Goal: Task Accomplishment & Management: Complete application form

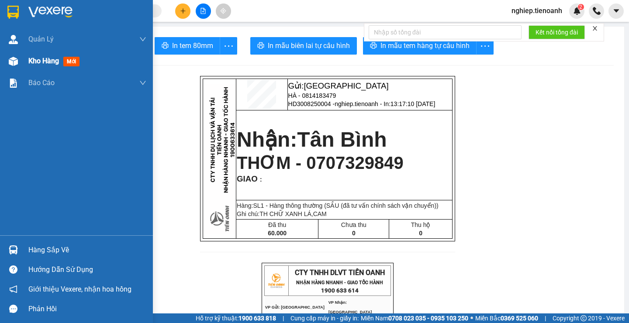
click at [45, 64] on span "Kho hàng" at bounding box center [43, 61] width 31 height 8
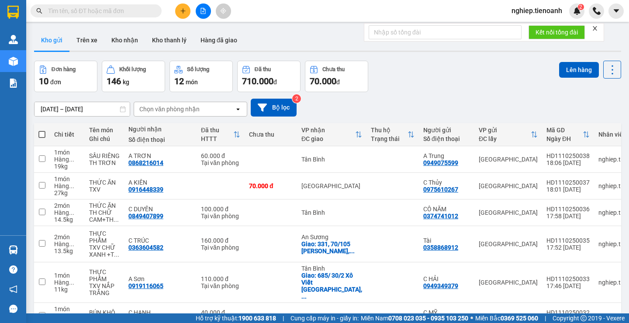
click at [41, 135] on span at bounding box center [41, 134] width 7 height 7
click at [42, 130] on input "checkbox" at bounding box center [42, 130] width 0 height 0
checkbox input "true"
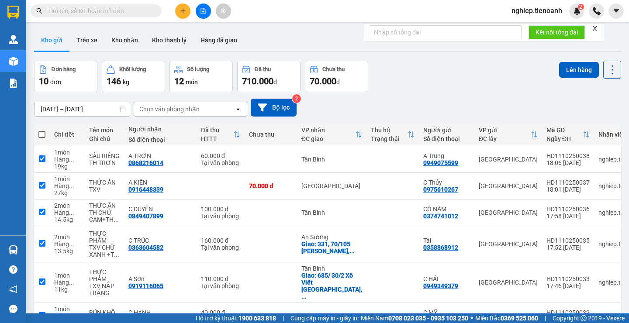
checkbox input "true"
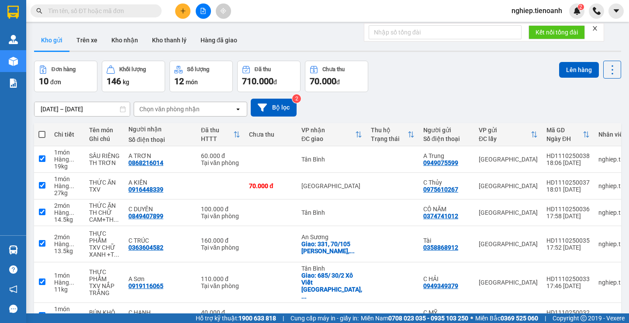
checkbox input "true"
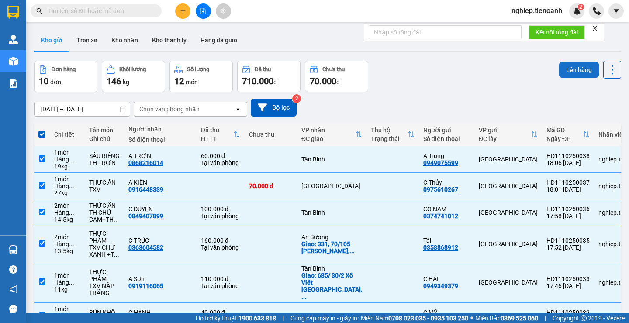
click at [567, 73] on button "Lên hàng" at bounding box center [579, 70] width 40 height 16
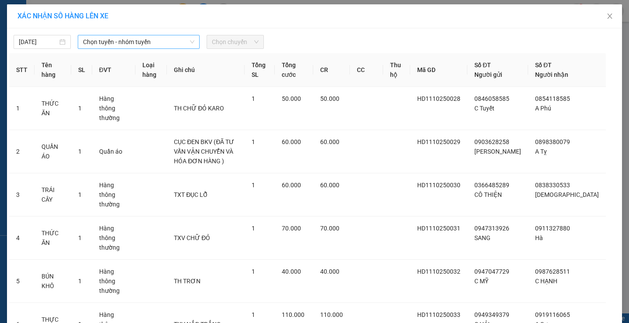
click at [100, 45] on span "Chọn tuyến - nhóm tuyến" at bounding box center [138, 41] width 111 height 13
click at [28, 38] on input "[DATE]" at bounding box center [38, 42] width 39 height 10
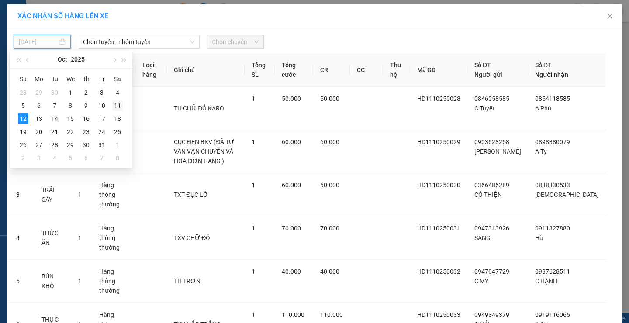
click at [119, 105] on div "11" at bounding box center [117, 105] width 10 height 10
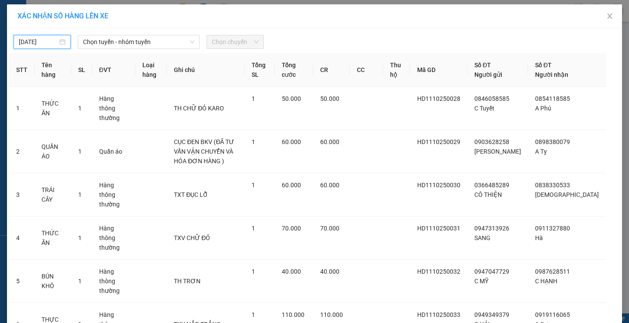
type input "[DATE]"
click at [142, 41] on span "Chọn tuyến - nhóm tuyến" at bounding box center [138, 41] width 111 height 13
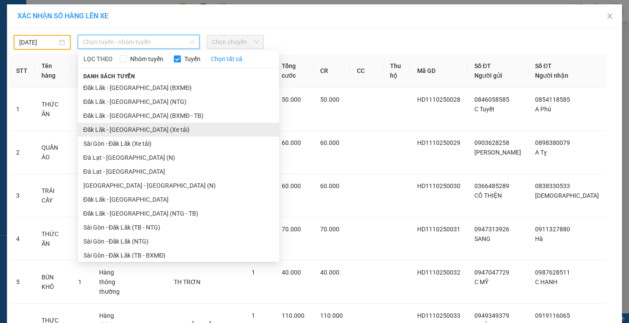
click at [130, 132] on li "Đăk Lăk - [GEOGRAPHIC_DATA] (Xe tải)" at bounding box center [178, 130] width 201 height 14
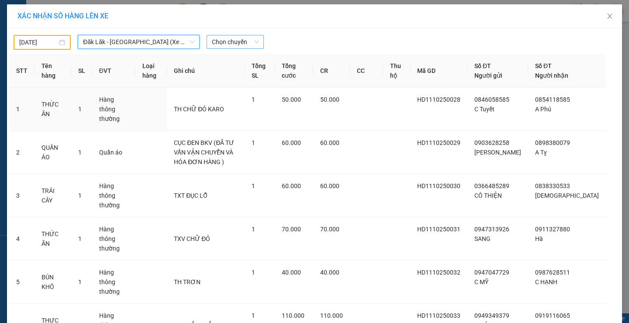
click at [220, 41] on span "Chọn chuyến" at bounding box center [235, 41] width 47 height 13
click at [230, 43] on span "Chọn chuyến" at bounding box center [235, 41] width 47 height 13
click at [232, 43] on span "Chọn chuyến" at bounding box center [235, 41] width 47 height 13
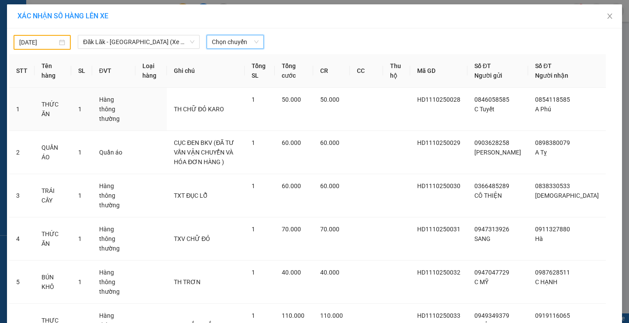
click at [232, 43] on span "Chọn chuyến" at bounding box center [235, 41] width 47 height 13
click at [232, 38] on span "Chọn chuyến" at bounding box center [235, 41] width 47 height 13
click at [239, 69] on div "21:00 - 50H-148.79" at bounding box center [242, 74] width 68 height 10
click at [239, 69] on th "Ghi chú" at bounding box center [205, 71] width 77 height 34
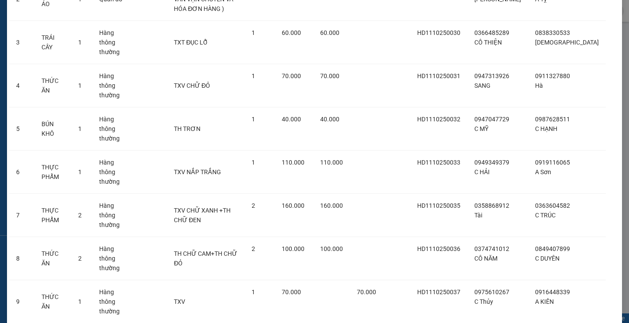
scroll to position [188, 0]
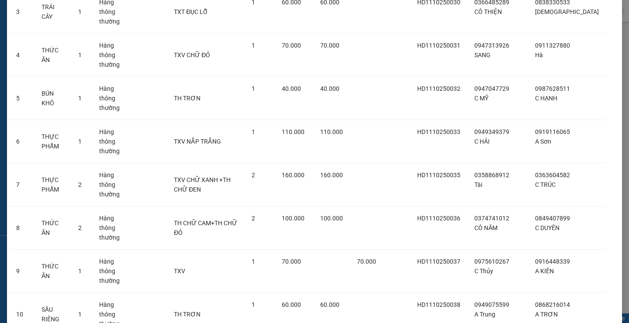
click at [341, 301] on body "Kết quả tìm kiếm ( 0 ) Bộ lọc No Data nghiep.tienoanh 2 Quản Lý Quản lý khách h…" at bounding box center [314, 161] width 629 height 323
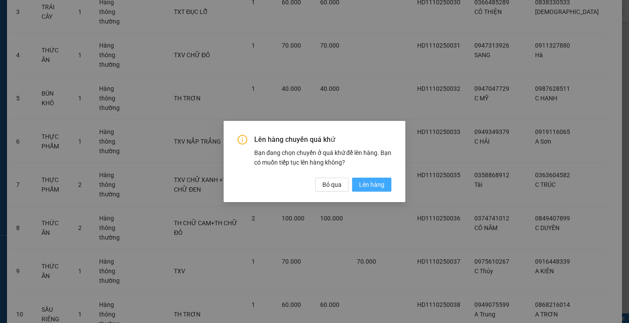
click at [376, 186] on span "Lên hàng" at bounding box center [371, 185] width 25 height 10
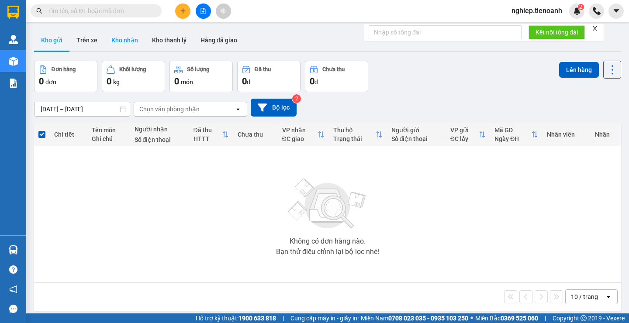
click at [122, 43] on button "Kho nhận" at bounding box center [124, 40] width 41 height 21
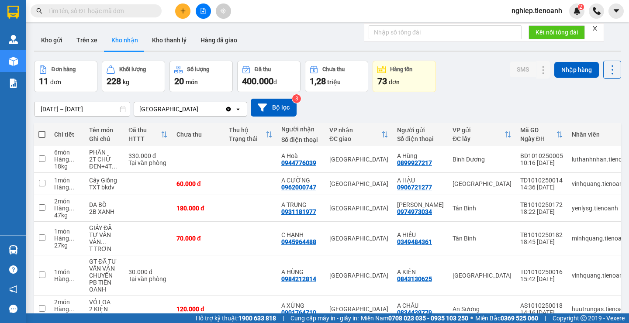
click at [53, 42] on button "Kho gửi" at bounding box center [51, 40] width 35 height 21
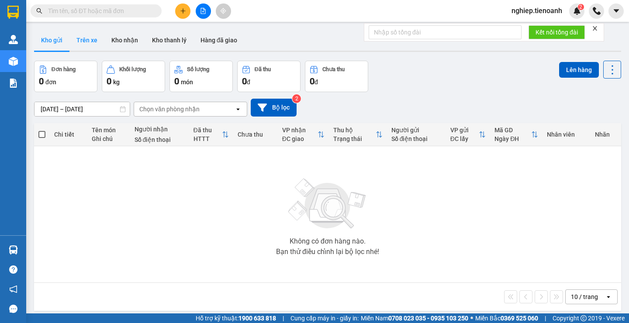
click at [92, 41] on button "Trên xe" at bounding box center [86, 40] width 35 height 21
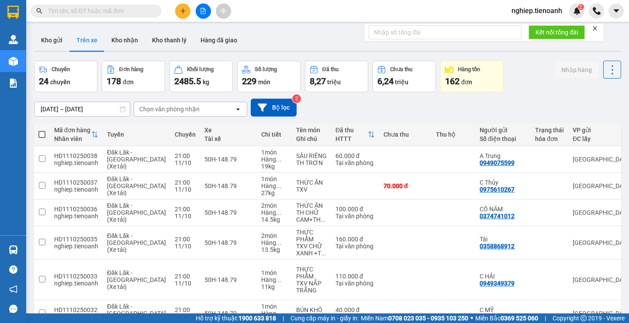
click at [169, 111] on div "Chọn văn phòng nhận" at bounding box center [169, 109] width 60 height 9
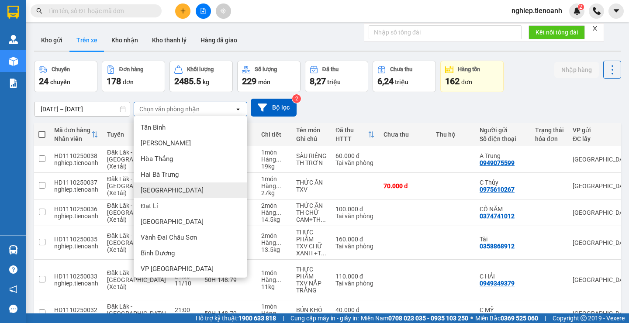
click at [168, 192] on span "[GEOGRAPHIC_DATA]" at bounding box center [172, 190] width 63 height 9
click at [175, 192] on div "11/10" at bounding box center [185, 189] width 21 height 7
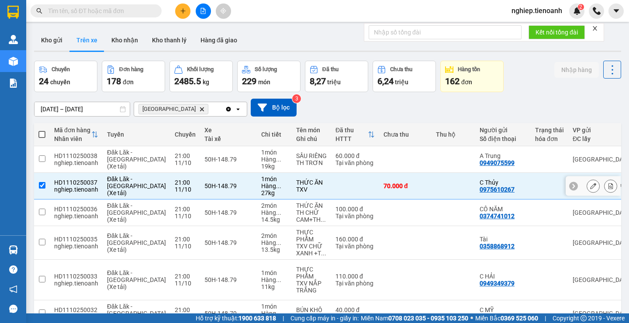
checkbox input "false"
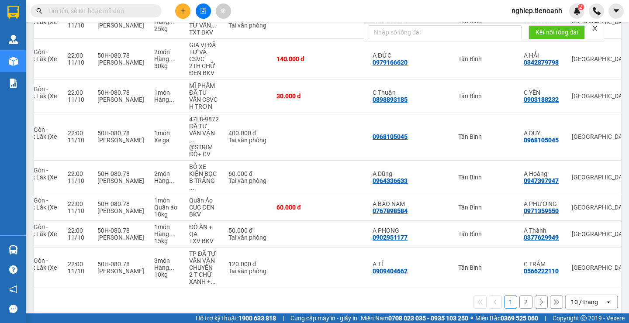
scroll to position [0, 145]
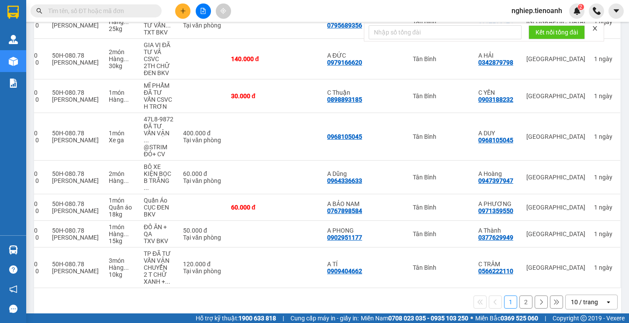
click at [609, 273] on td "1 ngày" at bounding box center [605, 268] width 31 height 41
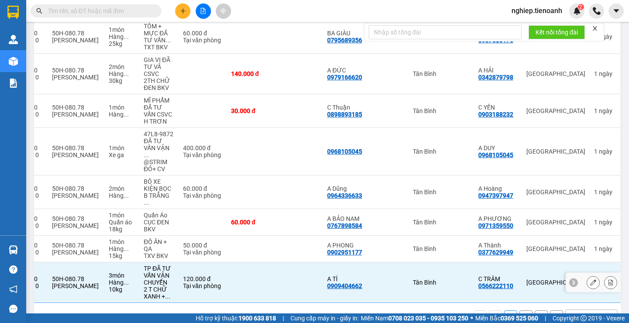
scroll to position [194, 0]
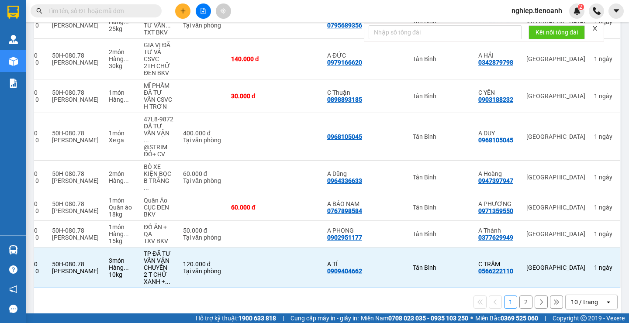
click at [520, 296] on button "2" at bounding box center [525, 302] width 13 height 13
checkbox input "false"
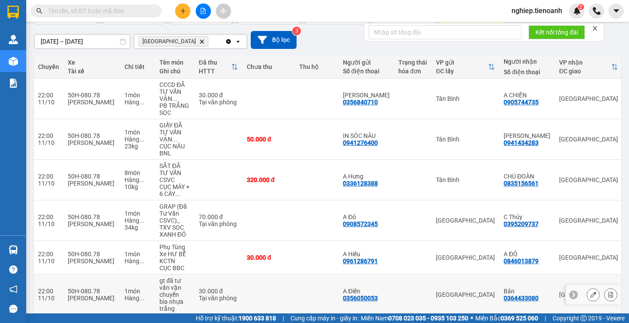
scroll to position [155, 0]
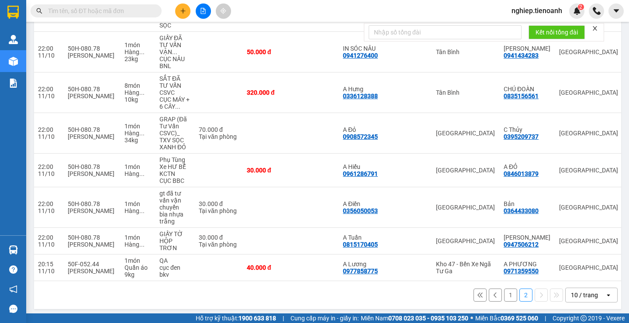
click at [505, 289] on button "1" at bounding box center [510, 295] width 13 height 13
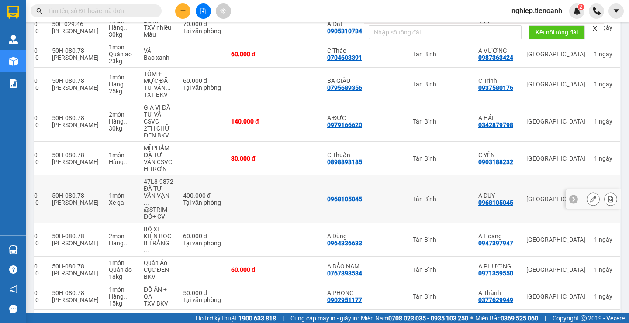
scroll to position [194, 0]
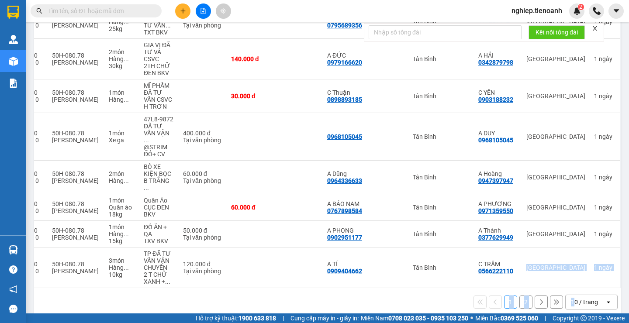
drag, startPoint x: 476, startPoint y: 273, endPoint x: 567, endPoint y: 278, distance: 91.4
click at [567, 280] on div "Mã đơn hàng Nhân viên Tuyến Chuyến Xe Tài xế Chi tiết Tên món Ghi chú Đã thu HT…" at bounding box center [327, 122] width 587 height 387
click at [400, 296] on div "1 2 10 / trang open" at bounding box center [328, 302] width 580 height 15
click at [519, 296] on button "2" at bounding box center [525, 302] width 13 height 13
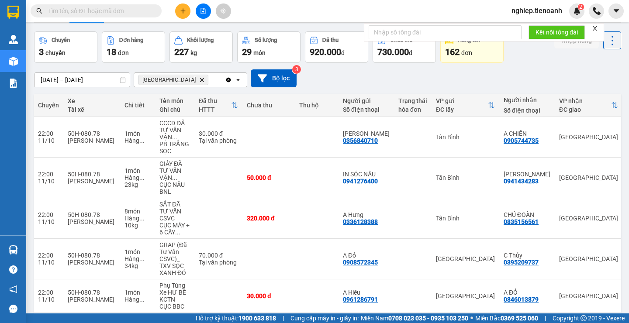
scroll to position [0, 0]
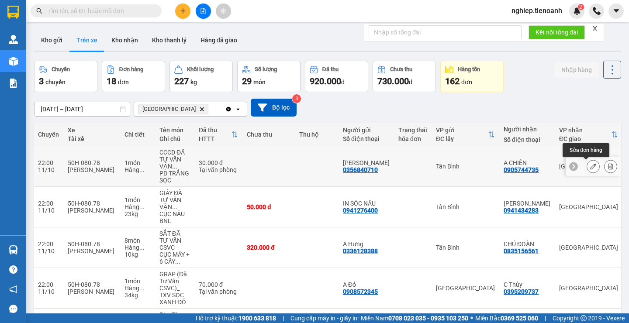
click at [587, 165] on button at bounding box center [593, 166] width 12 height 15
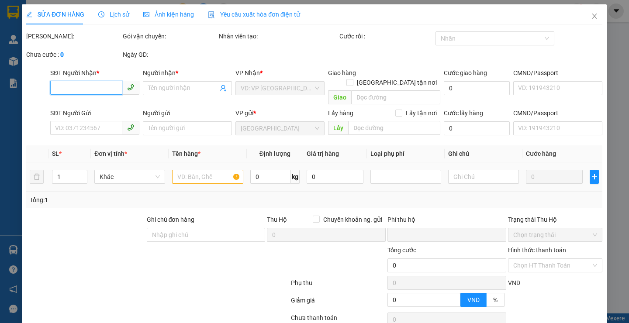
type input "0905744735"
type input "A CHIẾN"
type input "0356840710"
type input "[PERSON_NAME]"
type input "0"
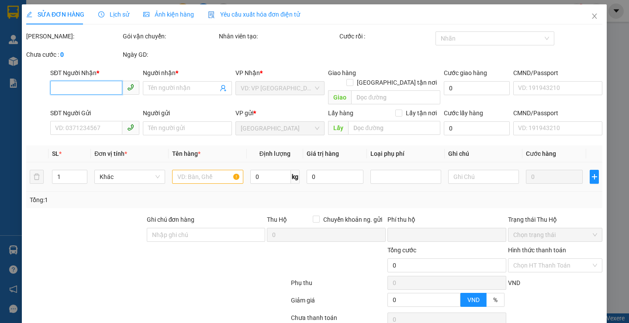
type input "30.000"
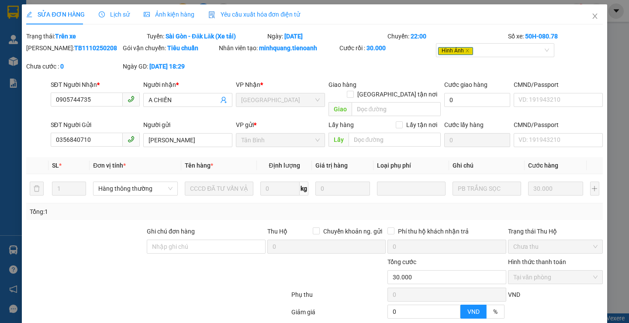
click at [169, 15] on span "Ảnh kiện hàng" at bounding box center [169, 14] width 51 height 7
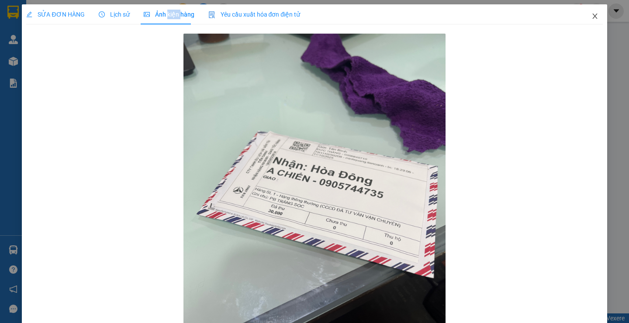
click at [591, 15] on icon "close" at bounding box center [594, 16] width 7 height 7
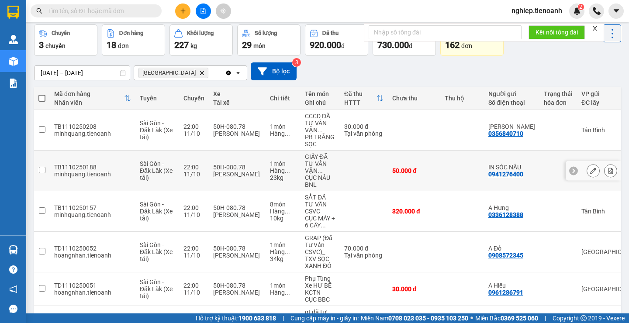
scroll to position [24, 0]
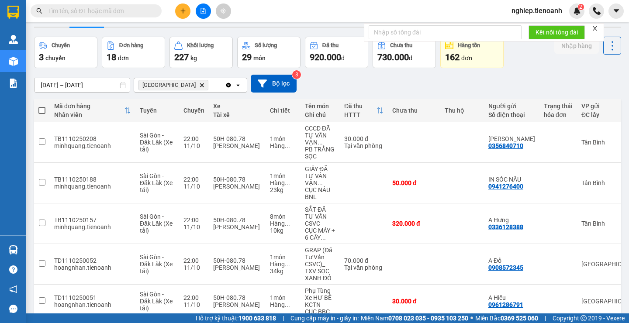
click at [42, 111] on span at bounding box center [41, 110] width 7 height 7
click at [42, 106] on input "checkbox" at bounding box center [42, 106] width 0 height 0
click at [42, 111] on span at bounding box center [41, 110] width 7 height 7
click at [42, 106] on input "checkbox" at bounding box center [42, 106] width 0 height 0
checkbox input "true"
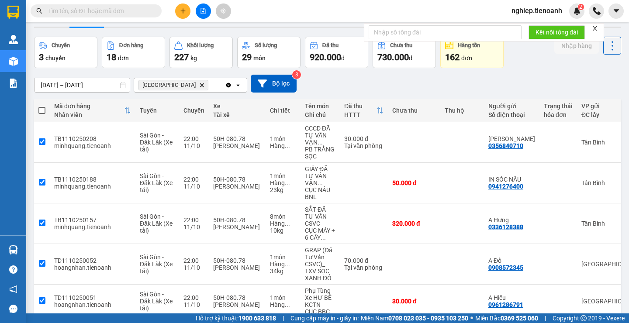
checkbox input "true"
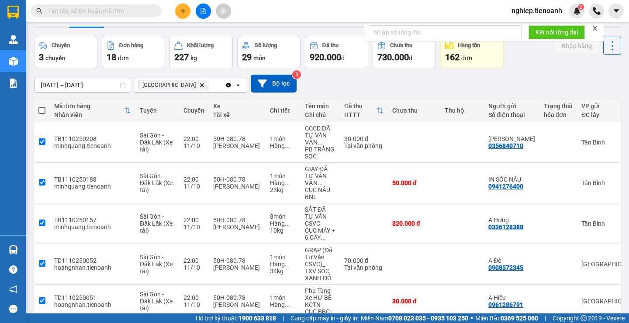
checkbox input "true"
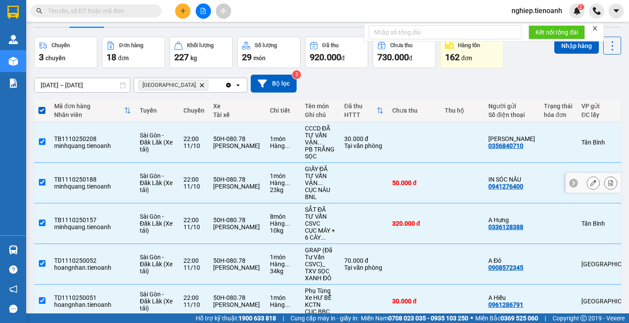
scroll to position [68, 0]
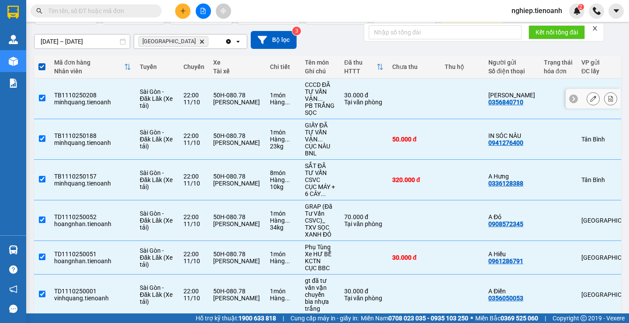
click at [41, 98] on input "checkbox" at bounding box center [42, 98] width 7 height 7
checkbox input "false"
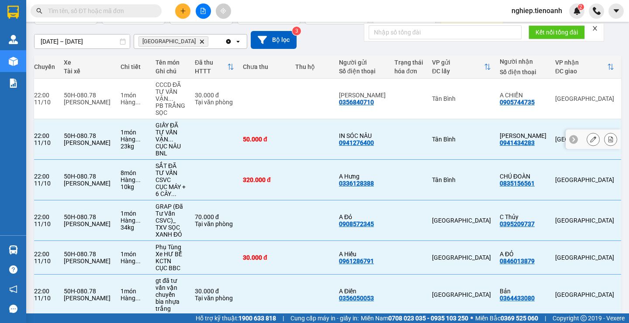
scroll to position [0, 0]
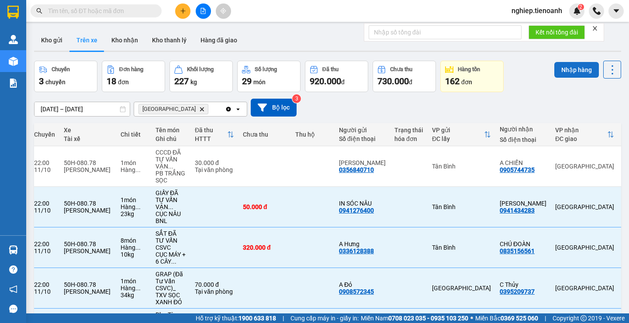
click at [564, 70] on button "Nhập hàng" at bounding box center [576, 70] width 45 height 16
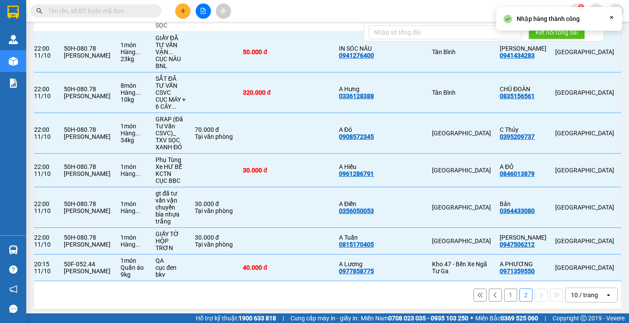
checkbox input "false"
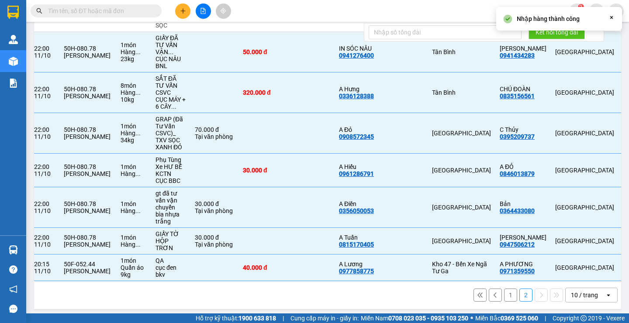
checkbox input "false"
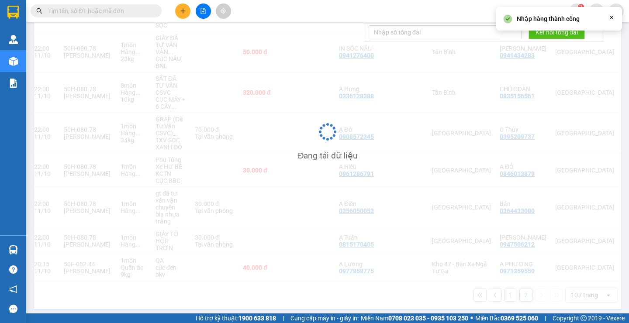
scroll to position [40, 0]
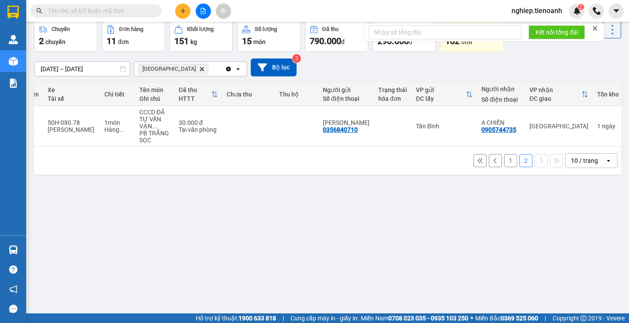
click at [504, 164] on button "1" at bounding box center [510, 160] width 13 height 13
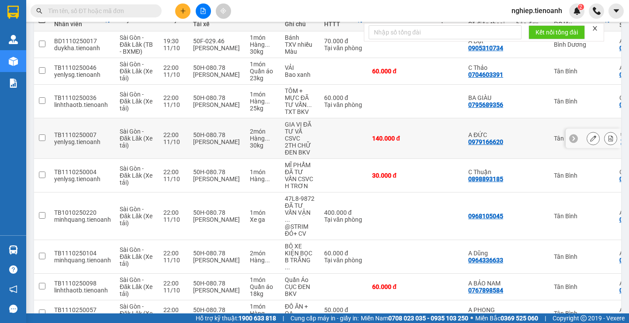
scroll to position [107, 0]
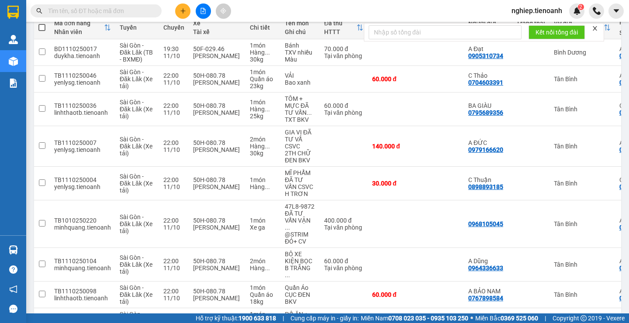
click at [38, 27] on span at bounding box center [41, 27] width 7 height 7
click at [42, 23] on input "checkbox" at bounding box center [42, 23] width 0 height 0
click at [38, 27] on span at bounding box center [41, 27] width 7 height 7
click at [42, 23] on input "checkbox" at bounding box center [42, 23] width 0 height 0
checkbox input "true"
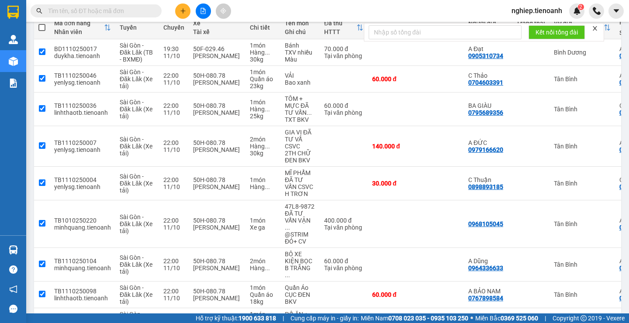
checkbox input "true"
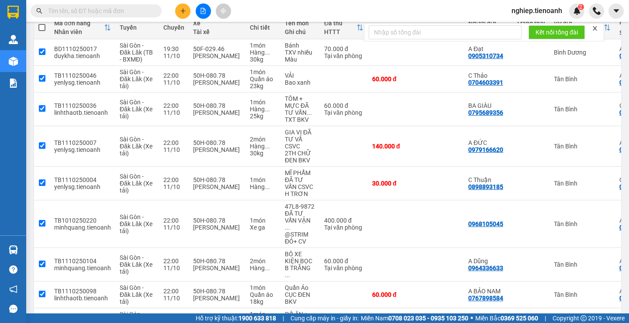
checkbox input "true"
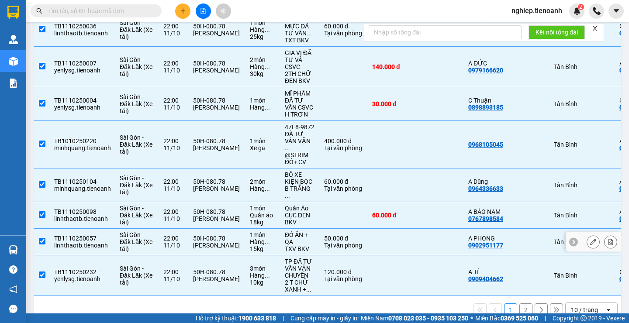
scroll to position [194, 0]
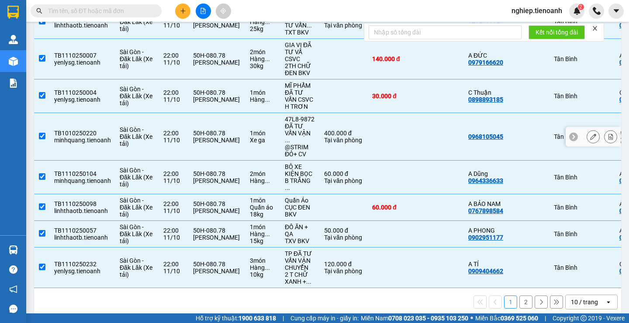
click at [41, 135] on input "checkbox" at bounding box center [42, 136] width 7 height 7
checkbox input "false"
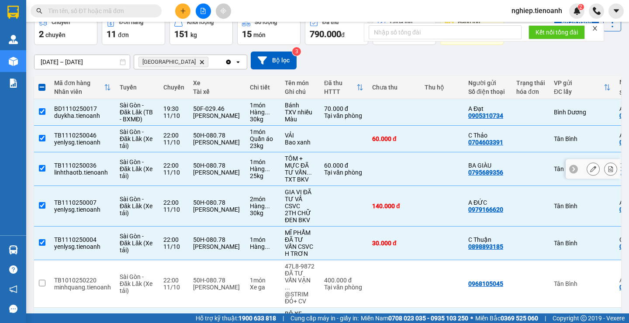
scroll to position [0, 0]
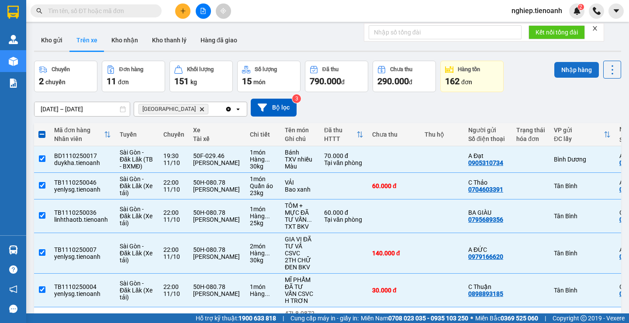
click at [575, 73] on button "Nhập hàng" at bounding box center [576, 70] width 45 height 16
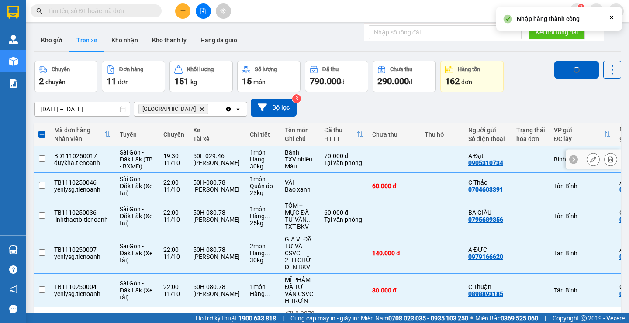
checkbox input "false"
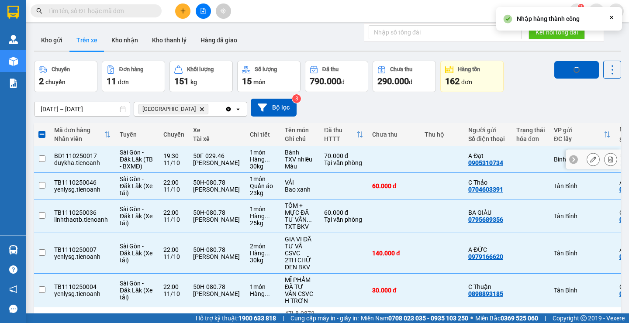
checkbox input "false"
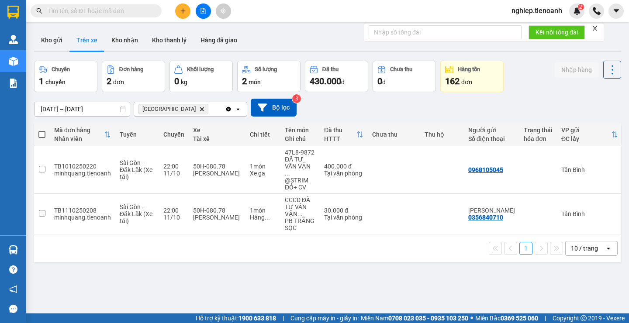
scroll to position [0, 145]
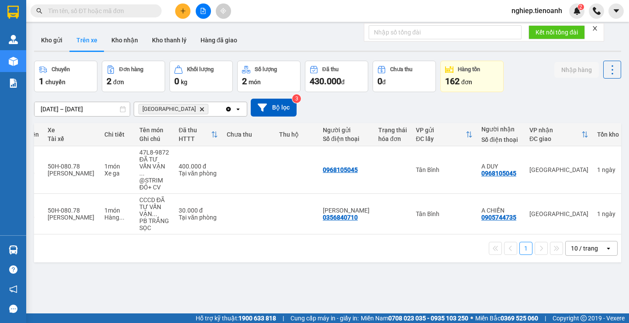
drag, startPoint x: 611, startPoint y: 232, endPoint x: 629, endPoint y: 234, distance: 17.6
click at [629, 234] on main "ver 1.8.146 Kho gửi Trên xe Kho nhận Kho thanh [PERSON_NAME] đã giao Chuyến 1 c…" at bounding box center [314, 157] width 629 height 314
click at [110, 15] on input "text" at bounding box center [99, 11] width 103 height 10
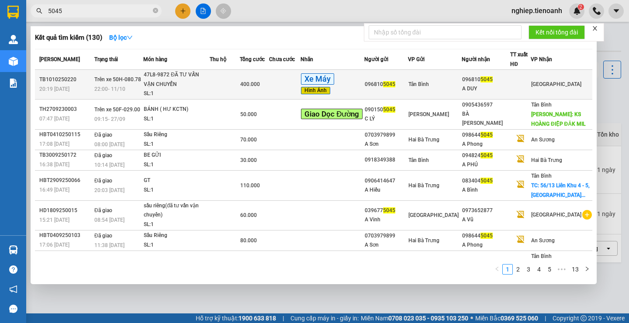
type input "5045"
click at [364, 86] on div "Xe Máy Hình Ảnh" at bounding box center [332, 84] width 63 height 22
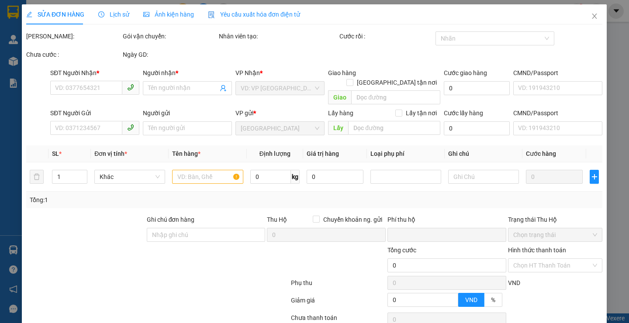
type input "0968105045"
type input "A DUY"
type input "0968105045"
type input "0"
type input "400.000"
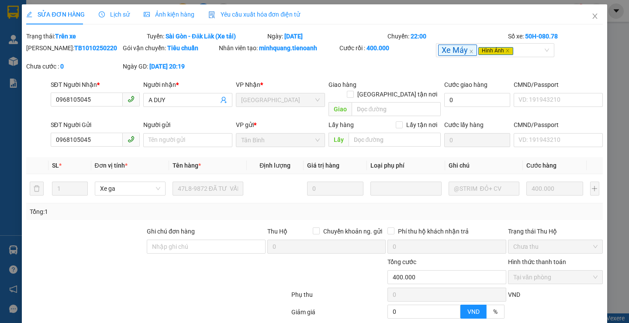
click at [168, 17] on span "Ảnh kiện hàng" at bounding box center [169, 14] width 51 height 7
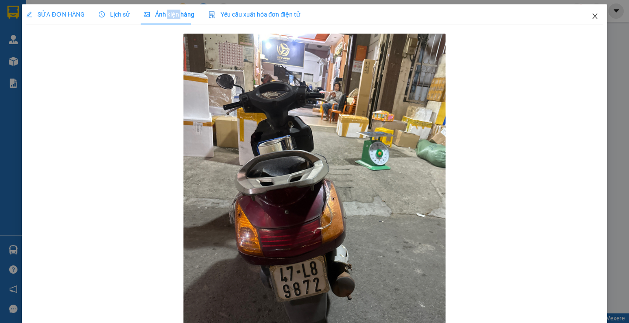
click at [591, 14] on icon "close" at bounding box center [594, 16] width 7 height 7
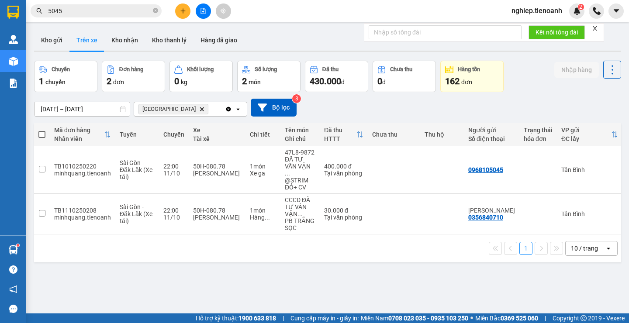
click at [82, 10] on input "5045" at bounding box center [99, 11] width 103 height 10
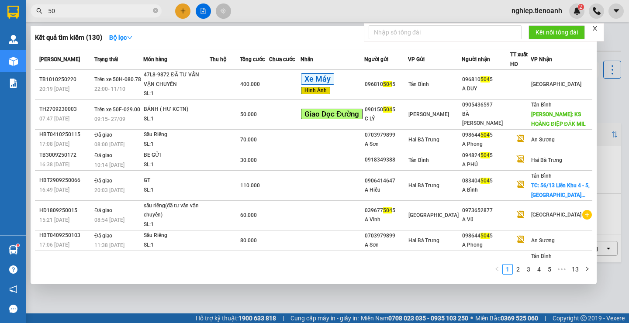
type input "5"
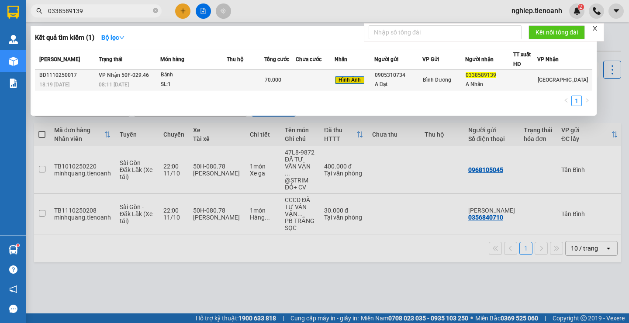
type input "0338589139"
click at [325, 80] on td at bounding box center [315, 80] width 39 height 21
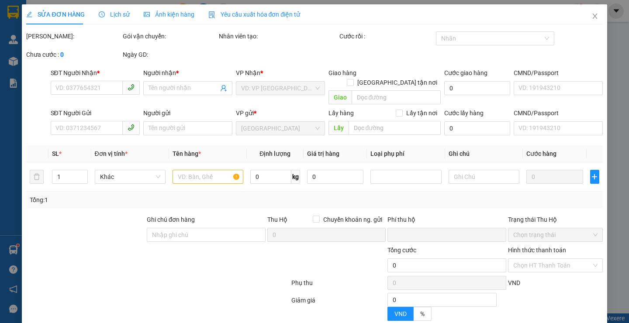
click at [162, 15] on span "Ảnh kiện hàng" at bounding box center [169, 14] width 51 height 7
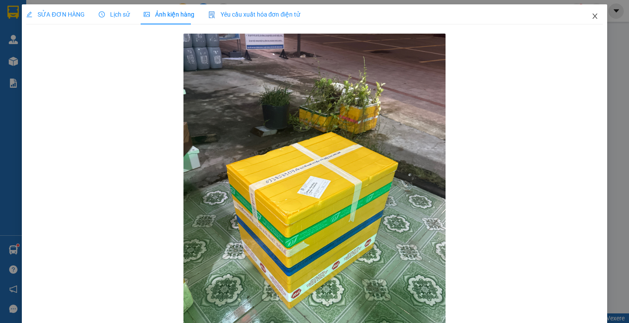
click at [591, 16] on icon "close" at bounding box center [594, 16] width 7 height 7
click at [589, 16] on div at bounding box center [596, 10] width 15 height 15
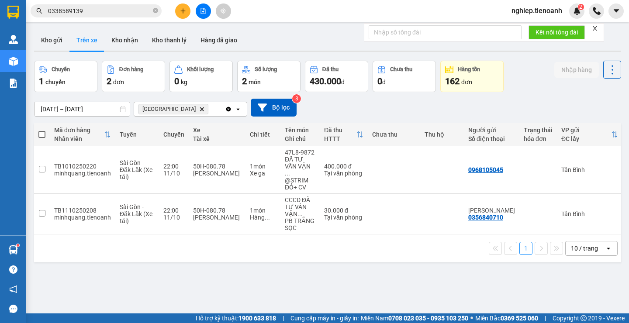
click at [101, 11] on input "0338589139" at bounding box center [99, 11] width 103 height 10
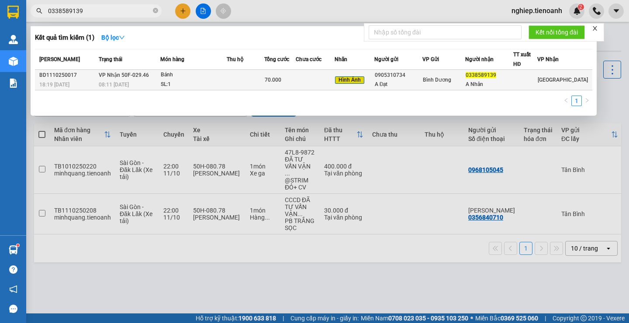
click at [242, 78] on td at bounding box center [246, 80] width 38 height 21
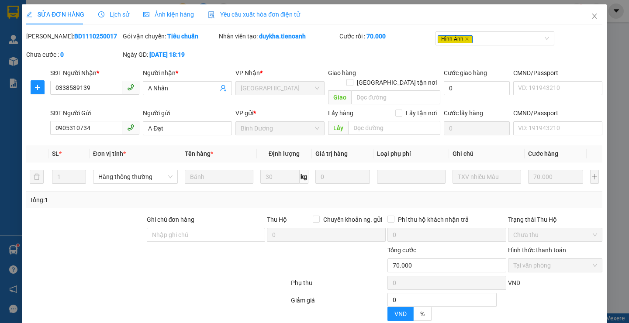
type input "0338589139"
type input "A Nhân"
type input "0905310734"
type input "A Đạt"
type input "0"
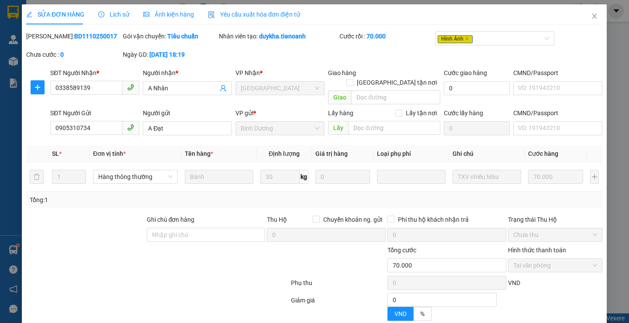
type input "70.000"
click at [166, 12] on span "Ảnh kiện hàng" at bounding box center [169, 14] width 51 height 7
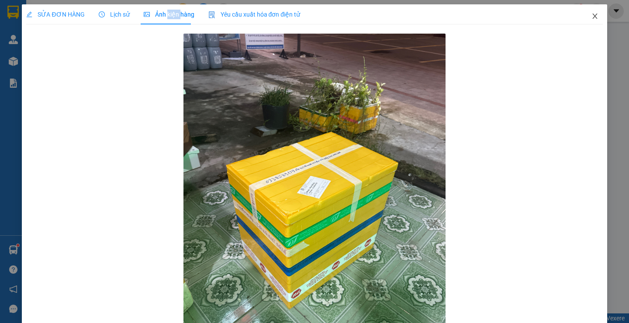
click at [597, 14] on span "Close" at bounding box center [595, 16] width 24 height 24
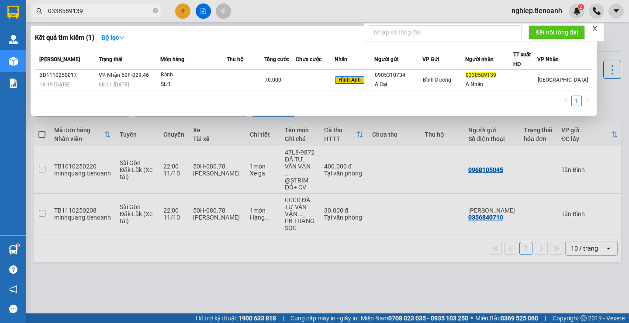
click at [94, 14] on input "0338589139" at bounding box center [99, 11] width 103 height 10
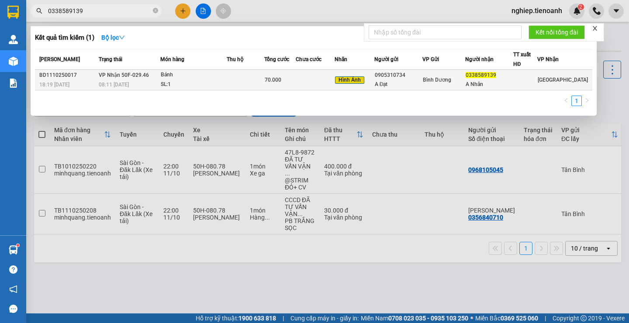
click at [513, 83] on div "A Nhân" at bounding box center [489, 84] width 47 height 9
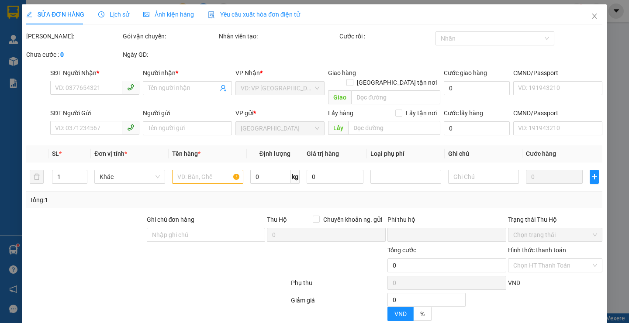
type input "0338589139"
type input "A Nhân"
type input "0905310734"
type input "A Đạt"
type input "0"
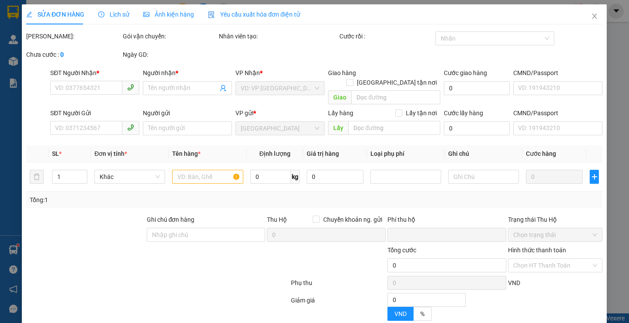
type input "70.000"
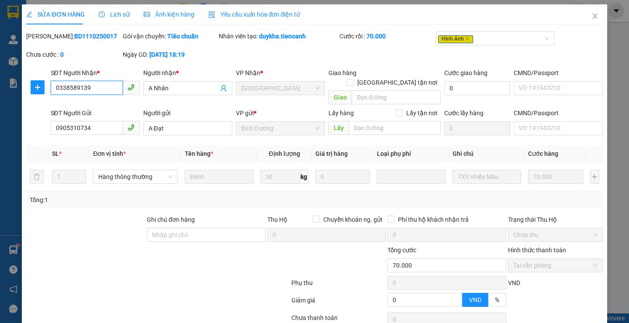
scroll to position [33, 0]
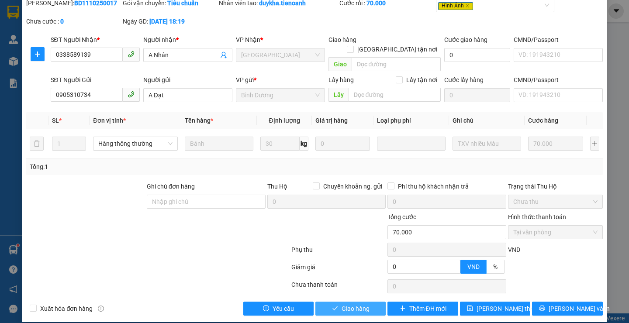
drag, startPoint x: 359, startPoint y: 297, endPoint x: 359, endPoint y: 292, distance: 5.7
click at [359, 304] on span "Giao hàng" at bounding box center [356, 309] width 28 height 10
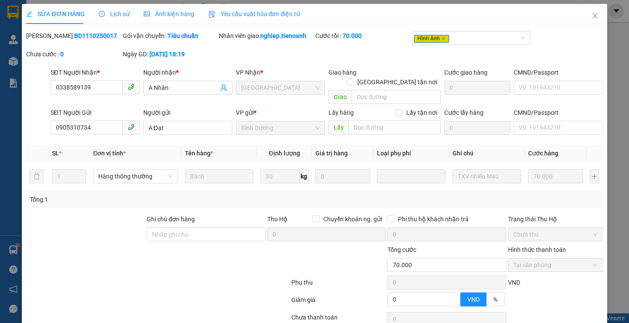
scroll to position [0, 0]
drag, startPoint x: 588, startPoint y: 15, endPoint x: 476, endPoint y: 0, distance: 112.8
click at [591, 14] on icon "close" at bounding box center [594, 16] width 7 height 7
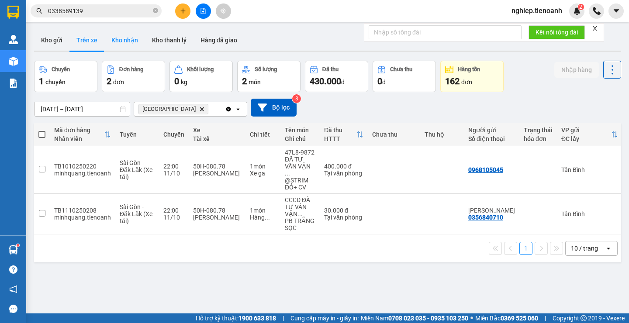
click at [128, 45] on button "Kho nhận" at bounding box center [124, 40] width 41 height 21
type input "[DATE] – [DATE]"
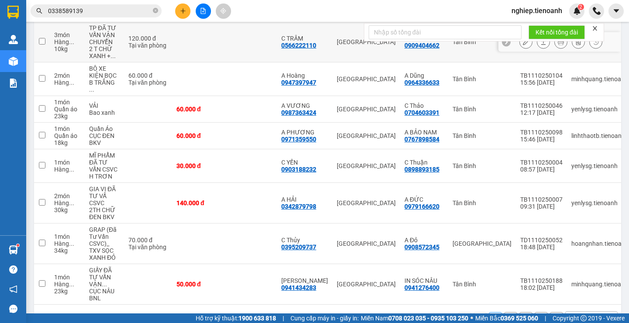
scroll to position [208, 0]
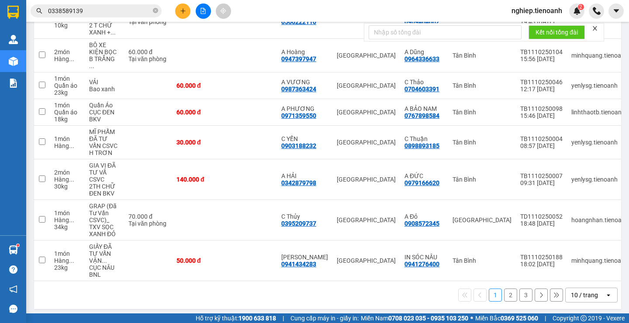
click at [504, 294] on button "2" at bounding box center [510, 295] width 13 height 13
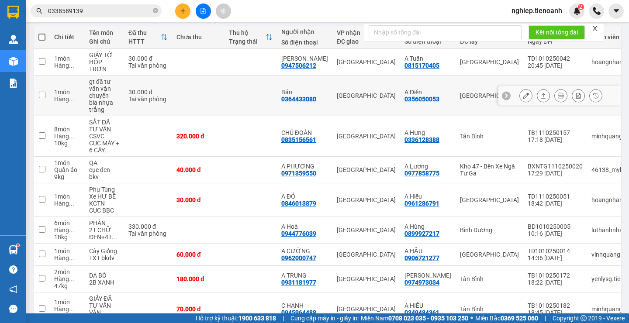
scroll to position [91, 0]
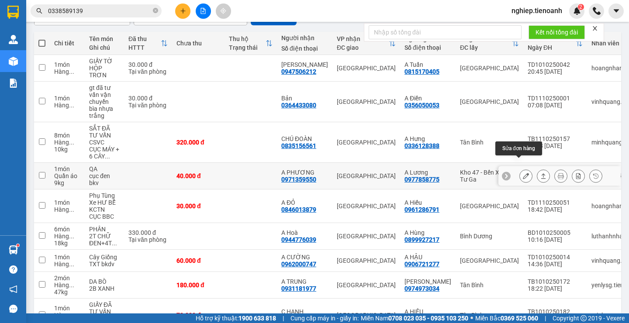
click at [523, 173] on icon at bounding box center [526, 176] width 6 height 6
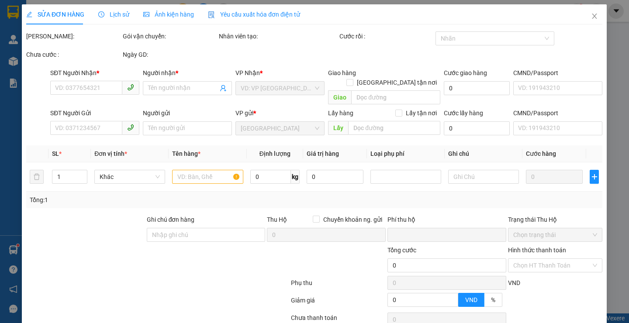
type input "0971359550"
type input "A PHƯƠNG"
type input "0977858775"
type input "A Lương"
type input "0"
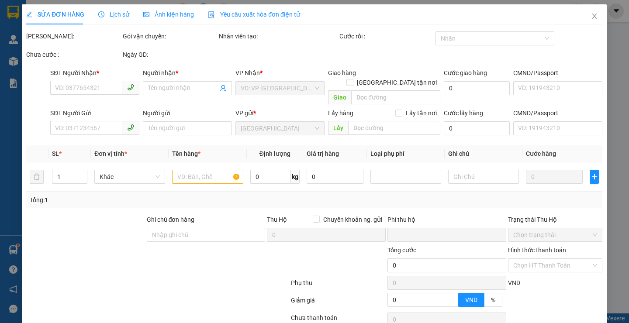
type input "40.000"
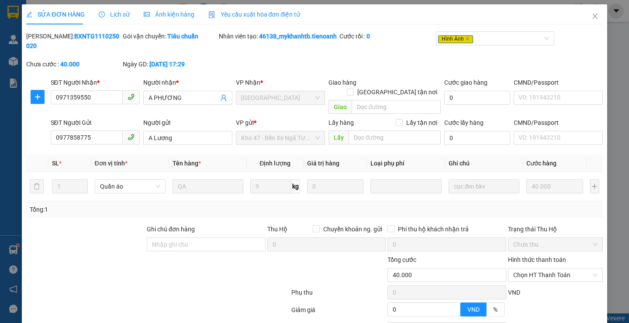
click at [169, 13] on span "Ảnh kiện hàng" at bounding box center [169, 14] width 51 height 7
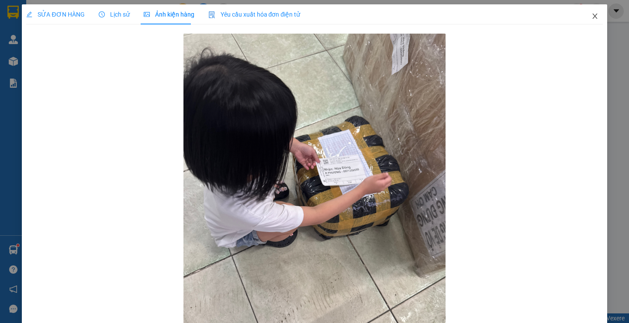
click at [591, 16] on icon "close" at bounding box center [594, 16] width 7 height 7
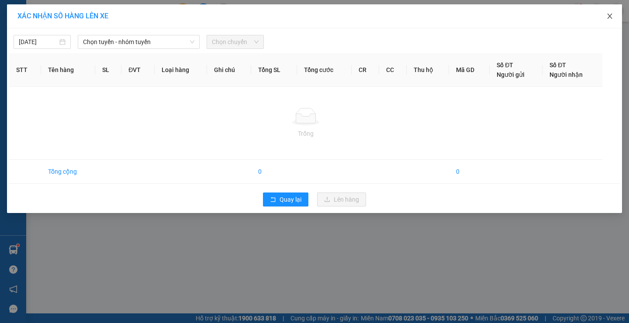
click at [610, 17] on icon "close" at bounding box center [609, 16] width 5 height 5
click at [610, 17] on span at bounding box center [616, 10] width 15 height 15
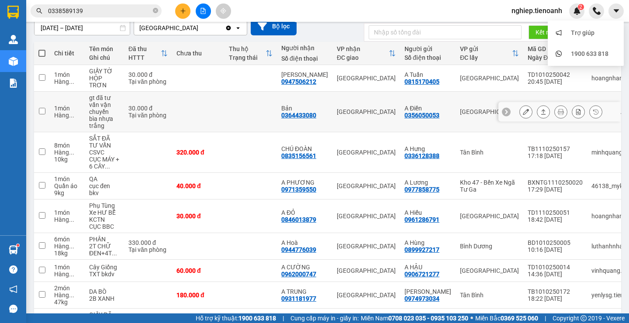
scroll to position [87, 0]
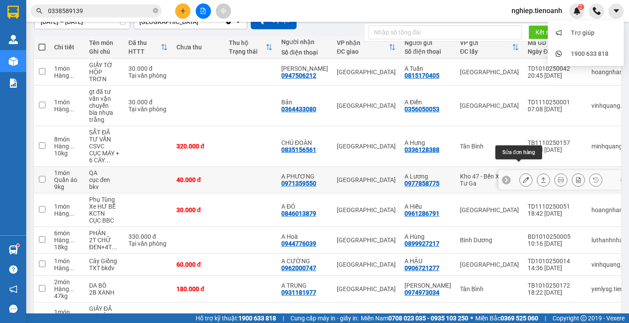
click at [520, 173] on button at bounding box center [526, 180] width 12 height 15
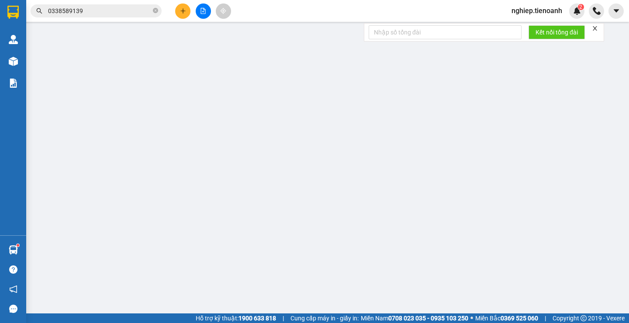
type input "0971359550"
type input "A PHƯƠNG"
type input "0977858775"
type input "A Lương"
type input "0"
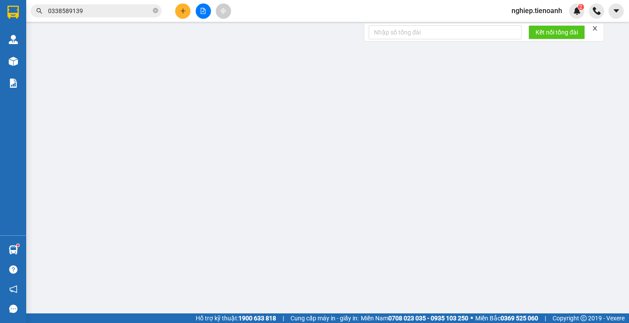
type input "40.000"
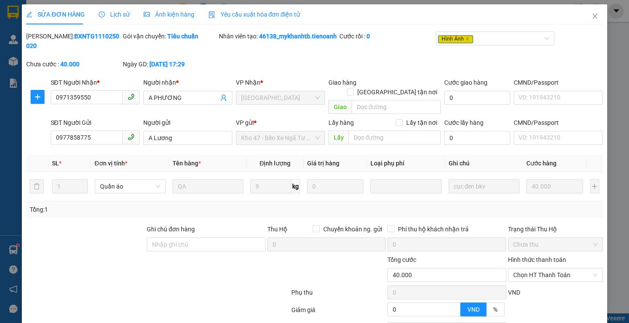
click at [166, 17] on span "Ảnh kiện hàng" at bounding box center [169, 14] width 51 height 7
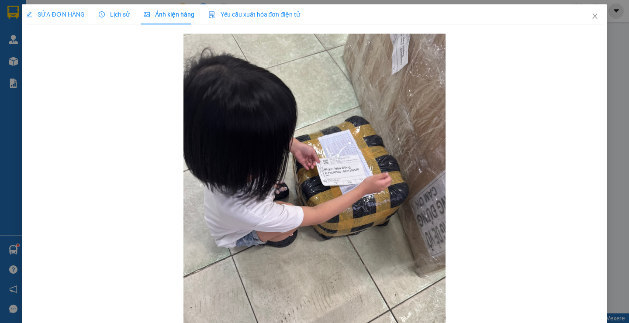
click at [166, 17] on span "Ảnh kiện hàng" at bounding box center [169, 14] width 51 height 7
click at [330, 155] on img at bounding box center [314, 208] width 262 height 349
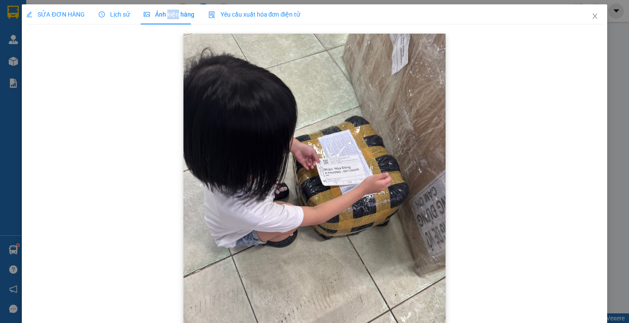
click at [330, 155] on img at bounding box center [314, 208] width 262 height 349
click at [592, 16] on icon "close" at bounding box center [594, 16] width 5 height 5
click at [587, 15] on div "nghiep.tienoanh 2" at bounding box center [567, 10] width 124 height 15
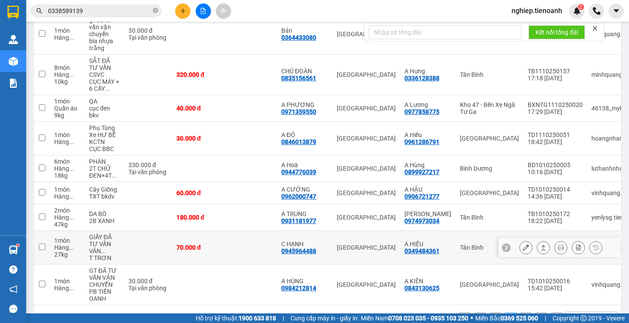
scroll to position [175, 0]
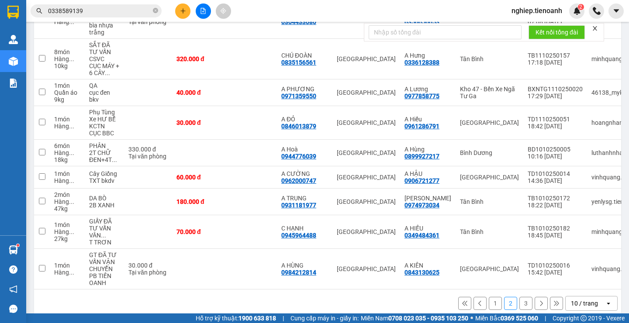
click at [490, 297] on button "1" at bounding box center [495, 303] width 13 height 13
drag, startPoint x: 490, startPoint y: 297, endPoint x: 463, endPoint y: 285, distance: 30.1
click at [490, 297] on button "1" at bounding box center [495, 303] width 13 height 13
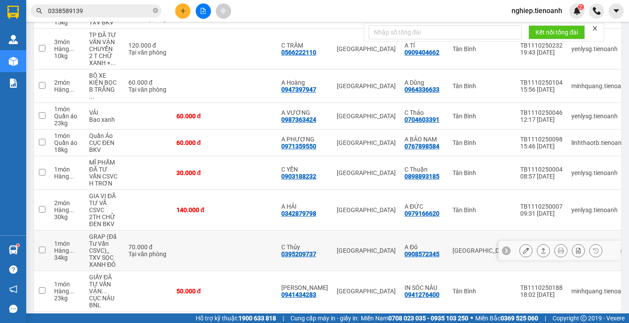
scroll to position [179, 0]
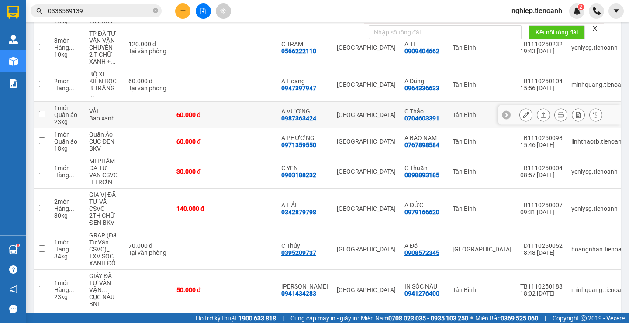
click at [523, 112] on icon at bounding box center [526, 115] width 6 height 6
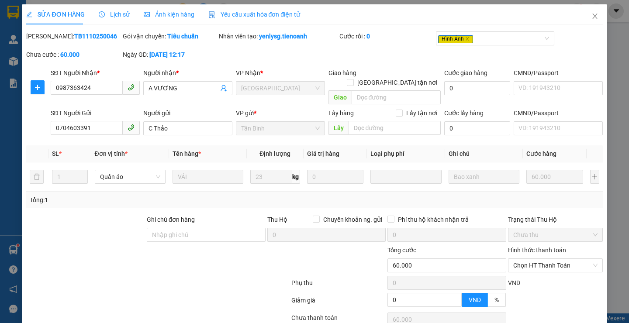
type input "0987363424"
type input "A VƯƠNG"
type input "0704603391"
type input "C Thảo"
type input "0"
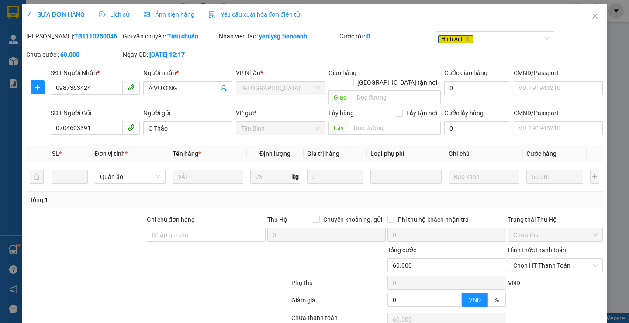
type input "60.000"
click at [177, 18] on div "Ảnh kiện hàng" at bounding box center [169, 15] width 51 height 10
click at [177, 18] on span "Ảnh kiện hàng" at bounding box center [169, 14] width 51 height 7
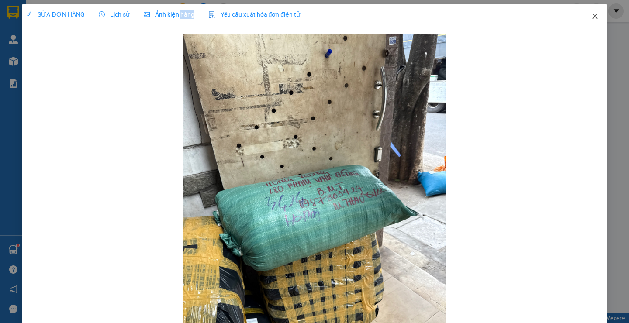
click at [591, 16] on icon "close" at bounding box center [594, 16] width 7 height 7
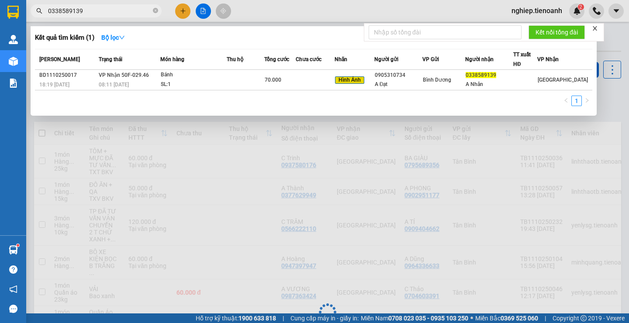
click at [94, 11] on input "0338589139" at bounding box center [99, 11] width 103 height 10
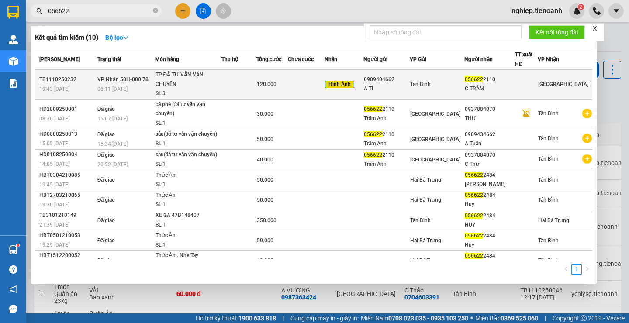
type input "056622"
click at [308, 90] on td at bounding box center [306, 85] width 37 height 30
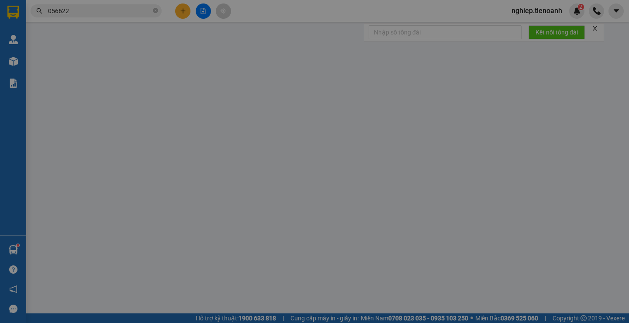
type input "0566222110"
type input "C TRÂM"
type input "0909404662"
type input "A TÍ"
type input "0"
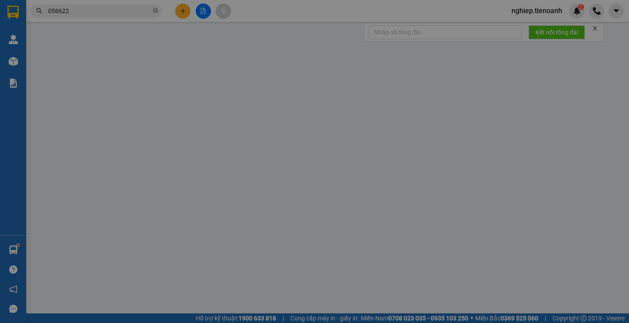
type input "120.000"
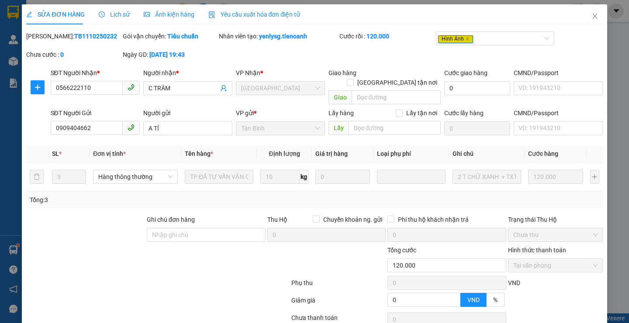
click at [186, 15] on span "Ảnh kiện hàng" at bounding box center [169, 14] width 51 height 7
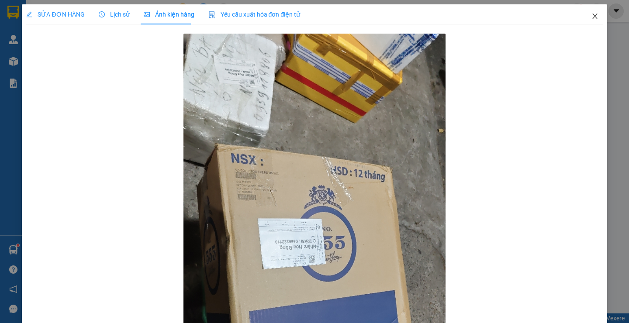
click at [592, 17] on icon "close" at bounding box center [594, 16] width 5 height 5
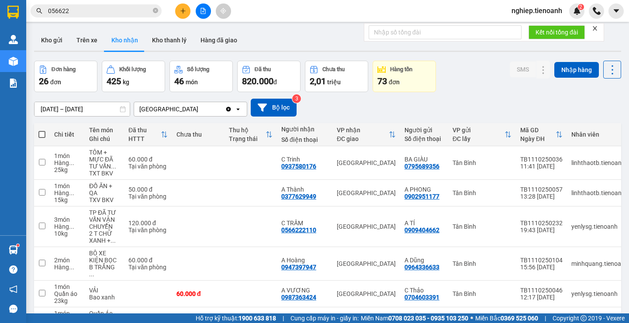
click at [109, 14] on input "056622" at bounding box center [99, 11] width 103 height 10
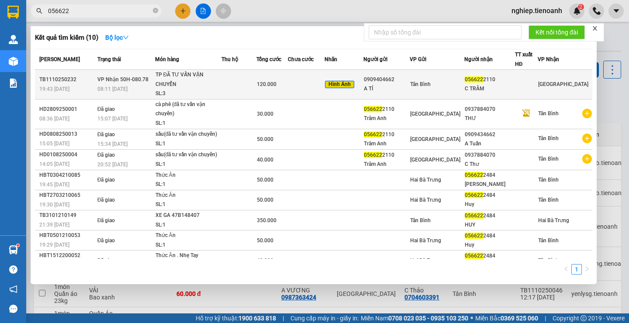
click at [310, 87] on td at bounding box center [306, 85] width 37 height 30
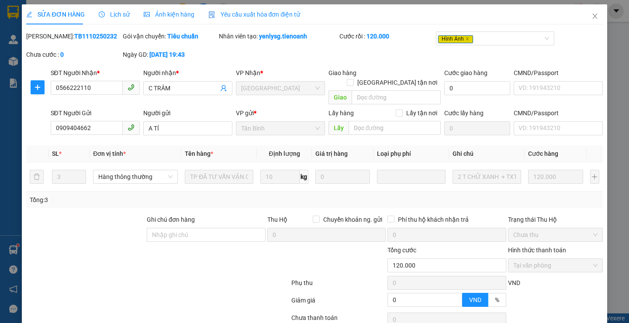
type input "0566222110"
type input "C TRÂM"
type input "0909404662"
type input "A TÍ"
type input "0"
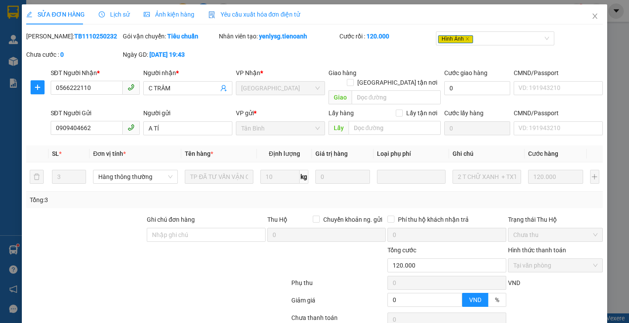
type input "120.000"
click at [591, 17] on icon "close" at bounding box center [594, 16] width 7 height 7
click at [585, 17] on div "nghiep.tienoanh 2" at bounding box center [567, 10] width 124 height 15
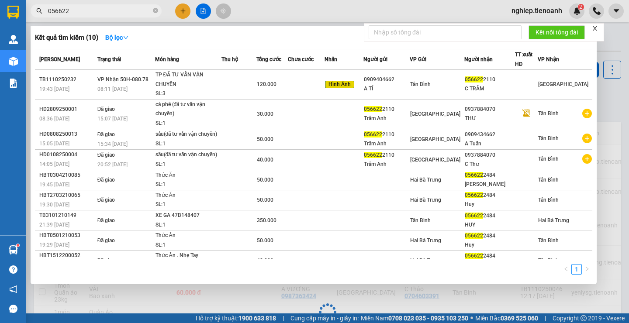
click at [88, 12] on input "056622" at bounding box center [99, 11] width 103 height 10
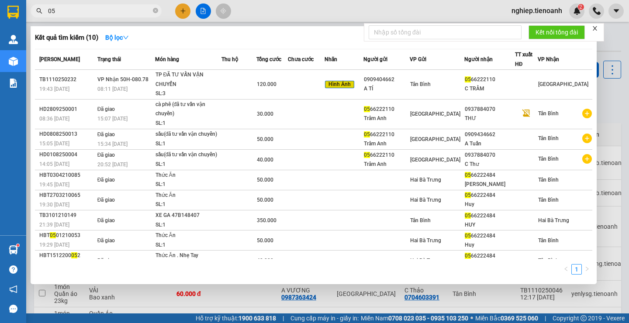
type input "0"
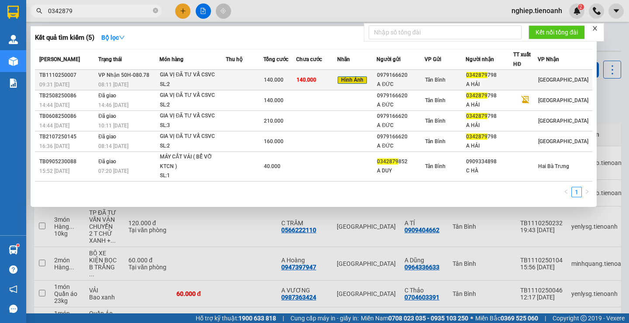
type input "0342879"
click at [333, 78] on td "140.000" at bounding box center [316, 80] width 41 height 21
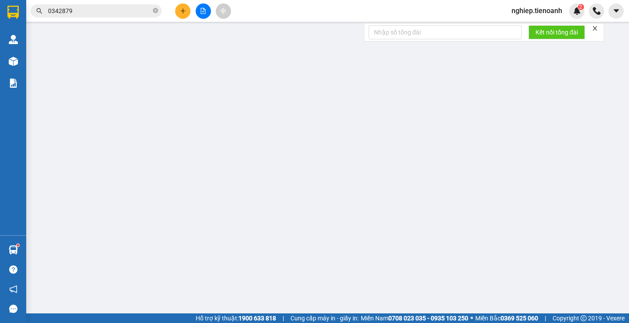
type input "0342879798"
type input "A HẢI"
type input "066065002975"
type input "0979166620"
type input "A ĐỨC"
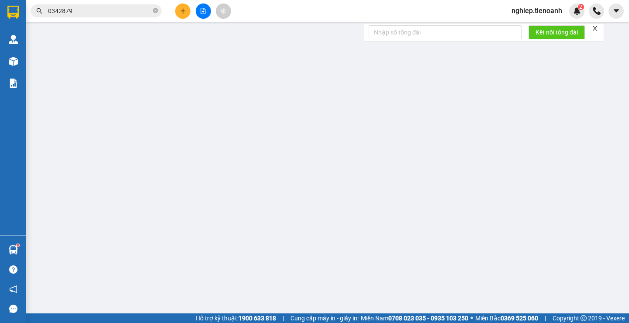
type input "0"
type input "140.000"
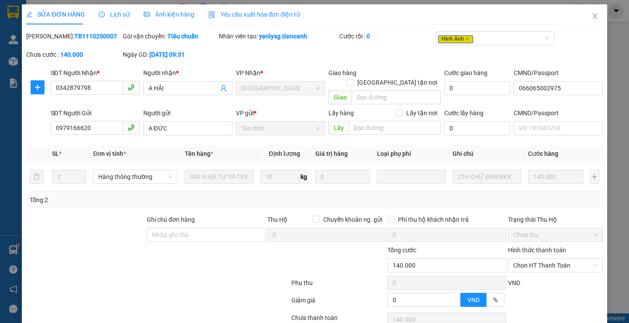
click at [171, 14] on span "Ảnh kiện hàng" at bounding box center [169, 14] width 51 height 7
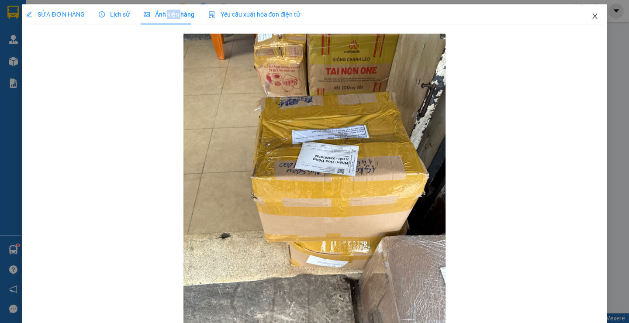
click at [591, 13] on icon "close" at bounding box center [594, 16] width 7 height 7
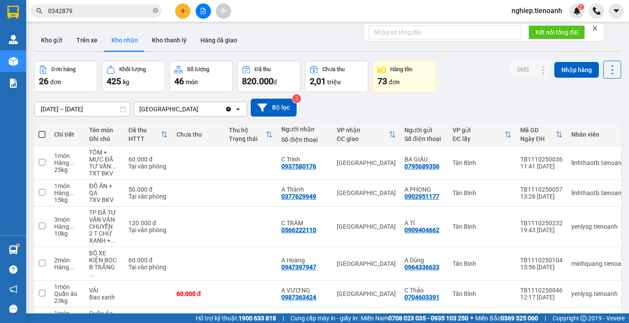
click at [84, 12] on input "0342879" at bounding box center [99, 11] width 103 height 10
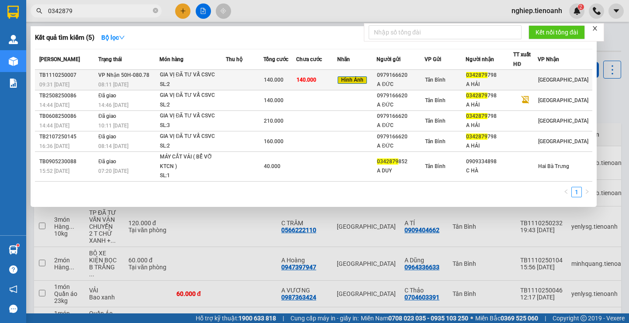
click at [337, 82] on td "140.000" at bounding box center [316, 80] width 41 height 21
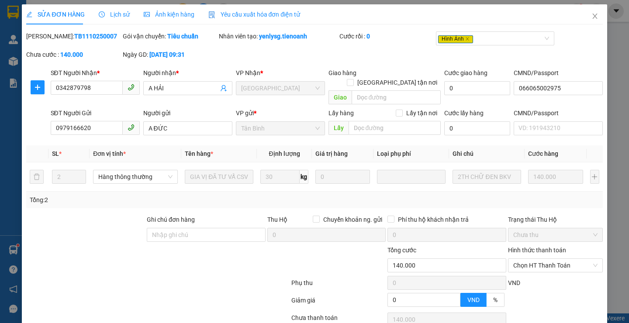
type input "0342879798"
type input "A HẢI"
type input "066065002975"
type input "0979166620"
type input "A ĐỨC"
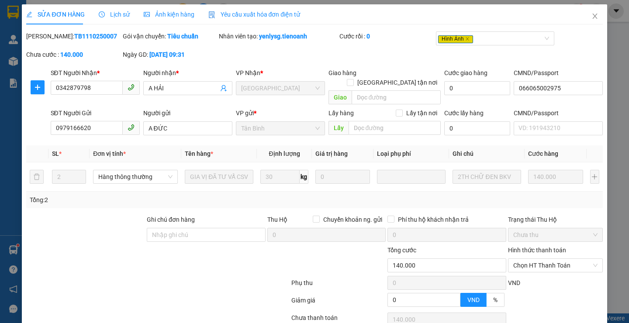
type input "0"
type input "140.000"
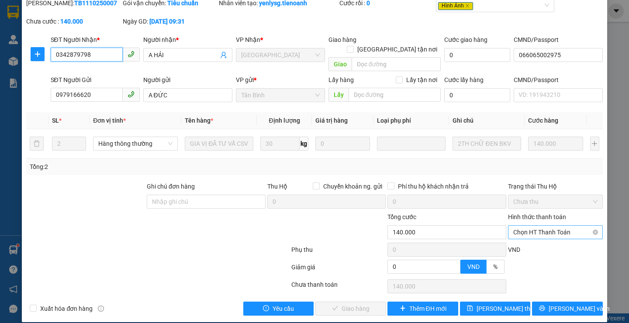
click at [519, 226] on span "Chọn HT Thanh Toán" at bounding box center [555, 232] width 84 height 13
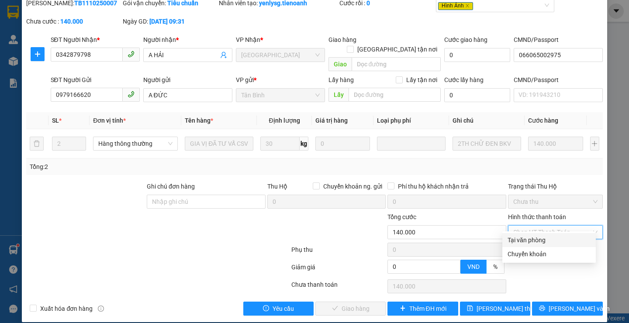
click at [515, 235] on div "Tại văn phòng" at bounding box center [548, 240] width 93 height 14
click at [515, 243] on div "Phụ thu 0 VND" at bounding box center [314, 251] width 578 height 17
type input "0"
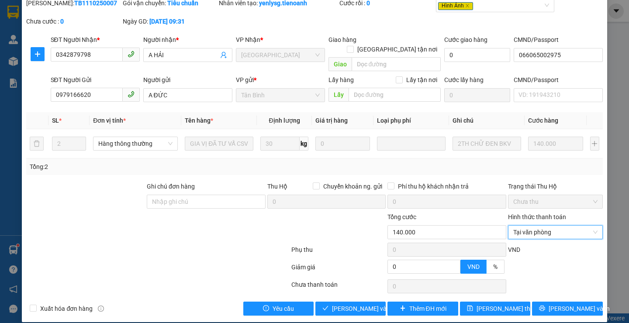
click at [515, 243] on div "Phụ thu 0 VND" at bounding box center [314, 251] width 578 height 17
click at [363, 304] on span "[PERSON_NAME] và Giao hàng" at bounding box center [374, 309] width 84 height 10
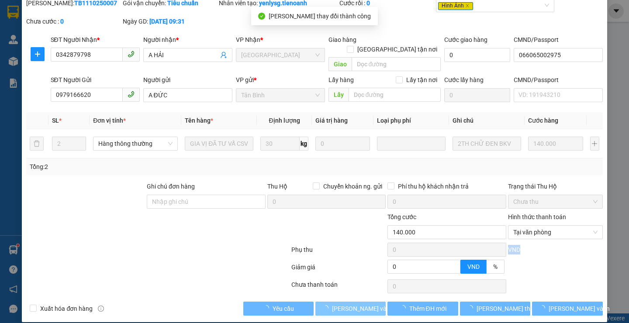
scroll to position [0, 0]
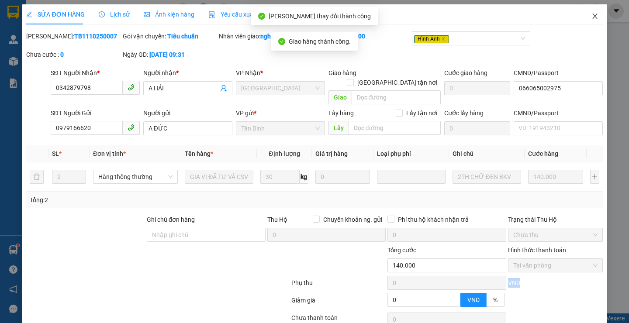
click at [592, 15] on icon "close" at bounding box center [594, 16] width 5 height 5
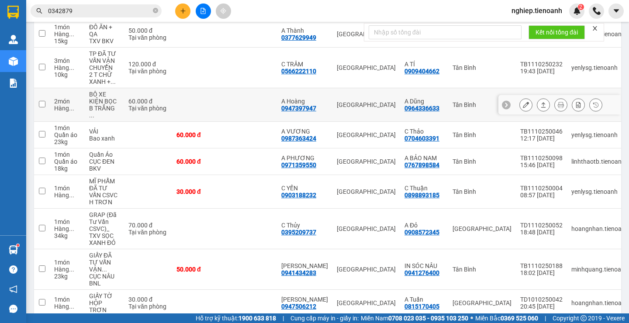
scroll to position [103, 0]
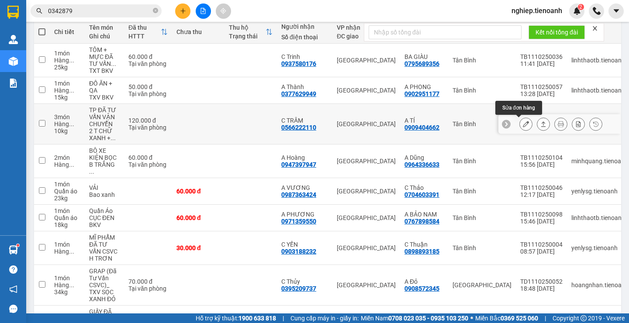
click at [520, 129] on button at bounding box center [526, 124] width 12 height 15
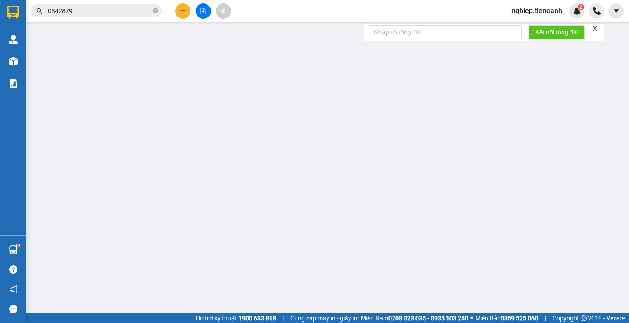
type input "0566222110"
type input "C TRÂM"
type input "0909404662"
type input "A TÍ"
type input "0"
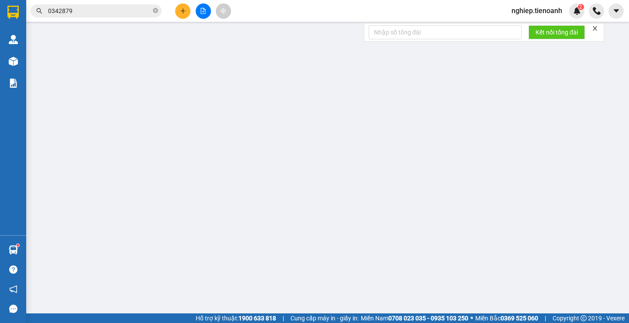
type input "120.000"
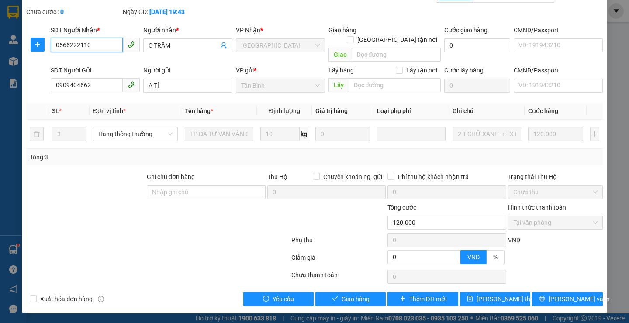
scroll to position [33, 0]
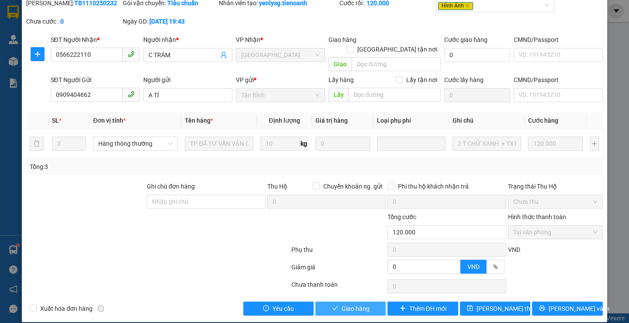
click at [365, 304] on span "Giao hàng" at bounding box center [356, 309] width 28 height 10
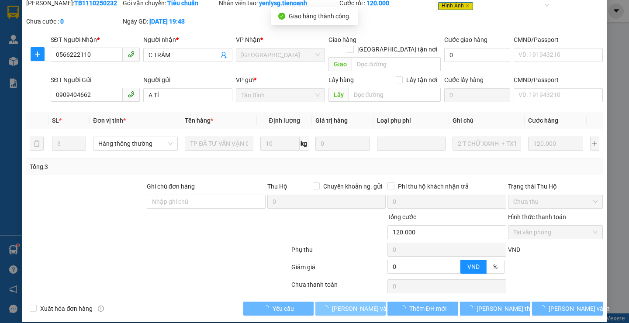
scroll to position [0, 0]
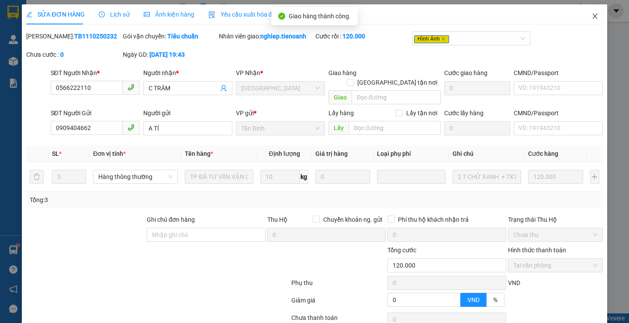
click at [591, 14] on icon "close" at bounding box center [594, 16] width 7 height 7
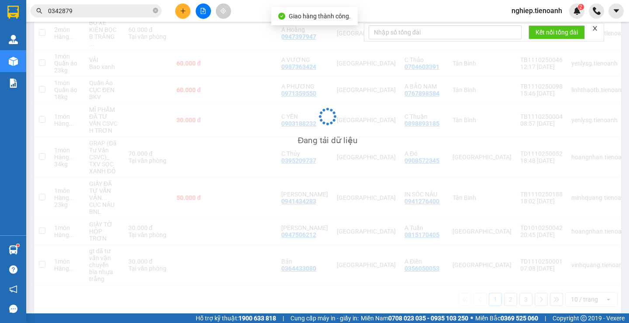
scroll to position [190, 0]
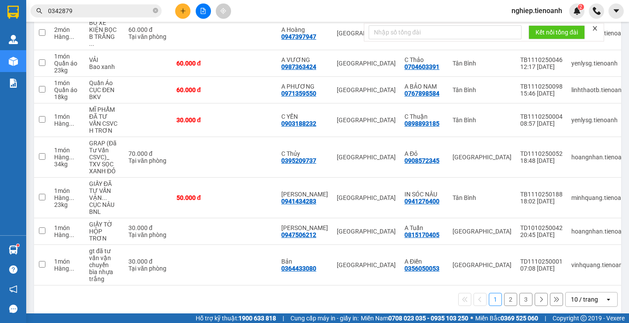
click at [505, 293] on button "2" at bounding box center [510, 299] width 13 height 13
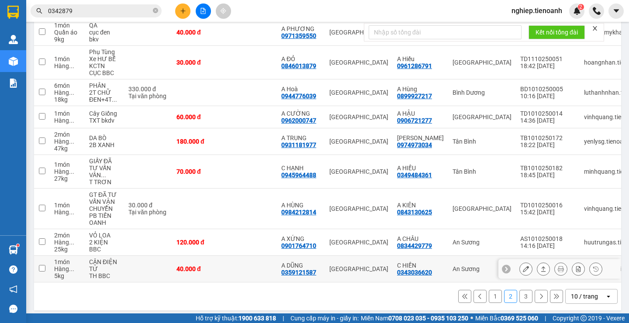
scroll to position [169, 0]
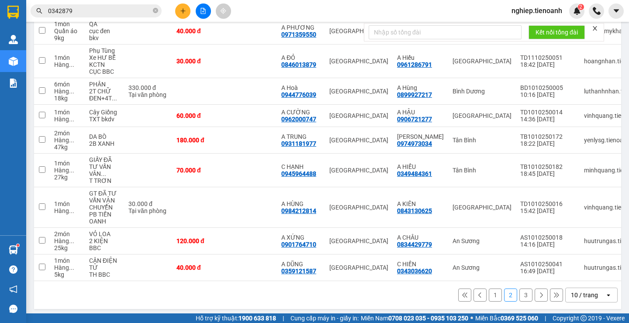
click at [519, 293] on button "3" at bounding box center [525, 295] width 13 height 13
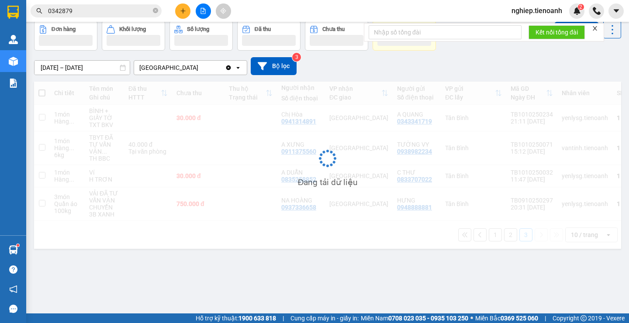
scroll to position [40, 0]
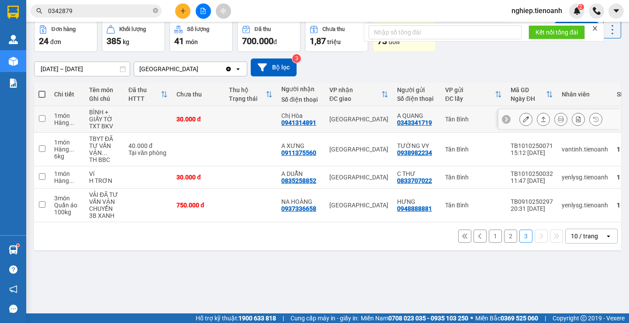
click at [523, 121] on icon at bounding box center [526, 119] width 6 height 6
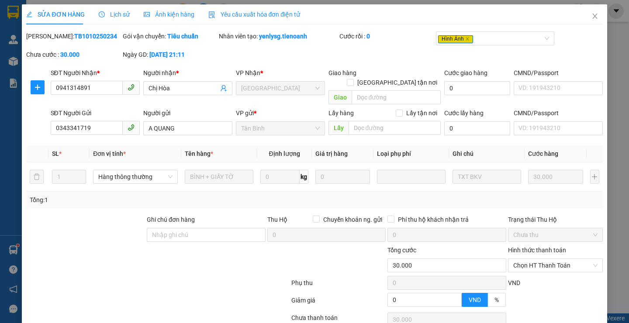
type input "0941314891"
type input "Chị Hòa"
type input "0343341719"
type input "A QUANG"
type input "0"
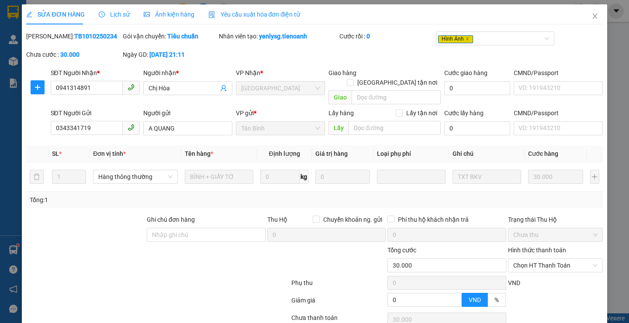
type input "30.000"
click at [121, 20] on div "Lịch sử" at bounding box center [114, 14] width 31 height 20
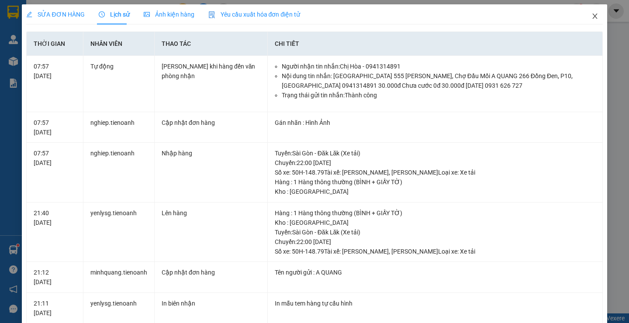
click at [591, 14] on icon "close" at bounding box center [594, 16] width 7 height 7
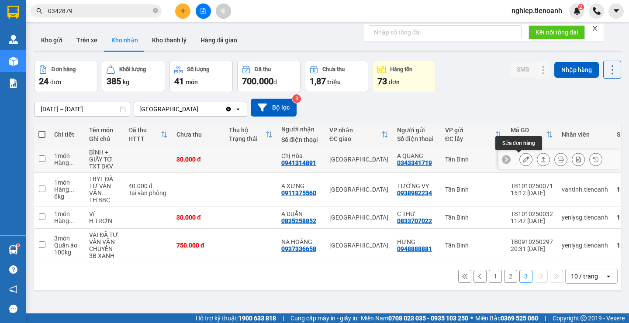
click at [523, 162] on icon at bounding box center [526, 159] width 6 height 6
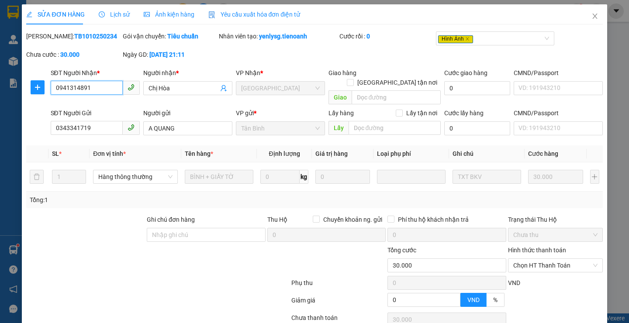
type input "0941314891"
type input "Chị Hòa"
type input "0343341719"
type input "A QUANG"
type input "0"
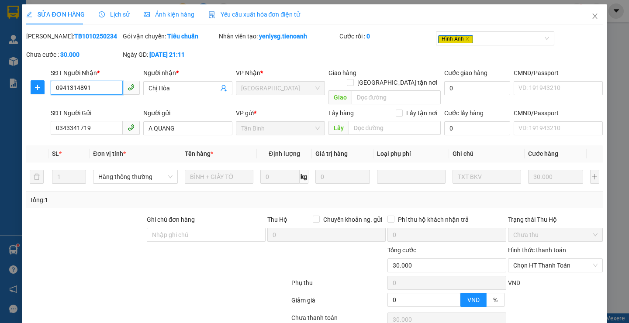
type input "30.000"
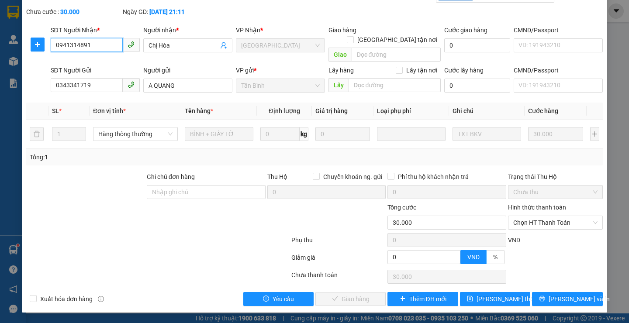
scroll to position [33, 0]
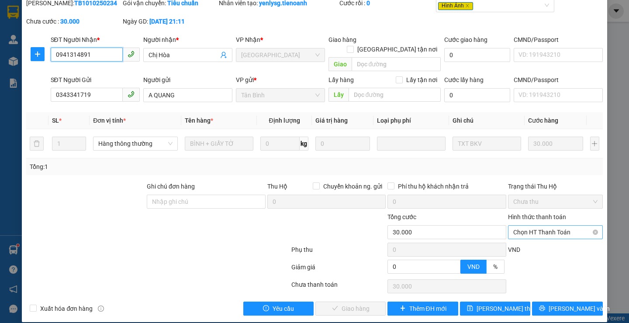
click at [522, 226] on span "Chọn HT Thanh Toán" at bounding box center [555, 232] width 84 height 13
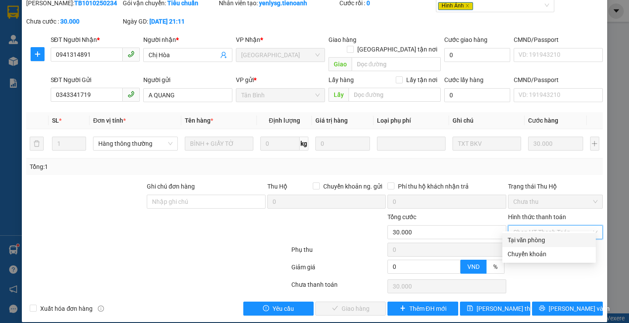
click at [518, 240] on div "Tại văn phòng" at bounding box center [549, 240] width 83 height 10
type input "0"
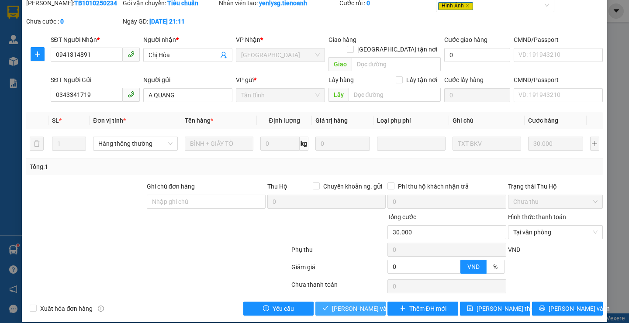
click at [336, 304] on span "[PERSON_NAME] và Giao hàng" at bounding box center [374, 309] width 84 height 10
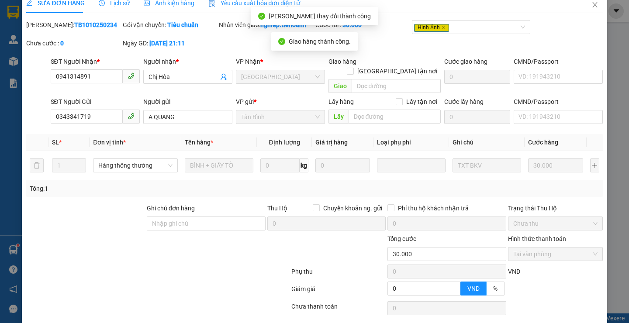
scroll to position [0, 0]
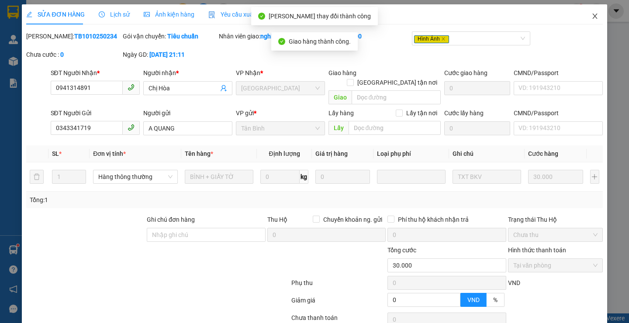
click at [591, 14] on icon "close" at bounding box center [594, 16] width 7 height 7
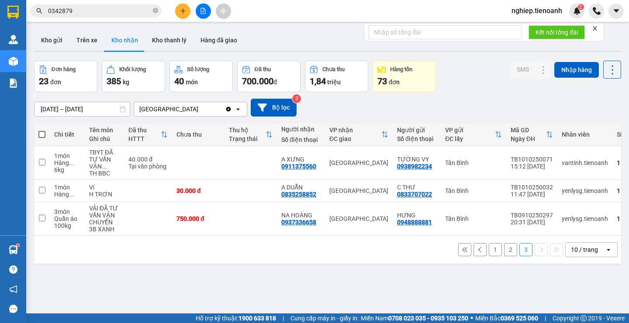
click at [110, 9] on input "0342879" at bounding box center [99, 11] width 103 height 10
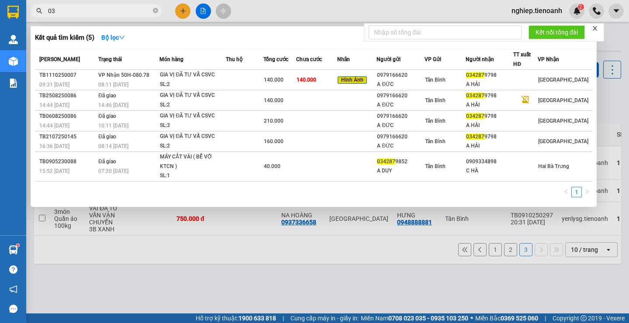
type input "0"
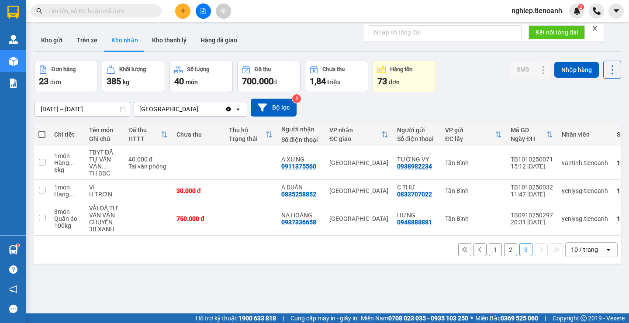
click at [112, 9] on input "text" at bounding box center [99, 11] width 103 height 10
click at [86, 42] on button "Trên xe" at bounding box center [86, 40] width 35 height 21
type input "[DATE] – [DATE]"
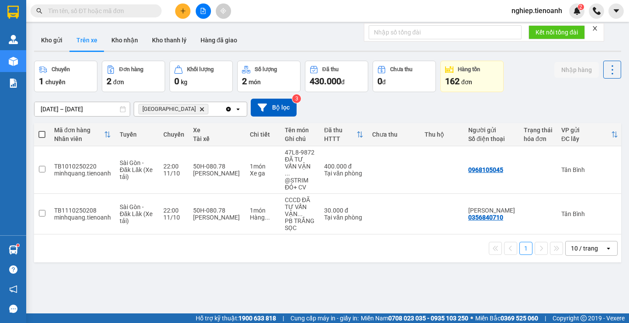
scroll to position [0, 145]
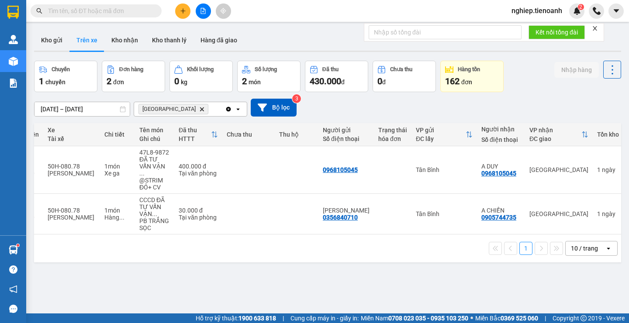
click at [614, 233] on div "ver 1.8.146 Kho gửi Trên xe Kho nhận Kho thanh [PERSON_NAME] đã giao Chuyến 1 c…" at bounding box center [328, 187] width 594 height 323
click at [99, 14] on input "text" at bounding box center [99, 11] width 103 height 10
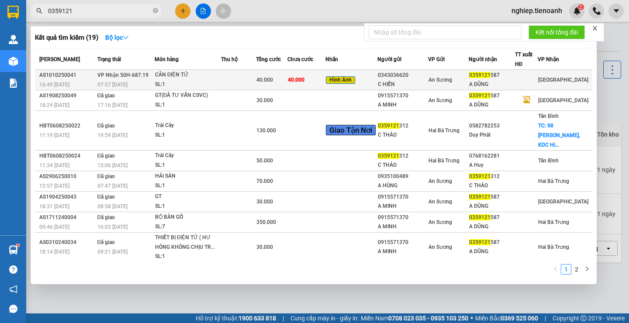
type input "0359121"
click at [325, 84] on td "40.000" at bounding box center [306, 80] width 38 height 21
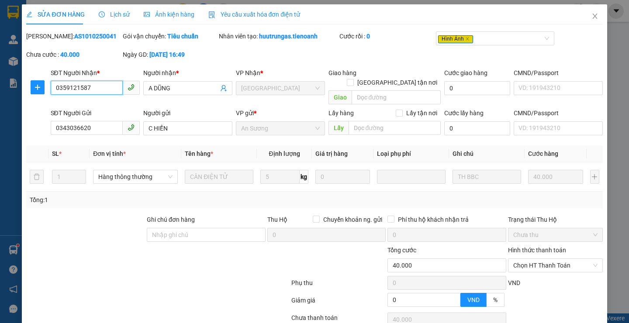
type input "0359121587"
type input "A DŨNG"
type input "0343036620"
type input "C HIỀN"
type input "0"
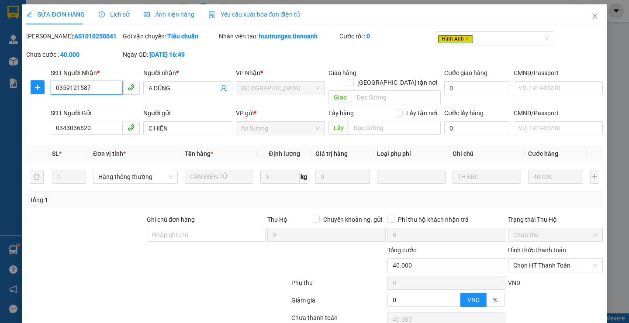
type input "40.000"
click at [166, 14] on span "Ảnh kiện hàng" at bounding box center [169, 14] width 51 height 7
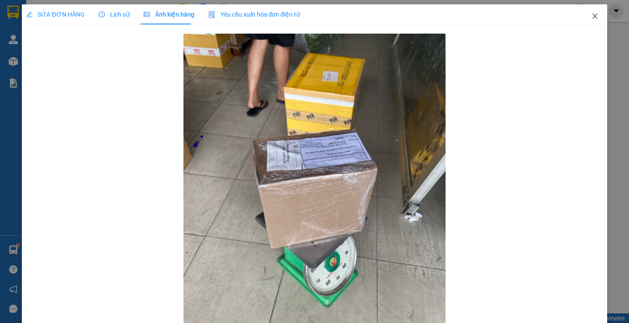
click at [591, 17] on icon "close" at bounding box center [594, 16] width 7 height 7
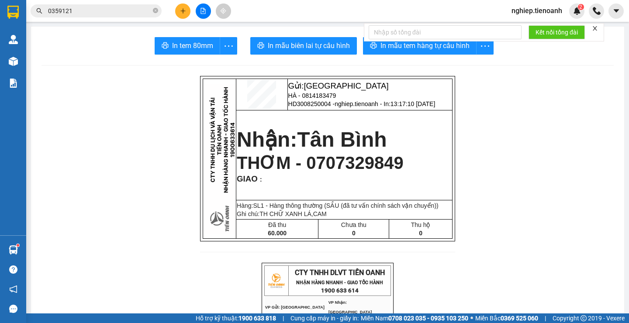
click at [75, 9] on input "0359121" at bounding box center [99, 11] width 103 height 10
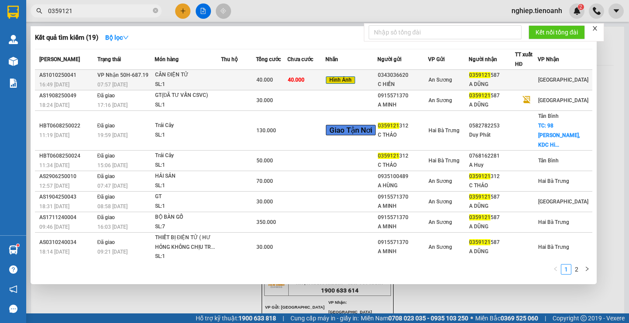
click at [317, 86] on td "40.000" at bounding box center [306, 80] width 38 height 21
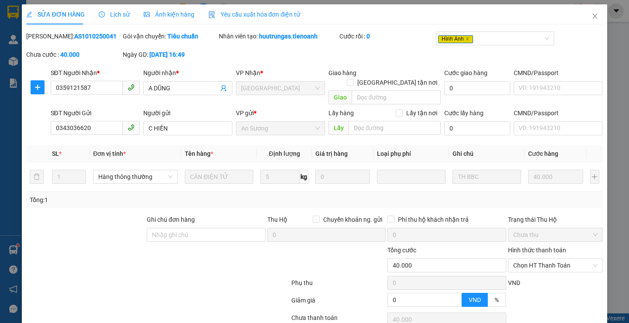
type input "0359121587"
type input "A DŨNG"
type input "0343036620"
type input "C HIỀN"
type input "0"
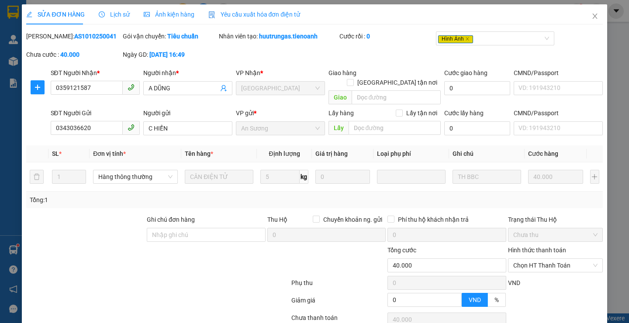
type input "40.000"
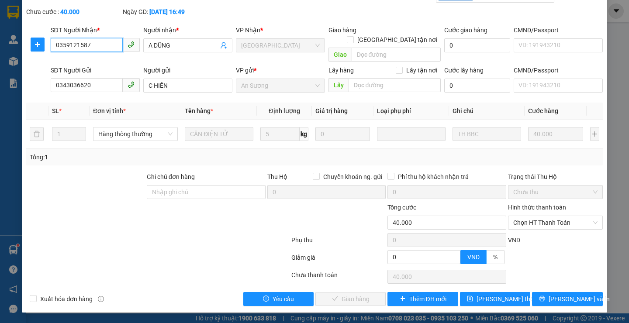
scroll to position [33, 0]
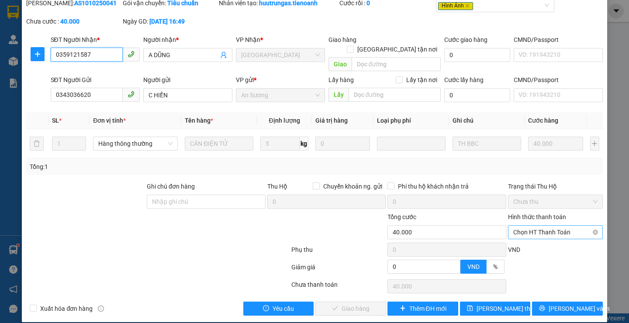
click at [531, 226] on span "Chọn HT Thanh Toán" at bounding box center [555, 232] width 84 height 13
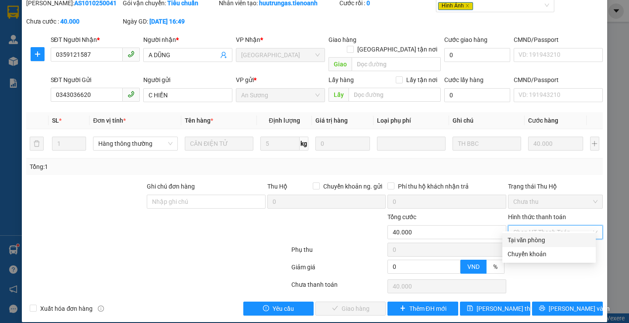
click at [508, 242] on div "Tại văn phòng" at bounding box center [549, 240] width 83 height 10
type input "0"
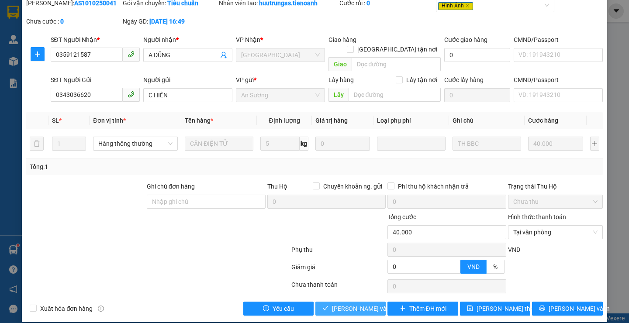
click at [337, 304] on span "[PERSON_NAME] và Giao hàng" at bounding box center [374, 309] width 84 height 10
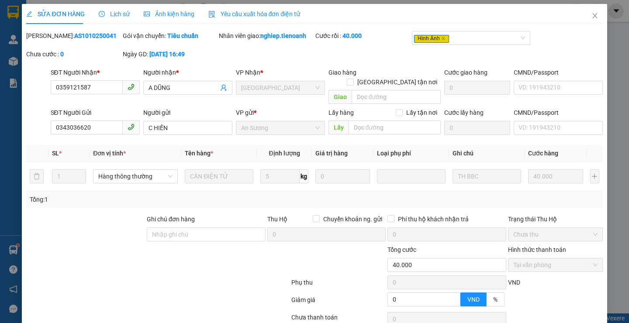
scroll to position [0, 0]
click at [592, 16] on icon "close" at bounding box center [594, 16] width 5 height 5
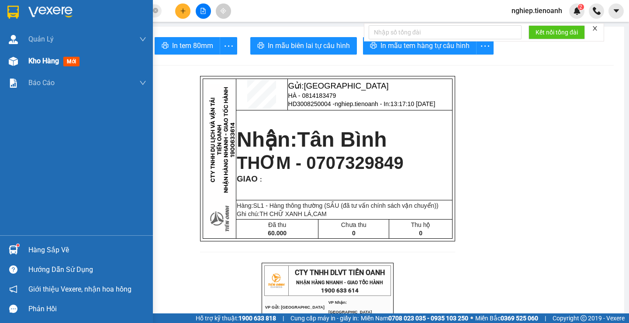
drag, startPoint x: 38, startPoint y: 63, endPoint x: 89, endPoint y: 55, distance: 51.7
click at [38, 63] on span "Kho hàng" at bounding box center [43, 61] width 31 height 8
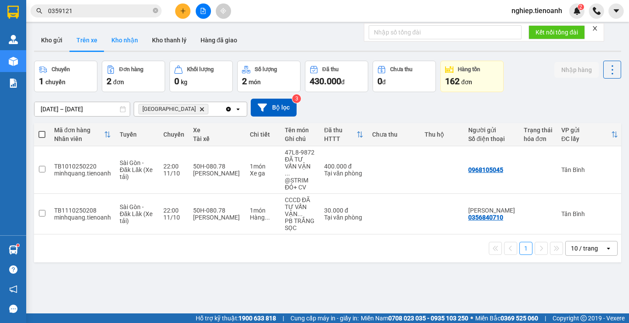
click at [117, 38] on button "Kho nhận" at bounding box center [124, 40] width 41 height 21
type input "[DATE] – [DATE]"
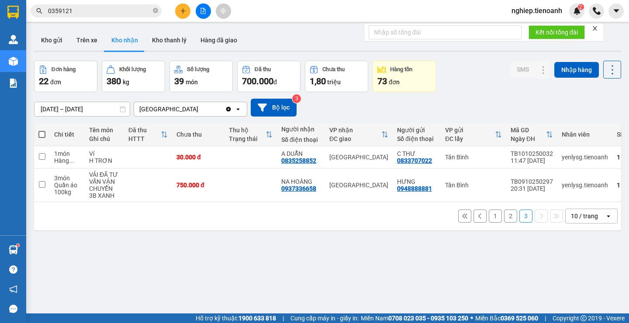
click at [504, 222] on button "2" at bounding box center [510, 216] width 13 height 13
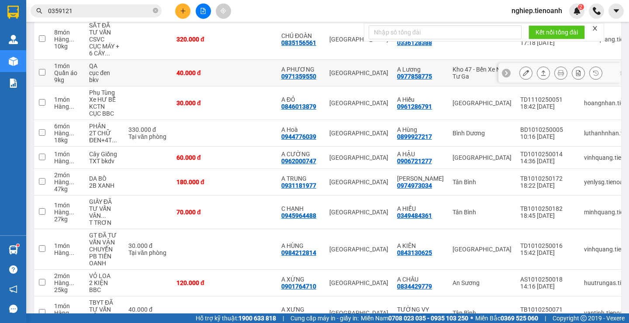
scroll to position [176, 0]
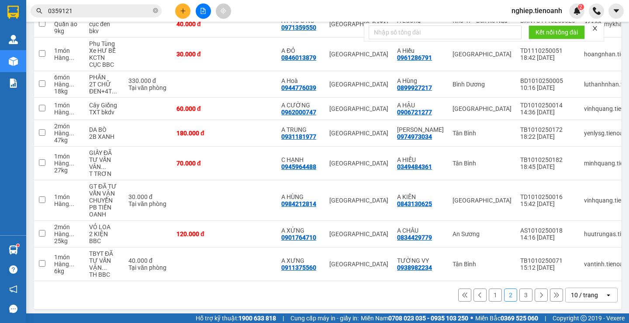
click at [491, 293] on button "1" at bounding box center [495, 295] width 13 height 13
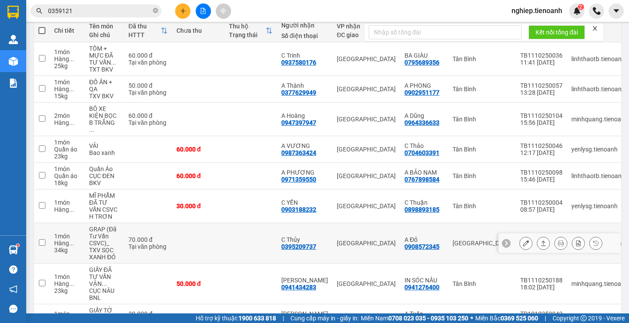
scroll to position [89, 0]
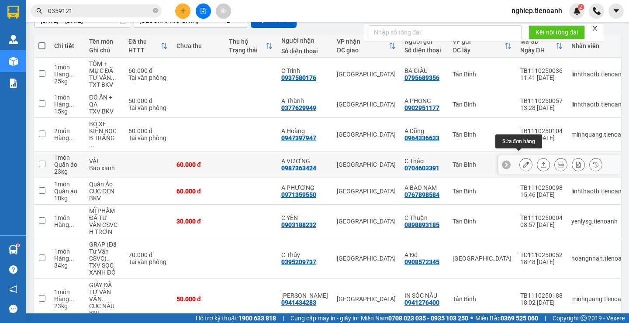
click at [523, 162] on icon at bounding box center [526, 165] width 6 height 6
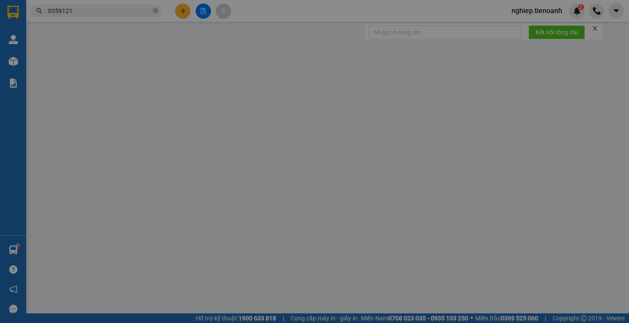
type input "0987363424"
type input "A VƯƠNG"
type input "0704603391"
type input "C Thảo"
type input "0"
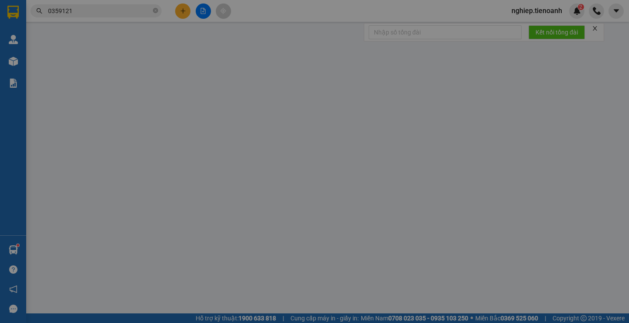
type input "60.000"
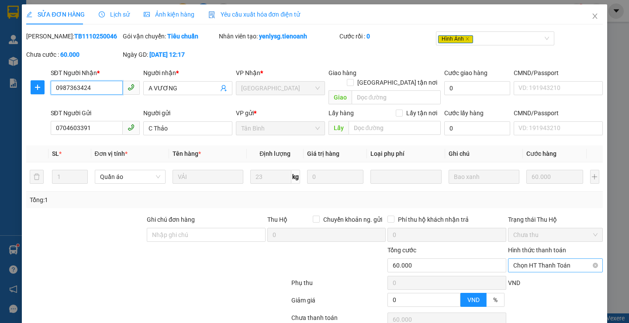
drag, startPoint x: 522, startPoint y: 255, endPoint x: 521, endPoint y: 263, distance: 8.0
click at [522, 259] on span "Chọn HT Thanh Toán" at bounding box center [555, 265] width 84 height 13
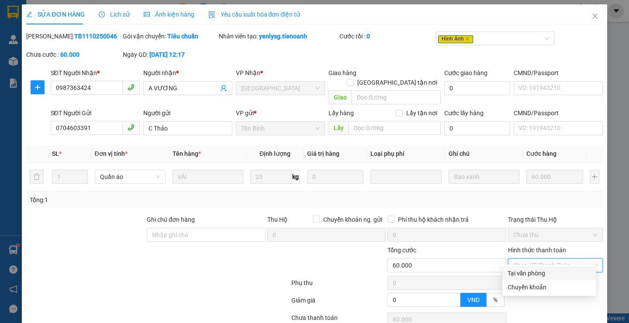
click at [518, 275] on div "Tại văn phòng" at bounding box center [549, 274] width 83 height 10
type input "0"
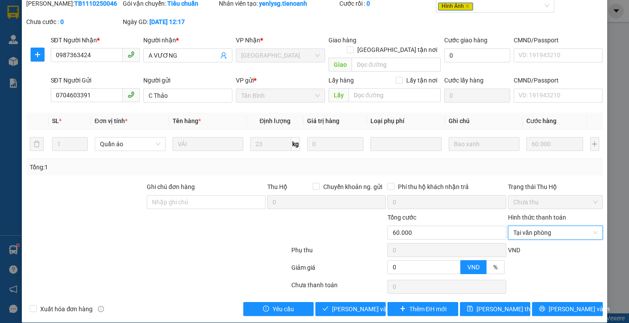
scroll to position [33, 0]
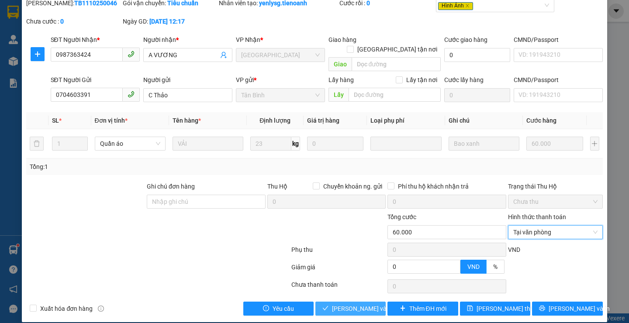
click at [351, 304] on span "[PERSON_NAME] và Giao hàng" at bounding box center [374, 309] width 84 height 10
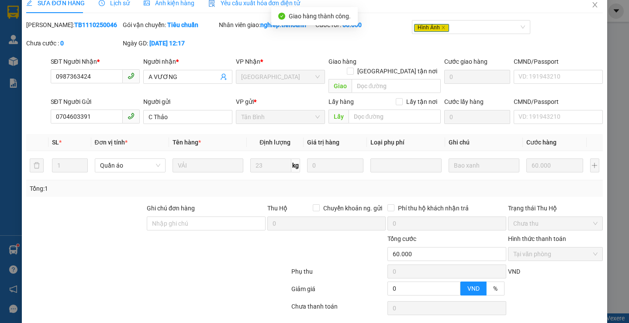
scroll to position [0, 0]
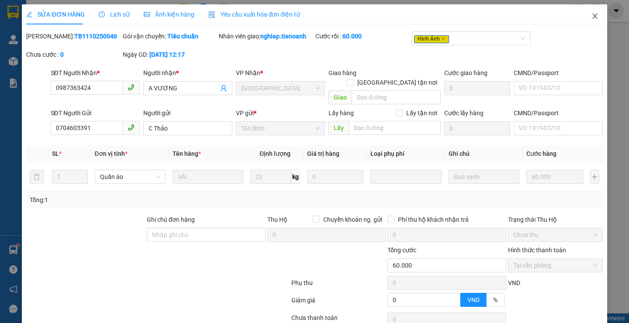
click at [591, 17] on icon "close" at bounding box center [594, 16] width 7 height 7
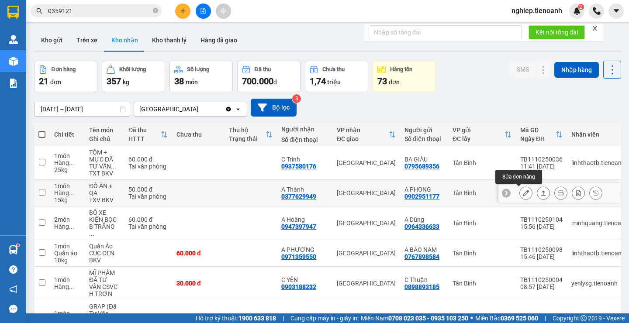
click at [520, 194] on button at bounding box center [526, 193] width 12 height 15
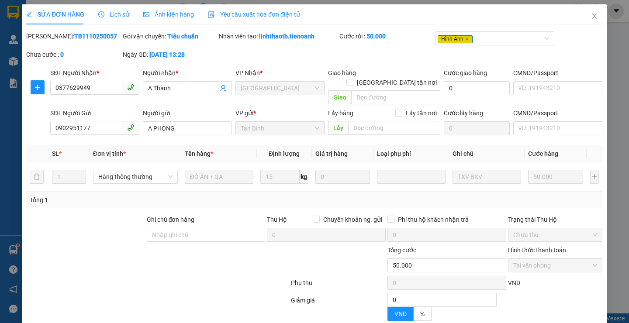
type input "0377629949"
type input "A Thành"
type input "0902951177"
type input "A PHONG"
type input "0"
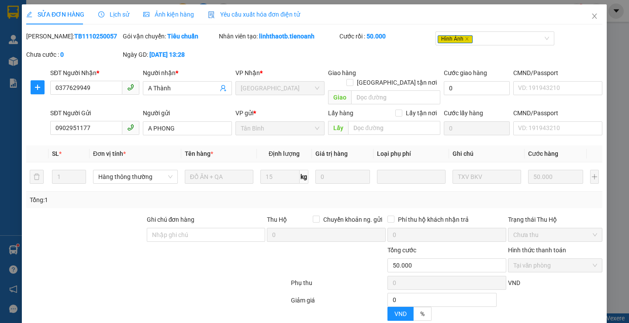
type input "50.000"
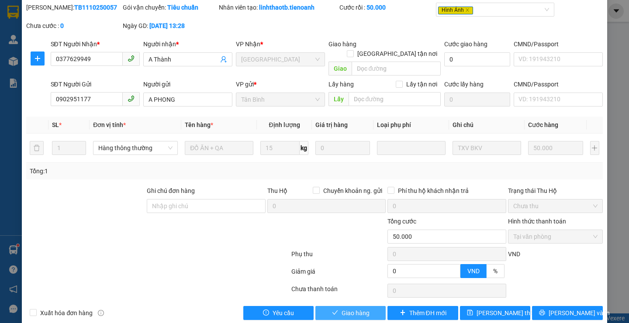
drag, startPoint x: 353, startPoint y: 304, endPoint x: 383, endPoint y: 277, distance: 40.5
click at [353, 308] on span "Giao hàng" at bounding box center [356, 313] width 28 height 10
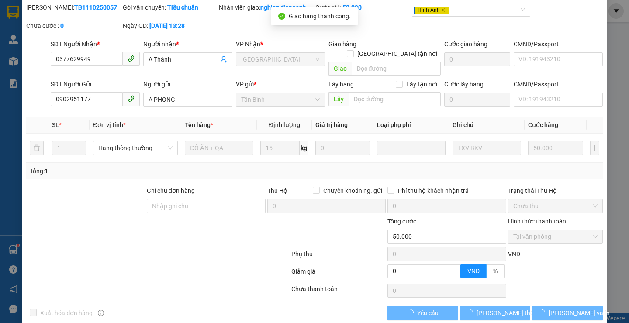
scroll to position [0, 0]
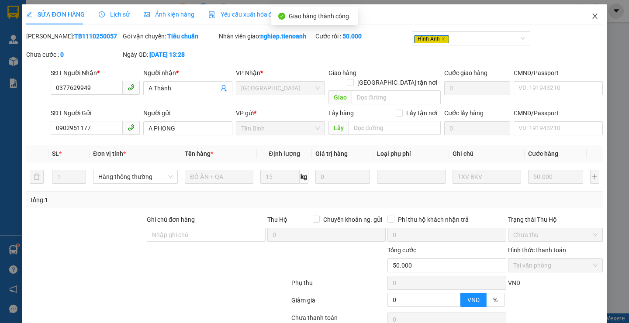
click at [589, 12] on span "Close" at bounding box center [595, 16] width 24 height 24
click at [589, 12] on div at bounding box center [596, 10] width 15 height 15
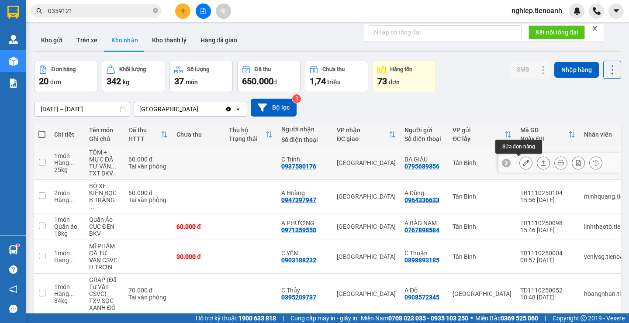
click at [523, 162] on icon at bounding box center [526, 163] width 6 height 6
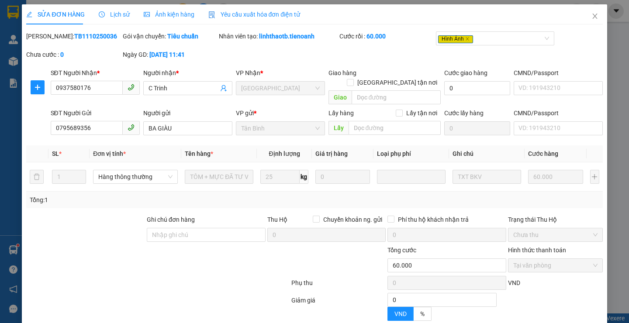
type input "0937580176"
type input "C Trinh"
type input "0795689356"
type input "BA GIÀU"
type input "0"
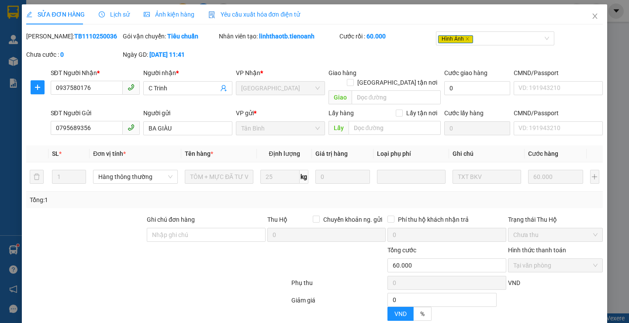
type input "60.000"
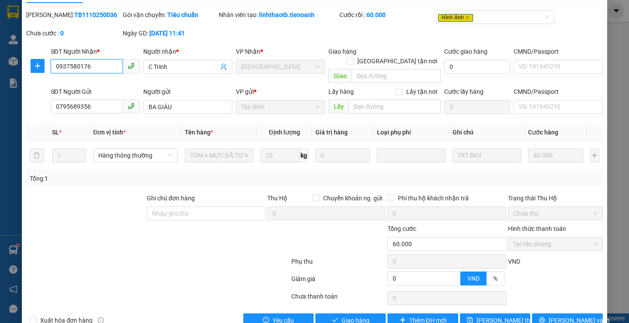
scroll to position [33, 0]
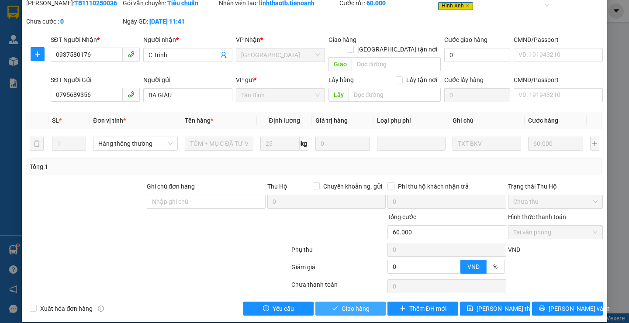
drag, startPoint x: 343, startPoint y: 297, endPoint x: 382, endPoint y: 238, distance: 71.4
click at [344, 304] on span "Giao hàng" at bounding box center [356, 309] width 28 height 10
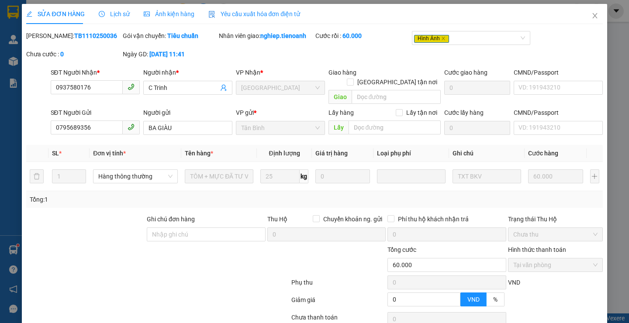
scroll to position [0, 0]
click at [591, 18] on icon "close" at bounding box center [594, 16] width 7 height 7
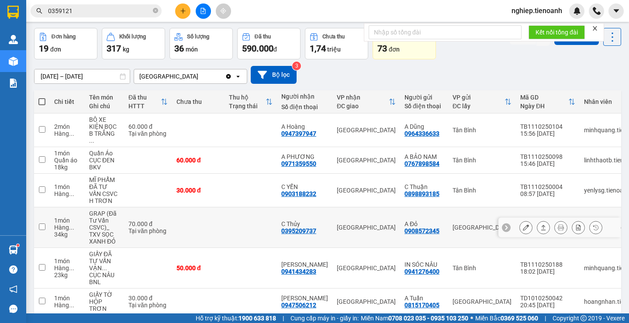
scroll to position [131, 0]
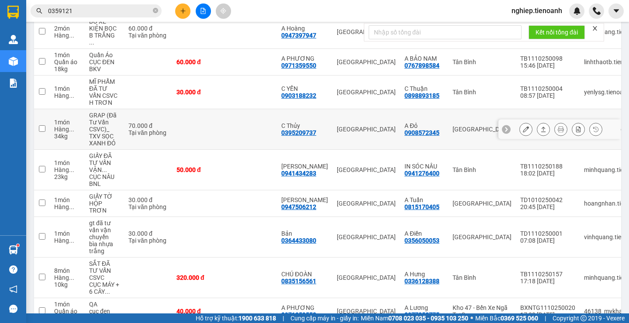
click at [523, 126] on icon at bounding box center [526, 129] width 6 height 6
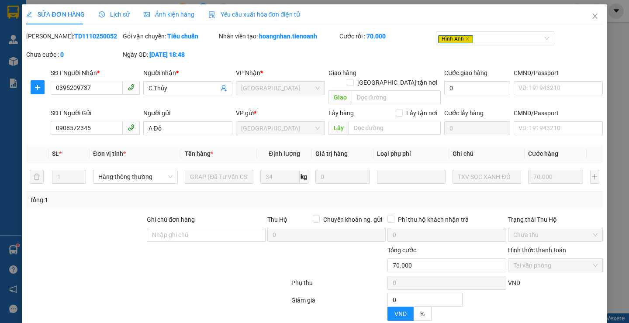
type input "0395209737"
type input "C Thủy"
type input "0908572345"
type input "A Đỏ"
type input "0"
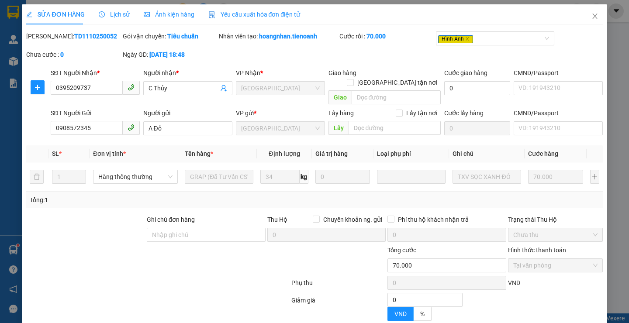
type input "70.000"
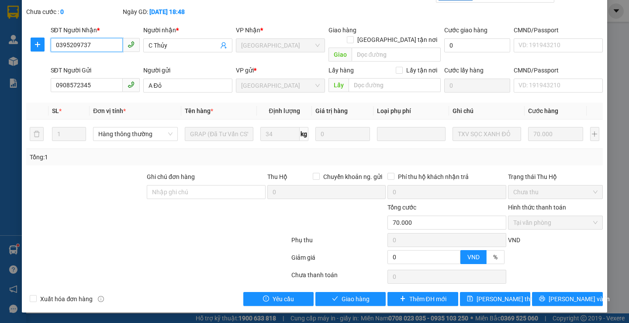
scroll to position [33, 0]
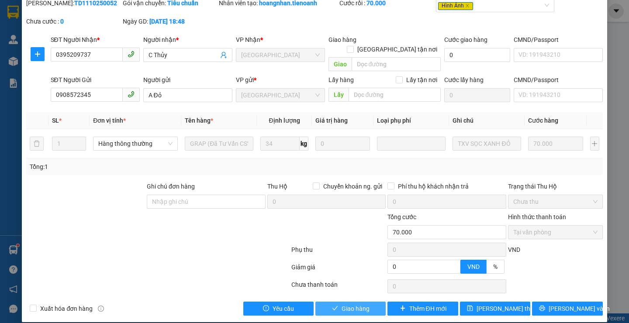
click at [363, 304] on span "Giao hàng" at bounding box center [356, 309] width 28 height 10
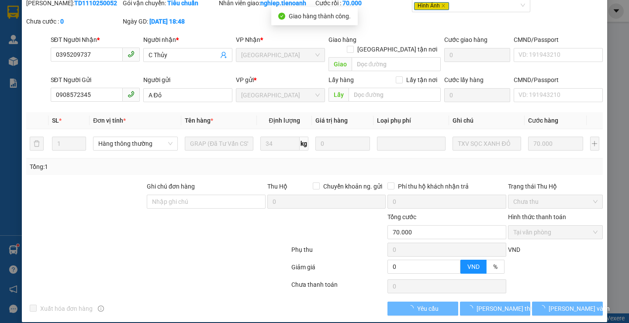
scroll to position [0, 0]
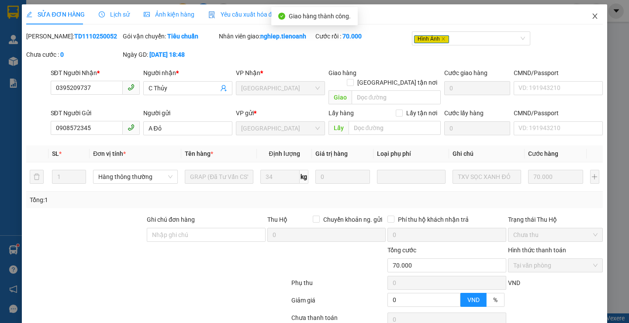
click at [591, 16] on icon "close" at bounding box center [594, 16] width 7 height 7
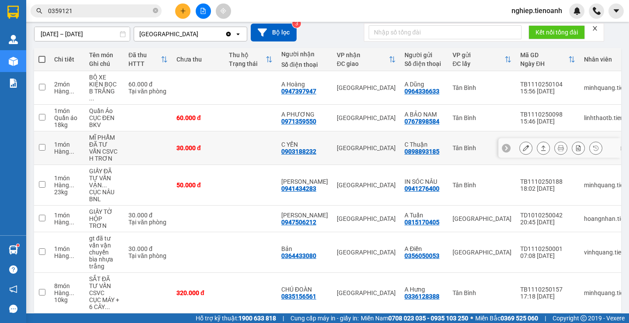
scroll to position [87, 0]
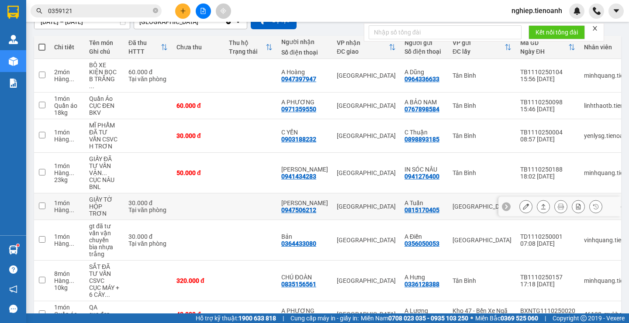
click at [523, 204] on icon at bounding box center [526, 207] width 6 height 6
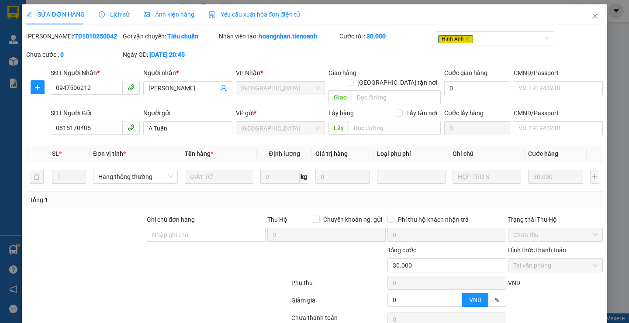
type input "0947506212"
type input "[PERSON_NAME]"
type input "0815170405"
type input "A Tuấn"
type input "0"
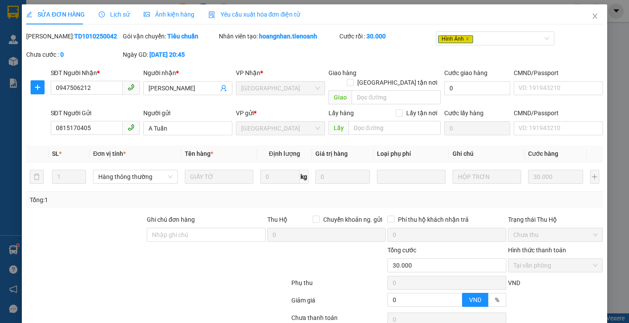
type input "30.000"
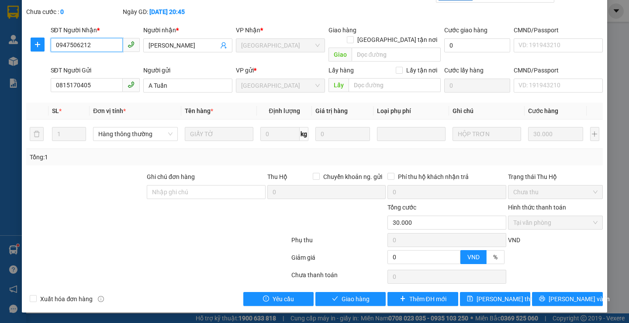
scroll to position [33, 0]
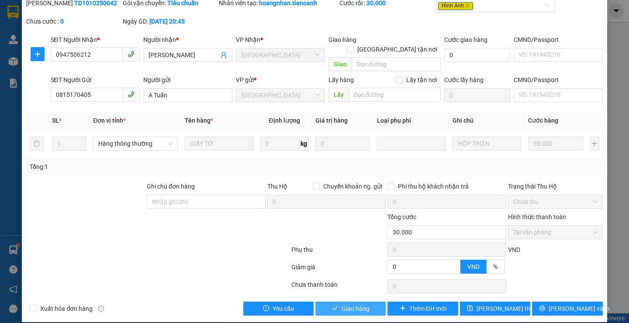
drag, startPoint x: 357, startPoint y: 298, endPoint x: 388, endPoint y: 246, distance: 60.5
click at [357, 304] on span "Giao hàng" at bounding box center [356, 309] width 28 height 10
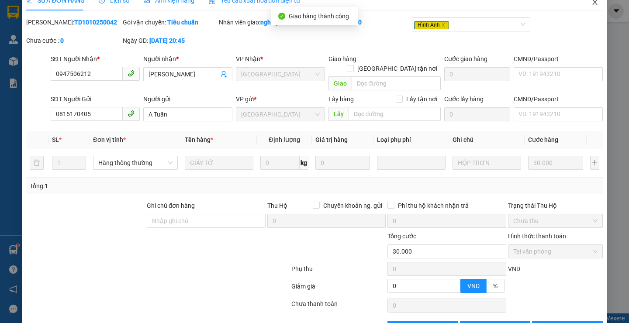
scroll to position [0, 0]
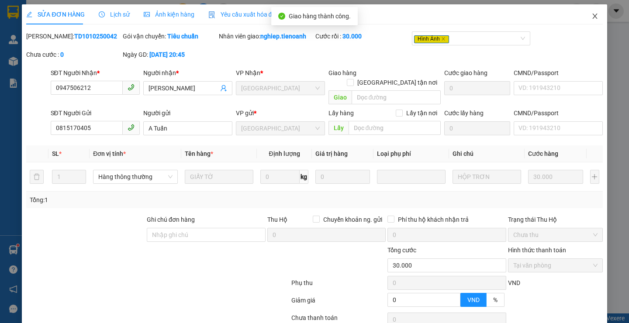
click at [591, 16] on icon "close" at bounding box center [594, 16] width 7 height 7
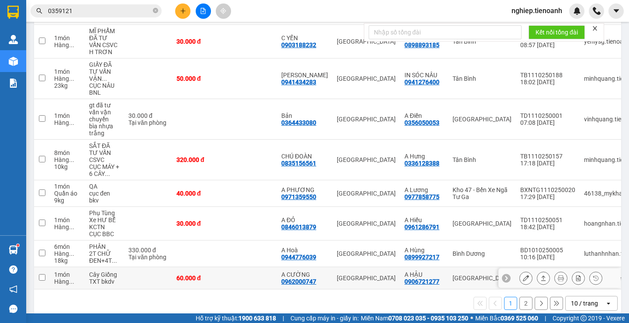
scroll to position [183, 0]
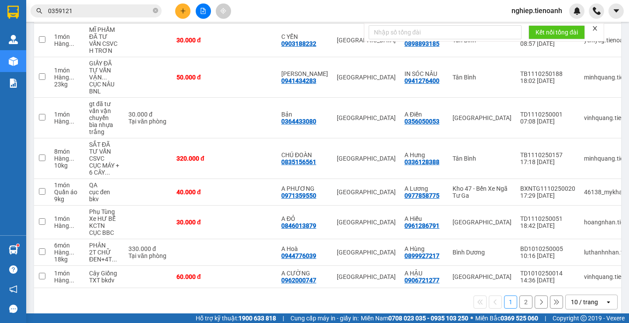
click at [519, 296] on button "2" at bounding box center [525, 302] width 13 height 13
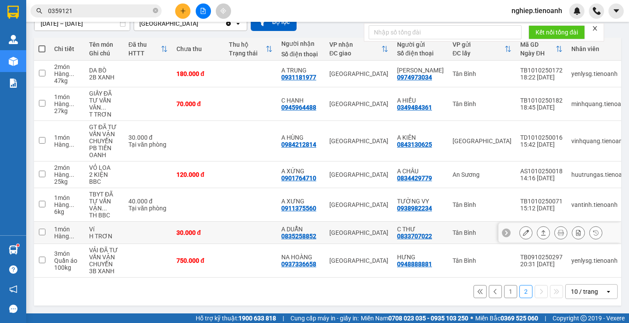
scroll to position [89, 0]
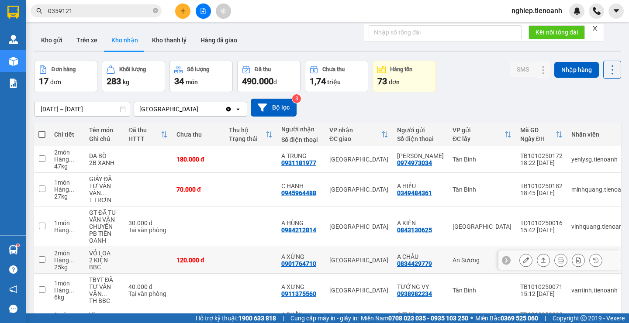
scroll to position [89, 0]
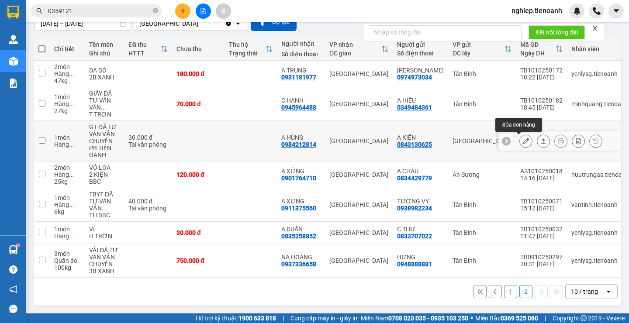
click at [523, 138] on icon at bounding box center [526, 141] width 6 height 6
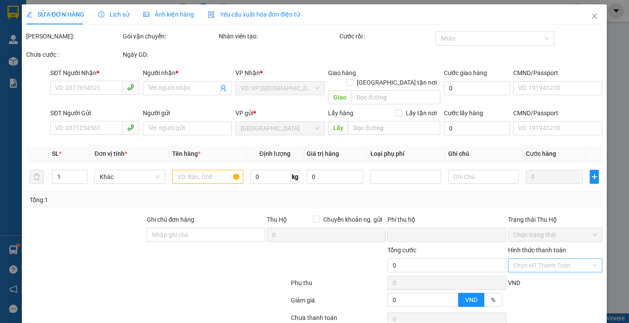
type input "0984212814"
type input "A HÙNG"
type input "0843130625"
type input "A KIÊN"
type input "0"
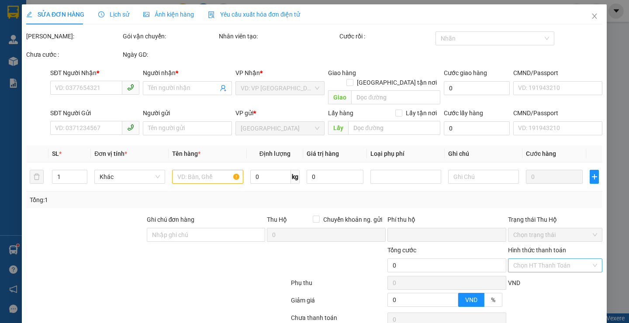
type input "30.000"
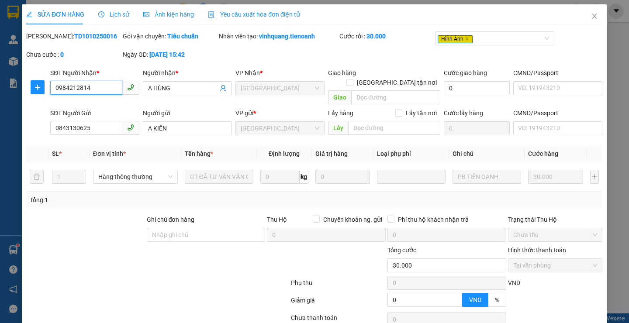
scroll to position [27, 0]
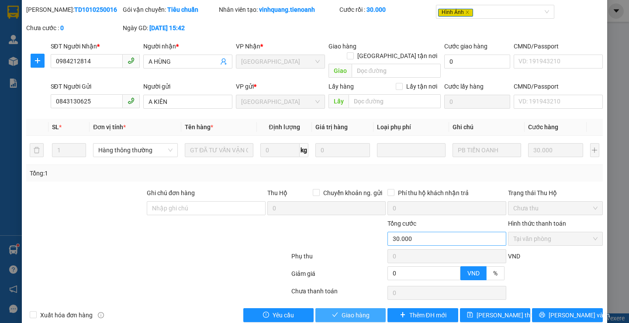
drag, startPoint x: 356, startPoint y: 307, endPoint x: 408, endPoint y: 232, distance: 90.8
click at [356, 311] on span "Giao hàng" at bounding box center [356, 316] width 28 height 10
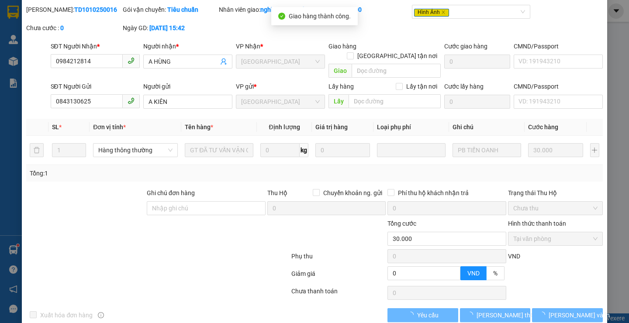
scroll to position [0, 0]
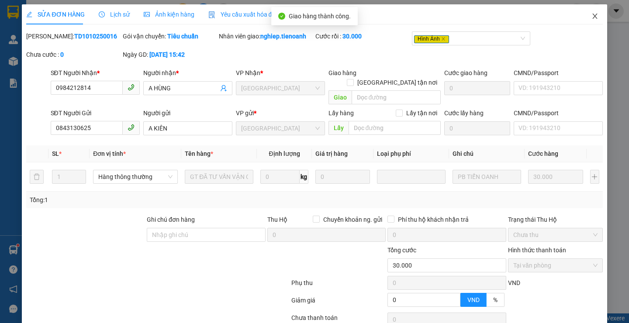
click at [583, 14] on span "Close" at bounding box center [595, 16] width 24 height 24
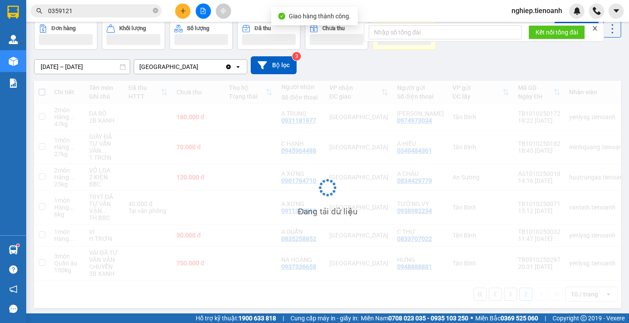
scroll to position [47, 0]
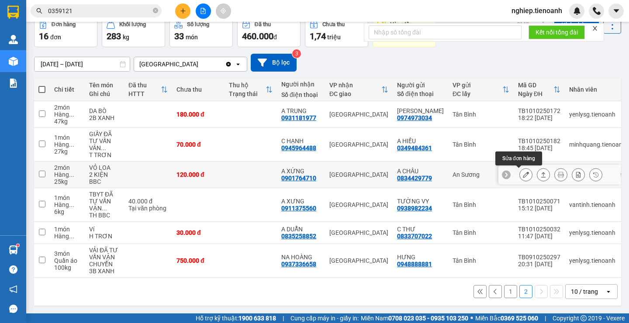
click at [523, 175] on icon at bounding box center [526, 175] width 6 height 6
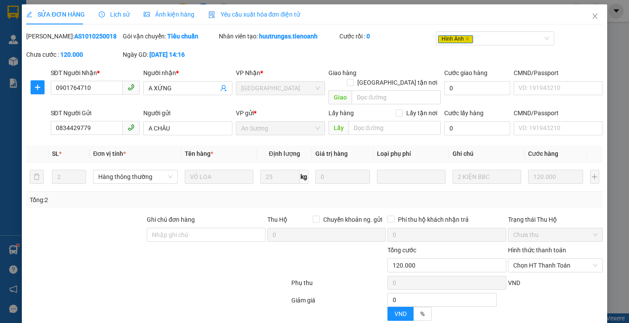
type input "0901764710"
type input "A XỨNG"
type input "0834429779"
type input "A CHÂU"
type input "0"
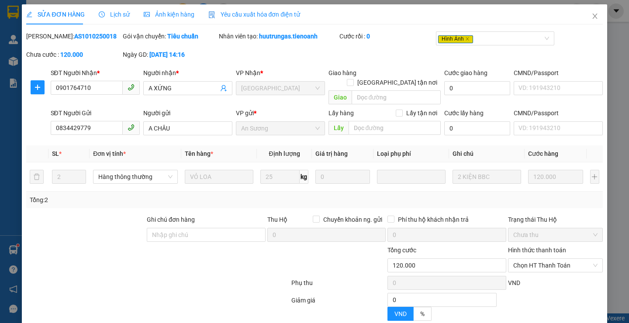
type input "120.000"
type input "ĐÃ TƯ VẤN CSVC"
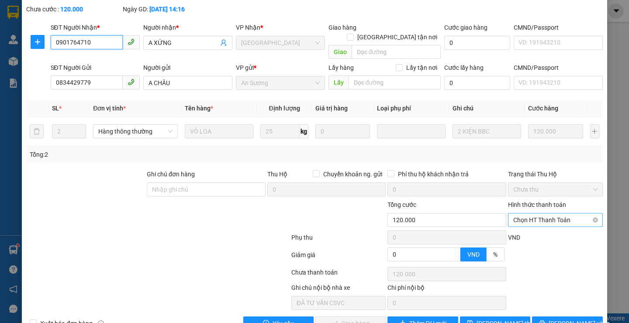
click at [515, 214] on span "Chọn HT Thanh Toán" at bounding box center [555, 220] width 84 height 13
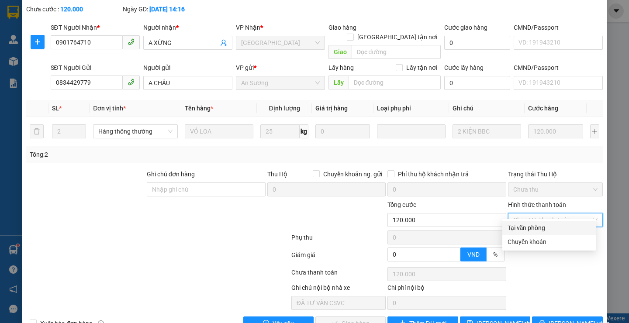
click at [514, 224] on div "Tại văn phòng" at bounding box center [549, 228] width 83 height 10
type input "0"
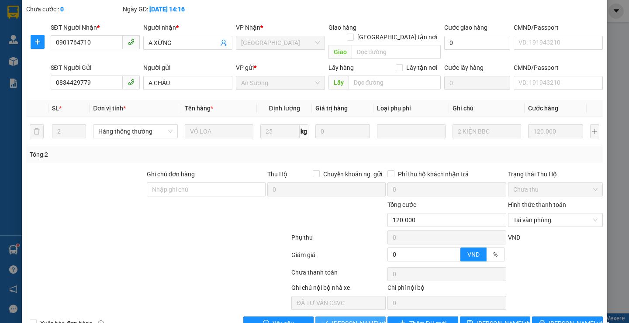
click at [332, 319] on span "[PERSON_NAME] và Giao hàng" at bounding box center [374, 324] width 84 height 10
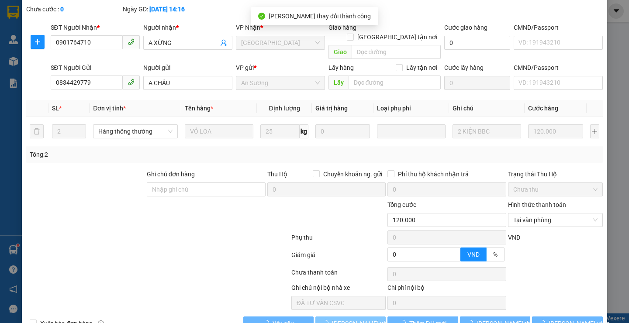
scroll to position [0, 0]
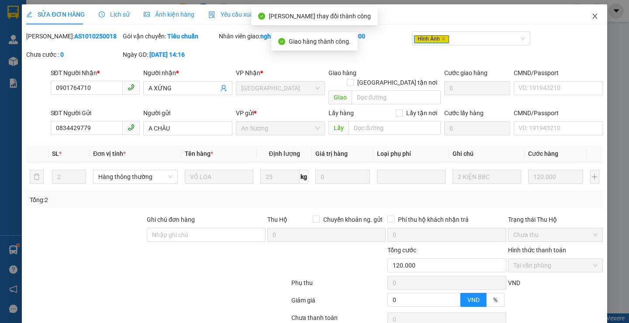
click at [591, 14] on icon "close" at bounding box center [594, 16] width 7 height 7
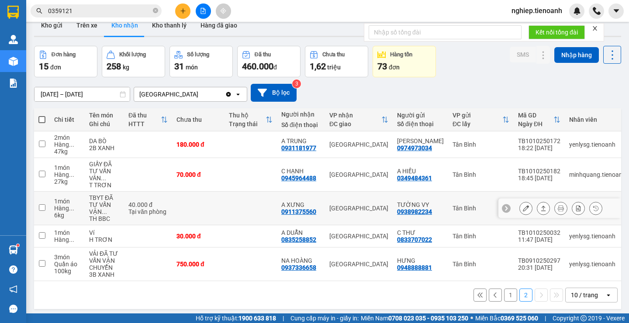
scroll to position [40, 0]
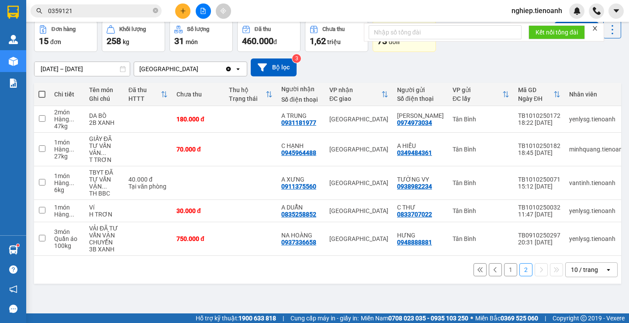
click at [504, 274] on button "1" at bounding box center [510, 269] width 13 height 13
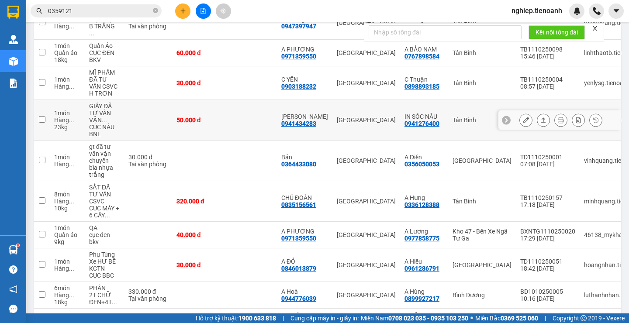
scroll to position [171, 0]
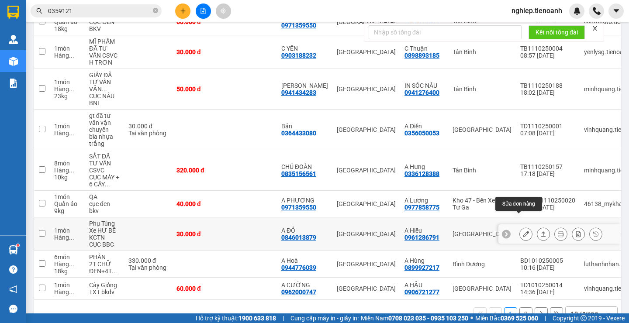
click at [522, 227] on button at bounding box center [526, 234] width 12 height 15
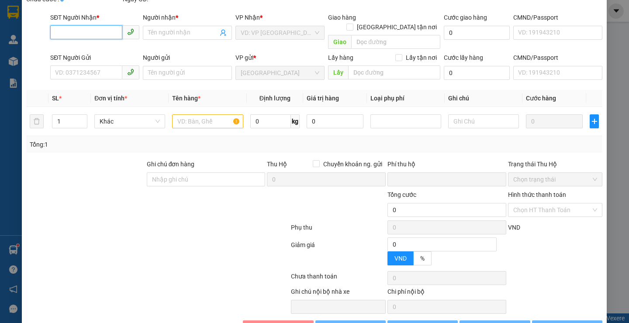
scroll to position [56, 0]
type input "0846013879"
type input "A ĐỎ"
type input "0961286791"
type input "A Hiếu"
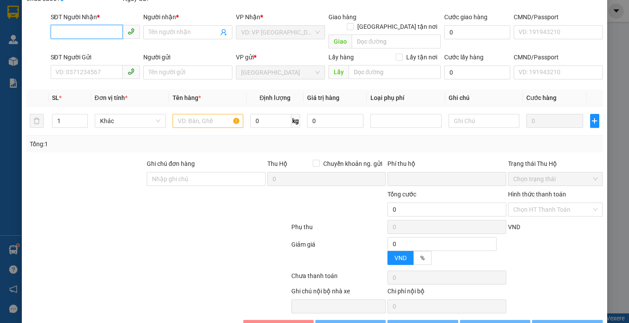
type input "0"
type input "30.000"
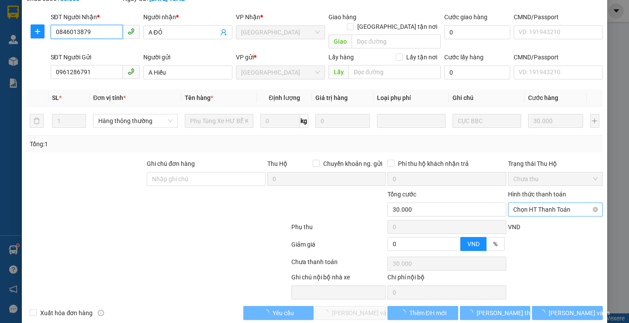
click at [521, 204] on span "Chọn HT Thanh Toán" at bounding box center [555, 209] width 84 height 13
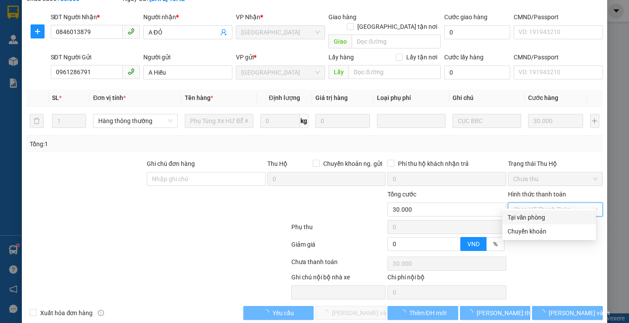
click at [517, 217] on div "Tại văn phòng" at bounding box center [549, 218] width 83 height 10
type input "0"
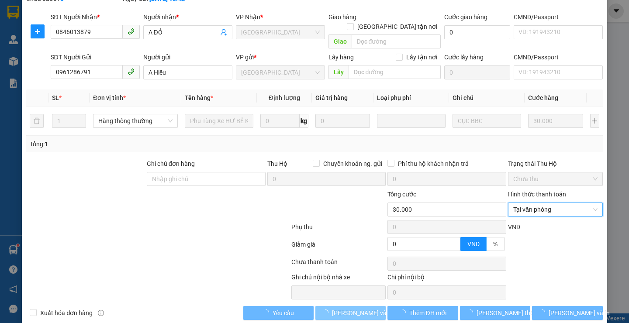
click at [357, 308] on span "[PERSON_NAME] và Giao hàng" at bounding box center [374, 313] width 84 height 10
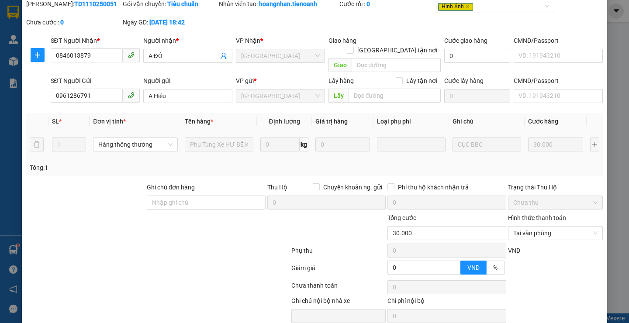
scroll to position [0, 0]
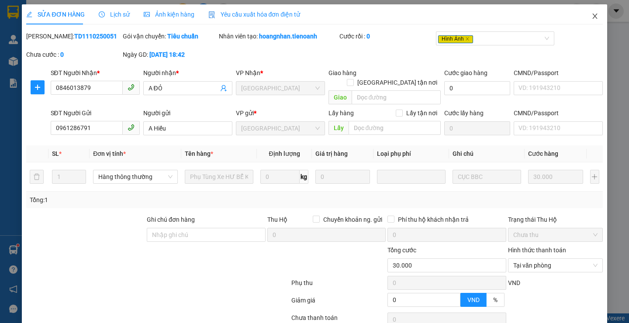
click at [591, 16] on icon "close" at bounding box center [594, 16] width 7 height 7
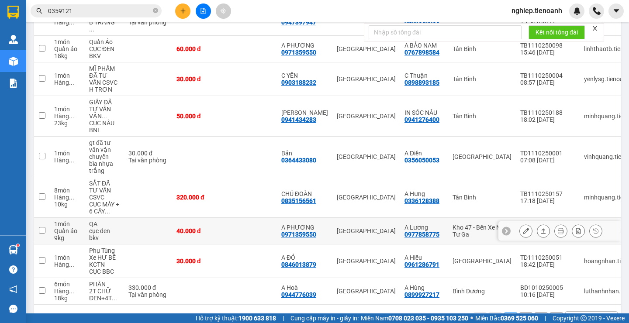
scroll to position [201, 0]
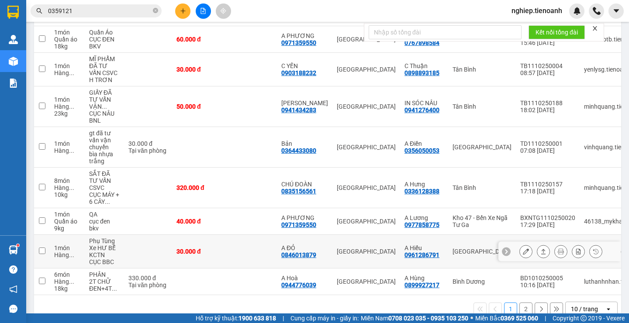
click at [523, 249] on icon at bounding box center [526, 252] width 6 height 6
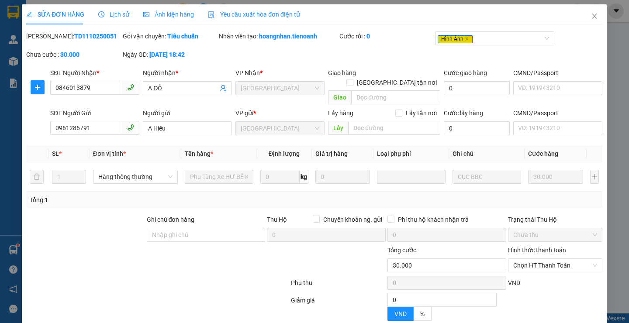
type input "0846013879"
type input "A ĐỎ"
type input "0961286791"
type input "A Hiếu"
type input "0"
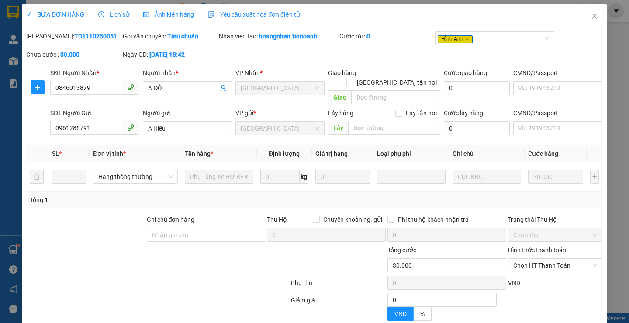
type input "30.000"
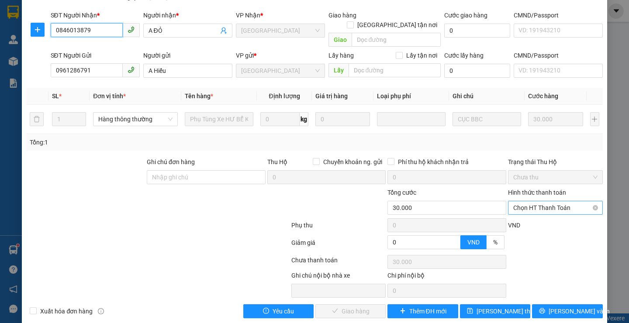
scroll to position [60, 0]
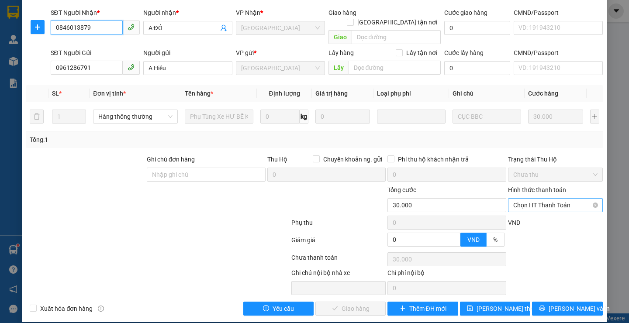
click at [529, 199] on span "Chọn HT Thanh Toán" at bounding box center [555, 205] width 84 height 13
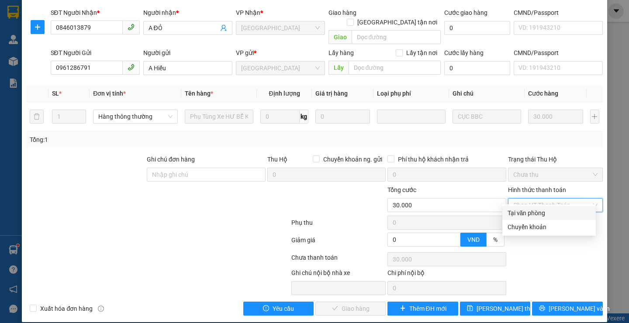
click at [519, 213] on div "Tại văn phòng" at bounding box center [549, 213] width 83 height 10
type input "0"
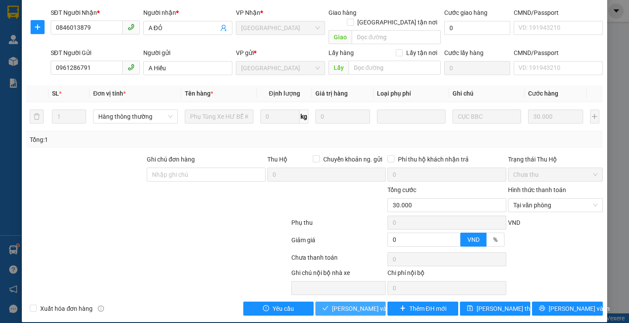
click at [353, 304] on span "[PERSON_NAME] và Giao hàng" at bounding box center [374, 309] width 84 height 10
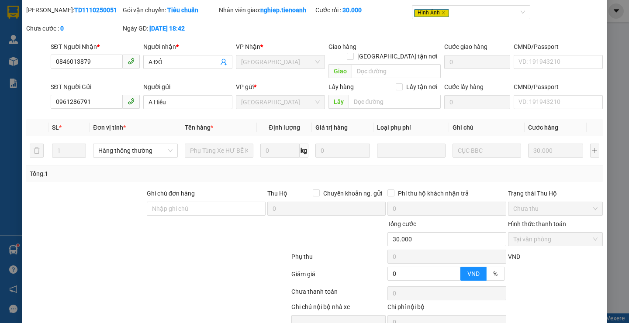
scroll to position [0, 0]
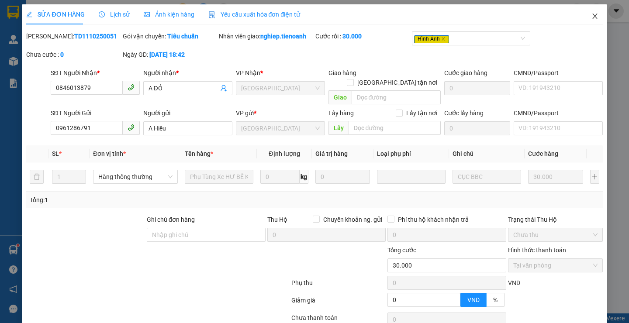
click at [591, 16] on icon "close" at bounding box center [594, 16] width 7 height 7
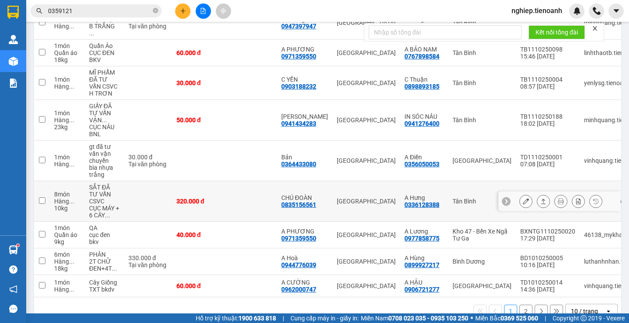
scroll to position [190, 0]
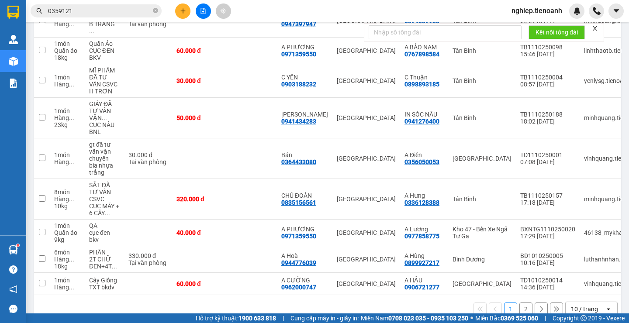
click at [521, 303] on button "2" at bounding box center [525, 309] width 13 height 13
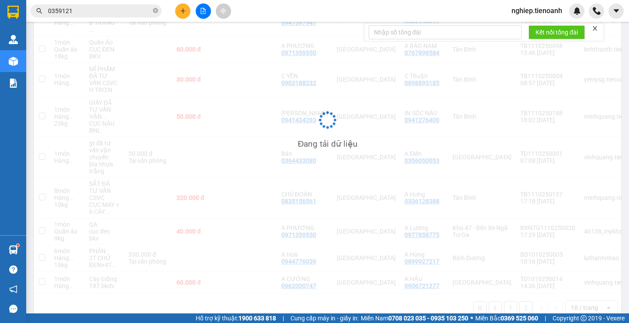
scroll to position [40, 0]
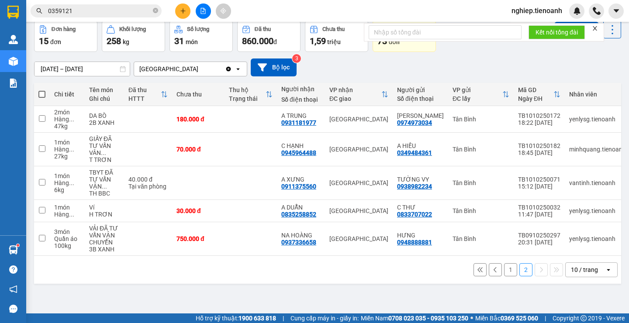
click at [504, 273] on button "1" at bounding box center [510, 269] width 13 height 13
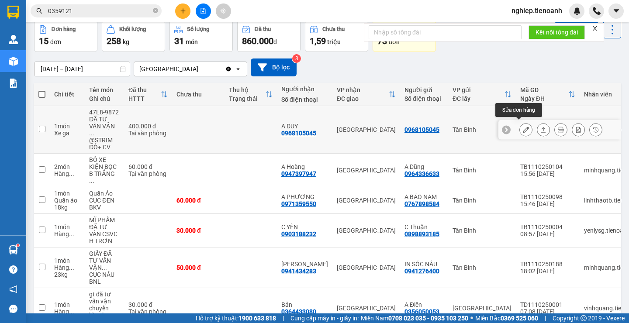
click at [523, 129] on icon at bounding box center [526, 130] width 6 height 6
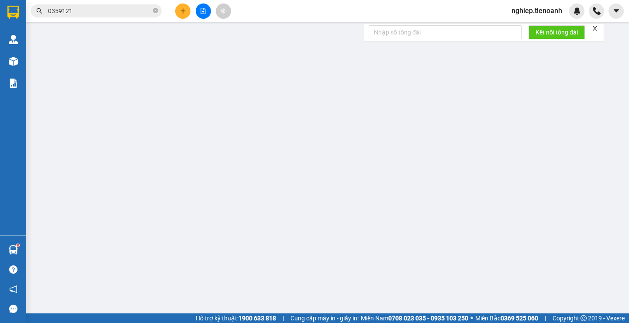
type input "0968105045"
type input "A DUY"
type input "0968105045"
type input "0"
type input "400.000"
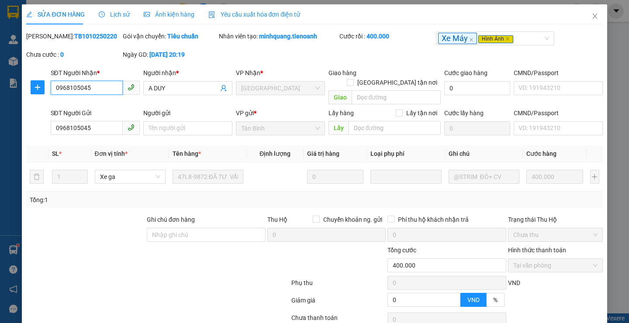
scroll to position [33, 0]
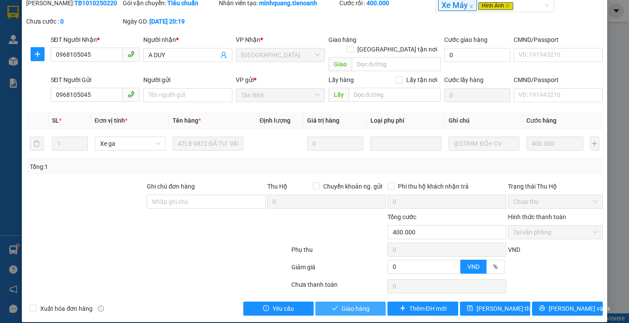
click at [349, 304] on span "Giao hàng" at bounding box center [356, 309] width 28 height 10
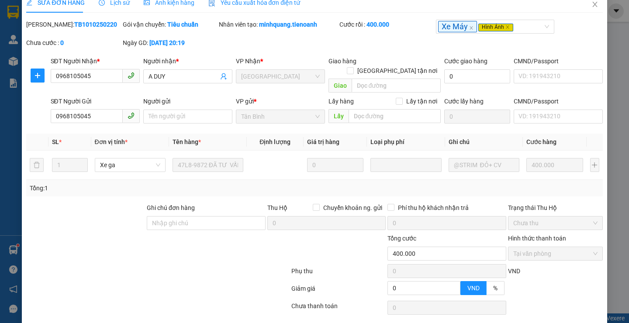
scroll to position [0, 0]
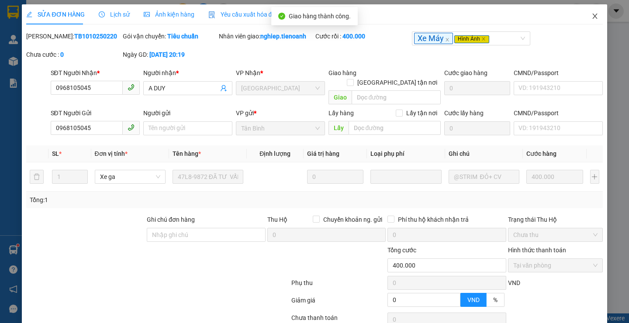
click at [591, 16] on icon "close" at bounding box center [594, 16] width 7 height 7
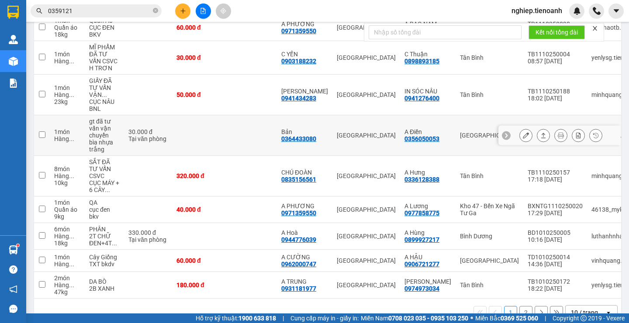
scroll to position [176, 0]
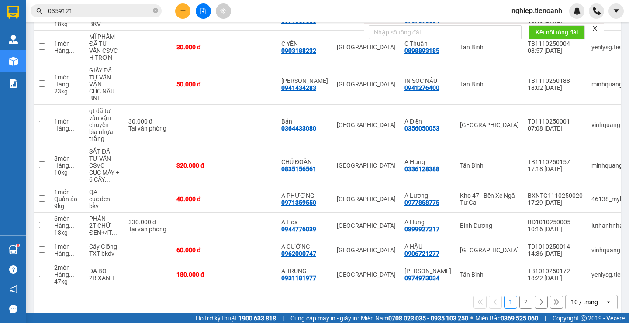
click at [519, 296] on button "2" at bounding box center [525, 302] width 13 height 13
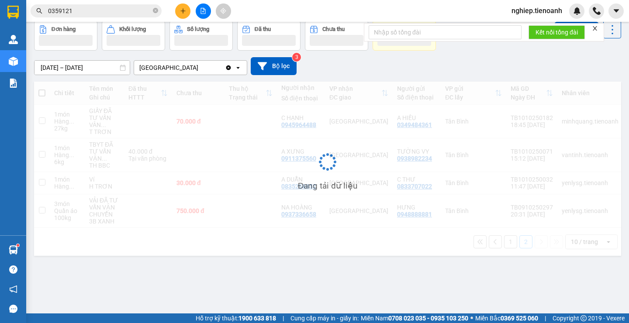
scroll to position [40, 0]
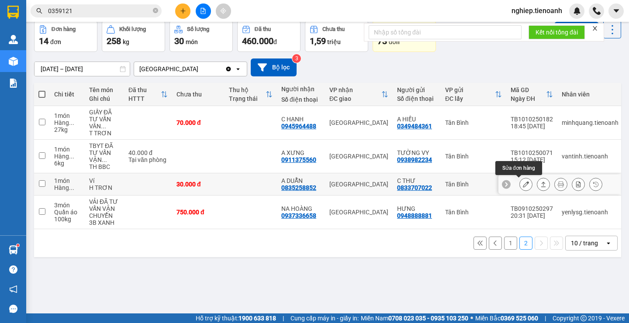
click at [523, 187] on icon at bounding box center [526, 184] width 6 height 6
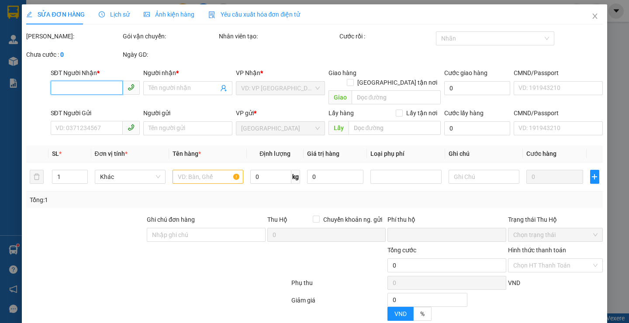
type input "0835258852"
type input "A DUẪN"
type input "0833707022"
type input "C THƯ"
type input "0"
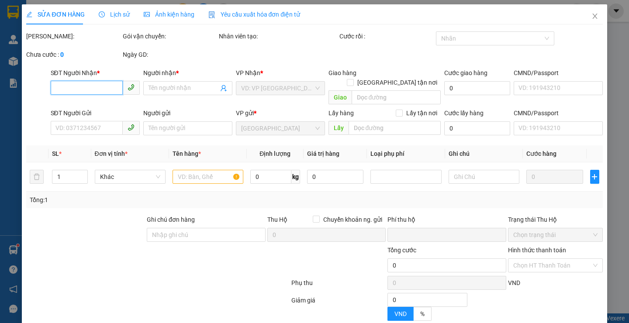
type input "30.000"
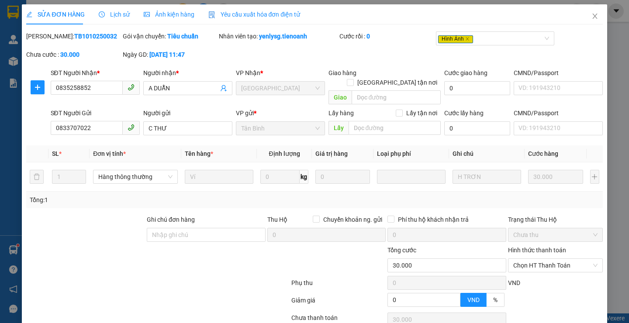
click at [163, 16] on span "Ảnh kiện hàng" at bounding box center [169, 14] width 51 height 7
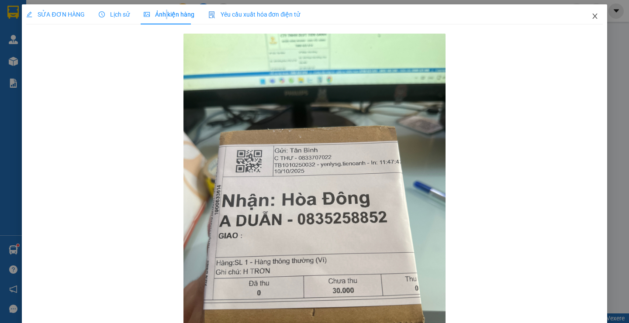
click at [591, 14] on icon "close" at bounding box center [594, 16] width 7 height 7
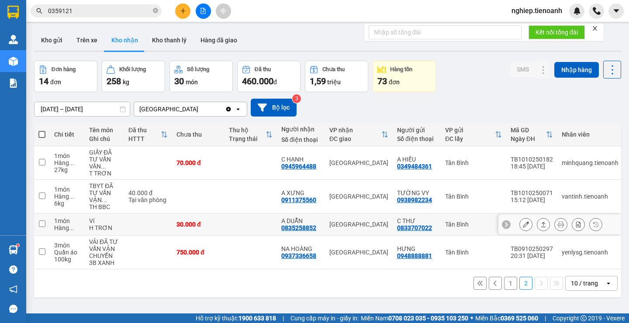
click at [523, 225] on icon at bounding box center [526, 224] width 6 height 6
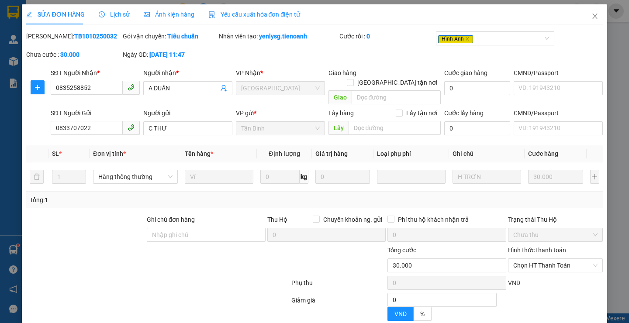
type input "0835258852"
type input "A DUẪN"
type input "0833707022"
type input "C THƯ"
type input "0"
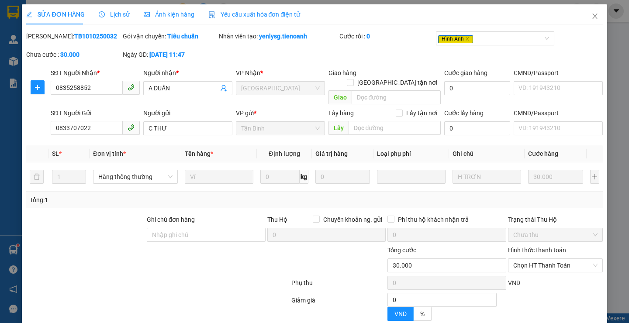
type input "30.000"
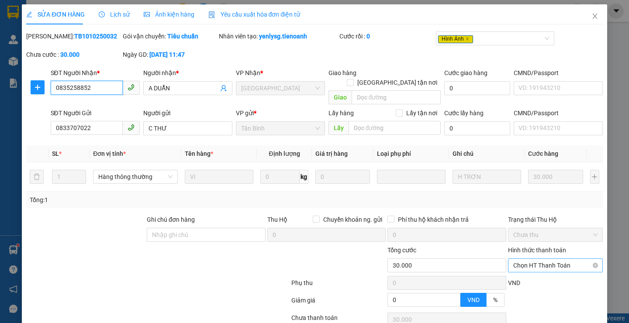
scroll to position [33, 0]
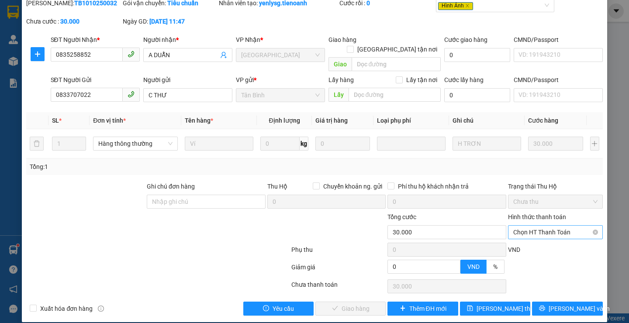
click at [519, 227] on div "Hình thức thanh toán Chọn HT Thanh Toán" at bounding box center [555, 227] width 95 height 31
click at [519, 227] on span "Chọn HT Thanh Toán" at bounding box center [555, 232] width 84 height 13
drag, startPoint x: 512, startPoint y: 239, endPoint x: 465, endPoint y: 268, distance: 55.3
click at [512, 239] on div "Tại văn phòng" at bounding box center [549, 240] width 83 height 10
type input "0"
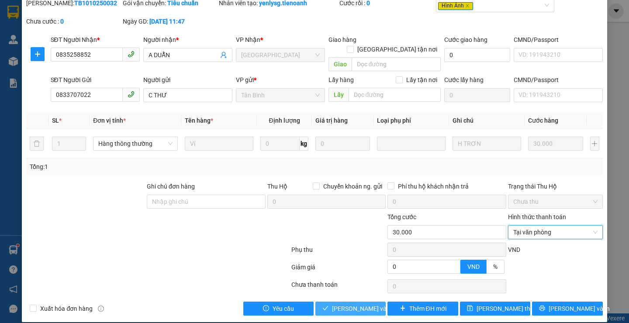
drag, startPoint x: 359, startPoint y: 297, endPoint x: 343, endPoint y: 285, distance: 20.2
click at [359, 304] on span "[PERSON_NAME] và Giao hàng" at bounding box center [374, 309] width 84 height 10
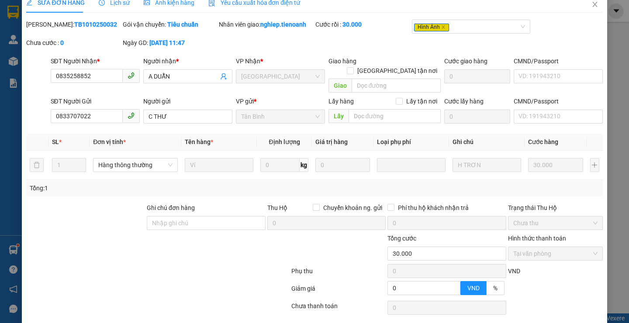
scroll to position [0, 0]
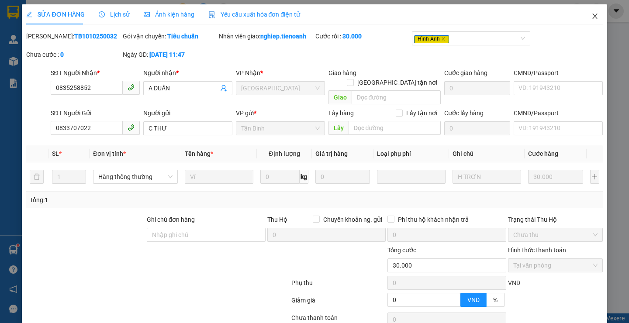
click at [591, 16] on icon "close" at bounding box center [594, 16] width 7 height 7
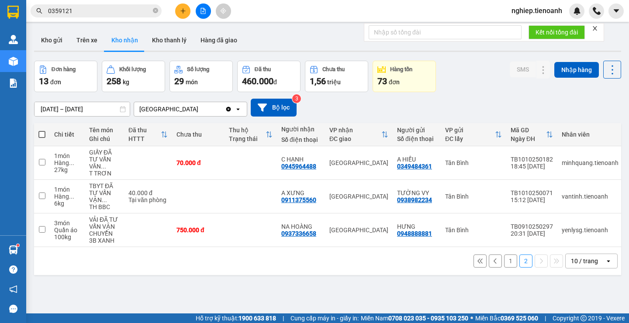
click at [504, 263] on button "1" at bounding box center [510, 261] width 13 height 13
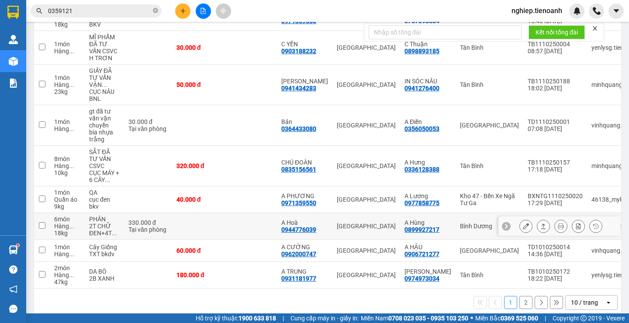
scroll to position [176, 0]
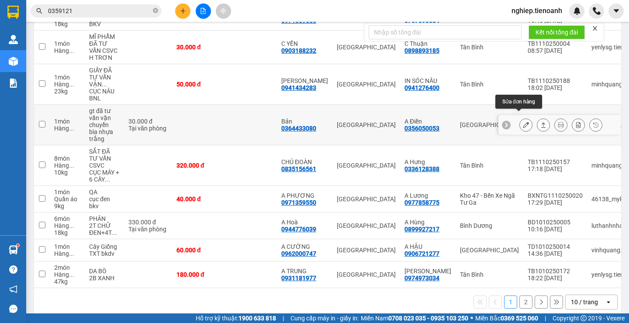
click at [523, 122] on icon at bounding box center [526, 125] width 6 height 6
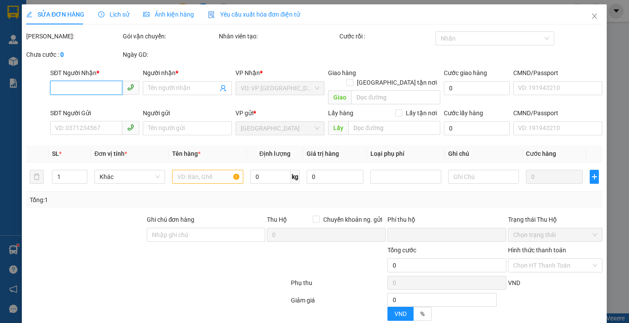
type input "0364433080"
type input "Bản"
type input "0356050053"
type input "A Điền"
type input "0"
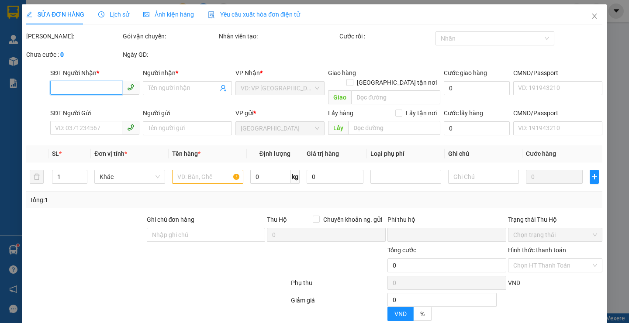
type input "30.000"
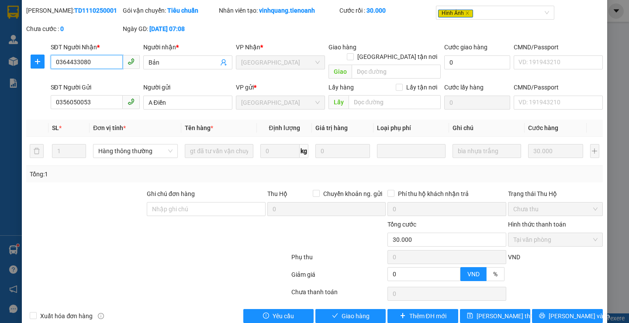
scroll to position [33, 0]
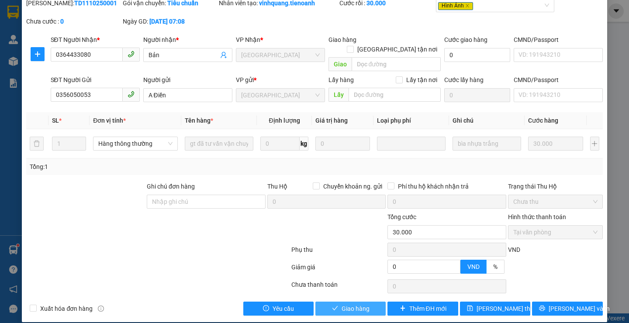
click at [354, 304] on span "Giao hàng" at bounding box center [356, 309] width 28 height 10
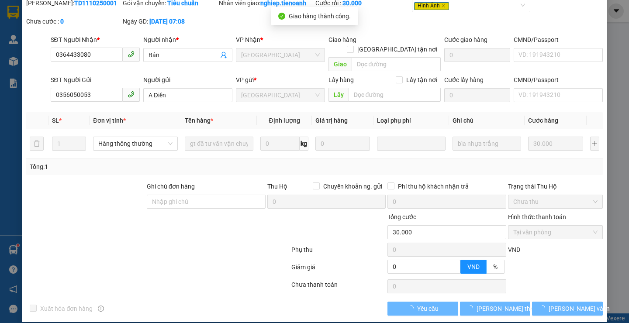
scroll to position [0, 0]
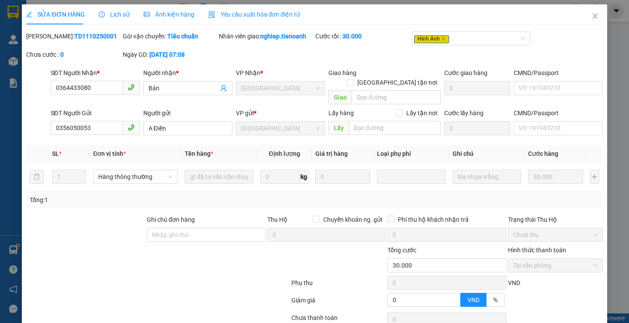
click at [166, 19] on div "Ảnh kiện hàng" at bounding box center [169, 15] width 51 height 10
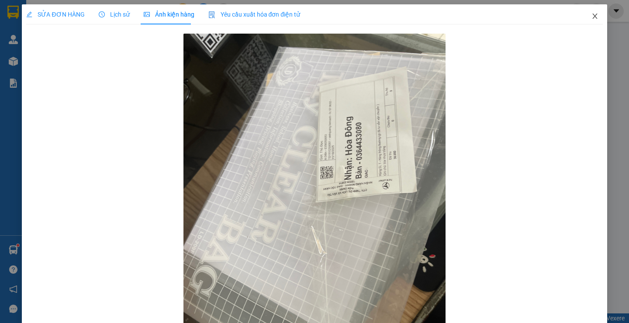
click at [591, 18] on icon "close" at bounding box center [594, 16] width 7 height 7
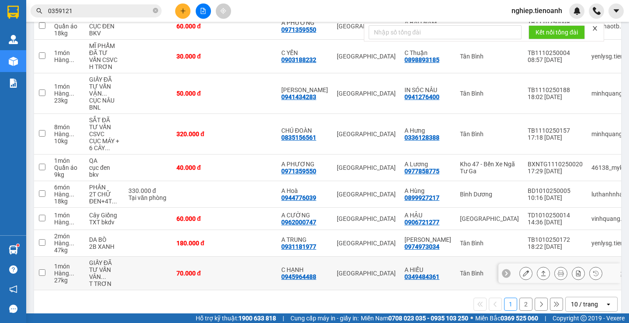
scroll to position [169, 0]
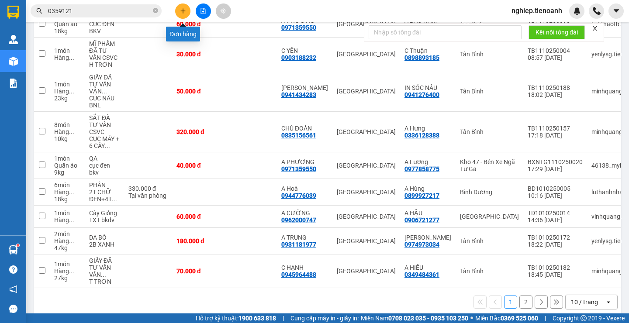
click at [179, 7] on button at bounding box center [182, 10] width 15 height 15
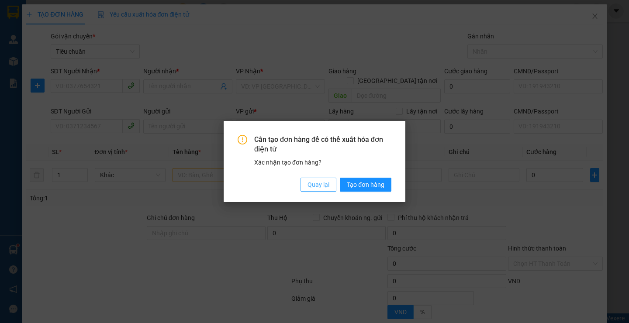
click at [320, 184] on span "Quay lại" at bounding box center [319, 185] width 22 height 10
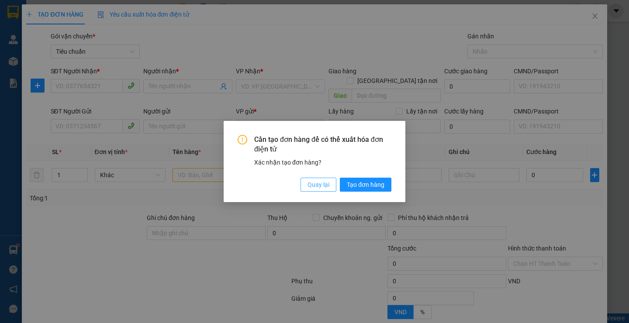
click at [315, 187] on span "Quay lại" at bounding box center [319, 185] width 22 height 10
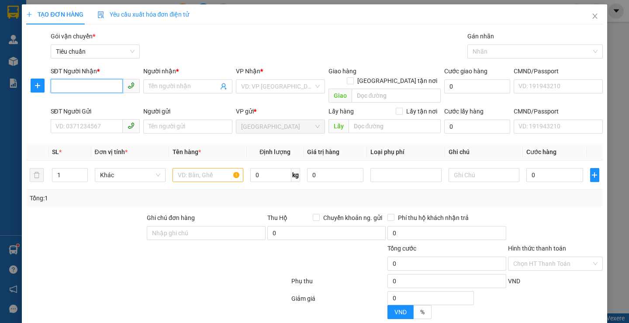
click at [92, 88] on input "SĐT Người Nhận *" at bounding box center [87, 86] width 72 height 14
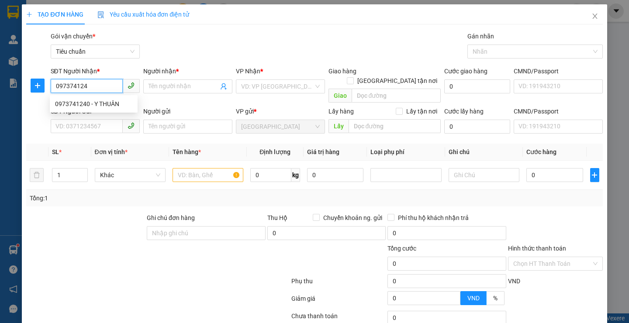
type input "0973741240"
click at [111, 104] on div "0973741240 - Y THUÂN" at bounding box center [93, 104] width 77 height 10
type input "Y THUÂN"
type input "60.000"
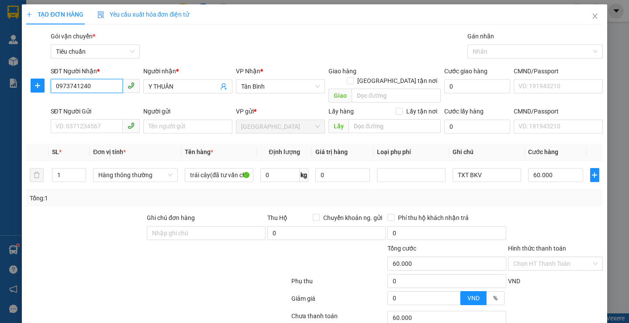
type input "0973741240"
click at [93, 213] on div at bounding box center [85, 228] width 121 height 31
click at [82, 119] on input "SĐT Người Gửi" at bounding box center [87, 126] width 72 height 14
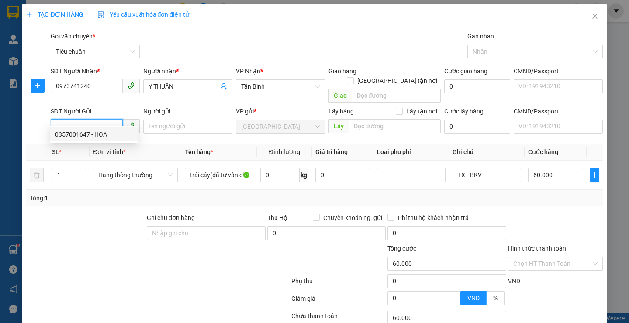
click at [69, 119] on input "SĐT Người Gửi" at bounding box center [87, 126] width 72 height 14
click at [68, 119] on input "SĐT Người Gửi" at bounding box center [87, 126] width 72 height 14
type input "0377402581"
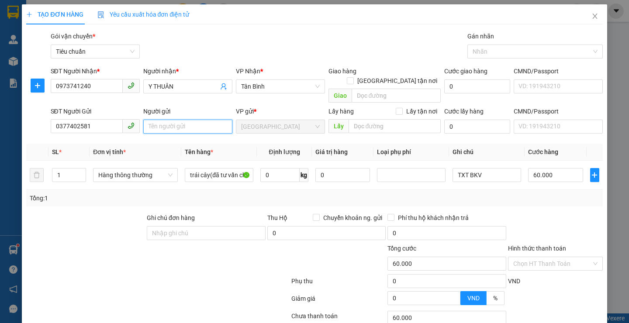
click at [162, 121] on input "Người gửi" at bounding box center [187, 127] width 89 height 14
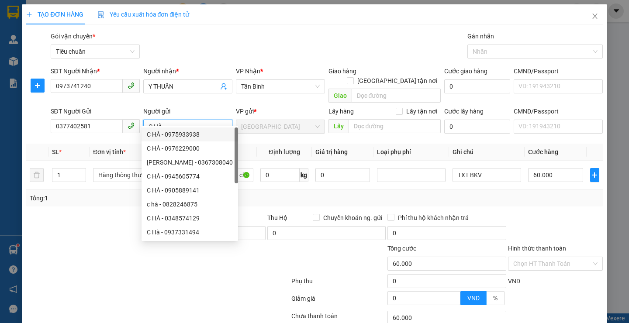
type input "C HÀ"
drag, startPoint x: 85, startPoint y: 221, endPoint x: 89, endPoint y: 216, distance: 5.6
click at [87, 218] on div at bounding box center [85, 228] width 121 height 31
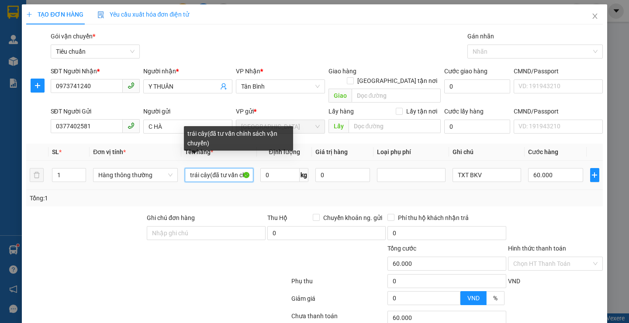
click at [245, 169] on input "trái cây(đã tư vấn chính sách vận chuyển)" at bounding box center [219, 175] width 69 height 14
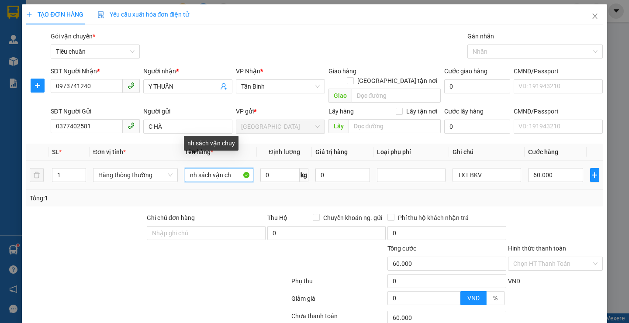
click at [244, 168] on input "nh sách vận ch" at bounding box center [219, 175] width 69 height 14
type input "n"
type input "SẦU RIÊNG"
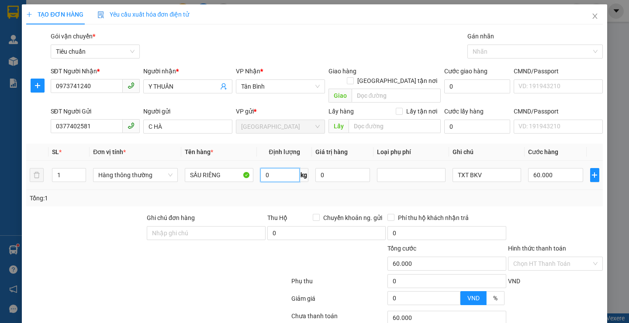
click at [275, 168] on input "0" at bounding box center [279, 175] width 39 height 14
type input "12"
drag, startPoint x: 185, startPoint y: 273, endPoint x: 476, endPoint y: 168, distance: 309.5
click at [186, 274] on div at bounding box center [157, 282] width 265 height 17
type input "50.000"
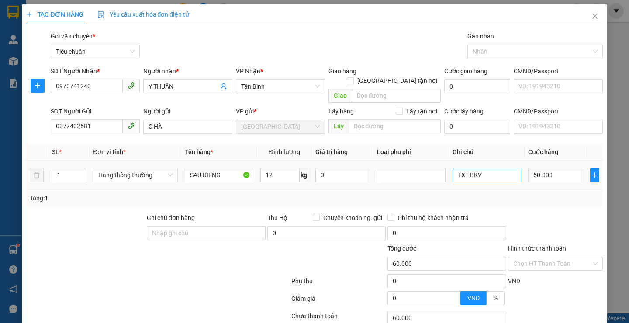
type input "50.000"
click at [479, 168] on input "TXT BKV" at bounding box center [487, 175] width 69 height 14
click at [461, 168] on input "TXT BKV" at bounding box center [487, 175] width 69 height 14
click at [459, 168] on input "TT BKV" at bounding box center [487, 175] width 69 height 14
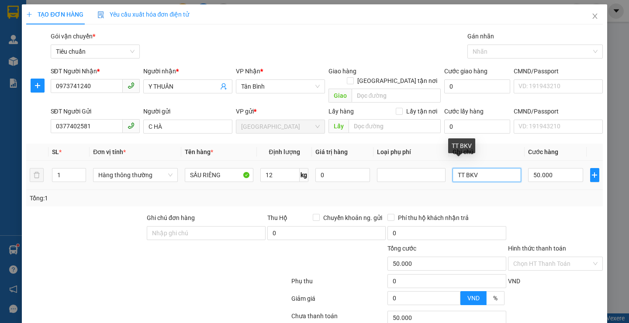
click at [459, 168] on input "TT BKV" at bounding box center [487, 175] width 69 height 14
type input "T"
type input "TH CHỮ ĐEN BKV"
click at [545, 213] on div at bounding box center [555, 228] width 97 height 31
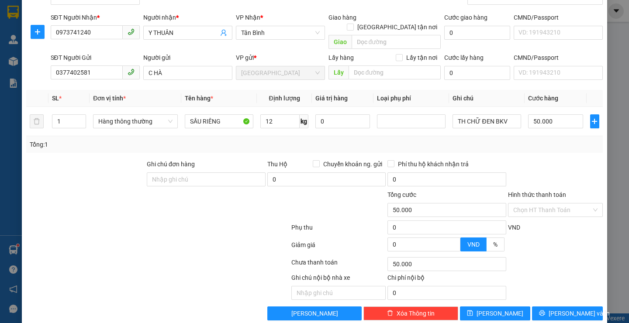
scroll to position [59, 0]
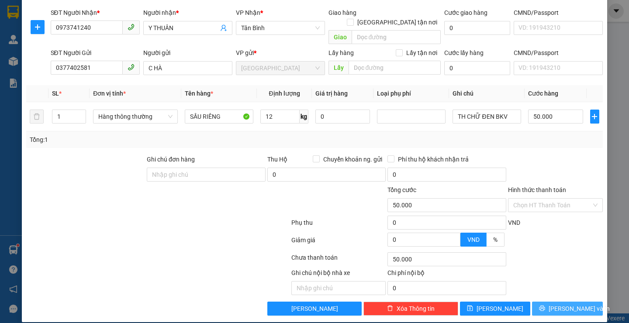
click at [565, 304] on span "[PERSON_NAME] và In" at bounding box center [579, 309] width 61 height 10
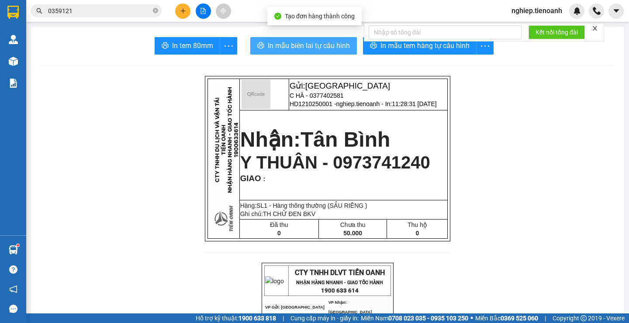
drag, startPoint x: 337, startPoint y: 45, endPoint x: 347, endPoint y: 47, distance: 10.1
click at [338, 45] on span "In mẫu biên lai tự cấu hình" at bounding box center [309, 45] width 82 height 11
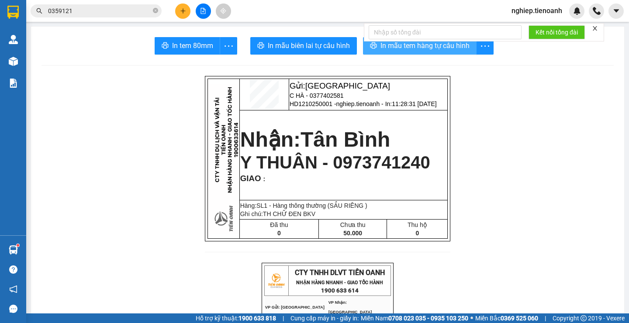
click at [377, 53] on button "In mẫu tem hàng tự cấu hình" at bounding box center [420, 45] width 114 height 17
